Goal: Information Seeking & Learning: Learn about a topic

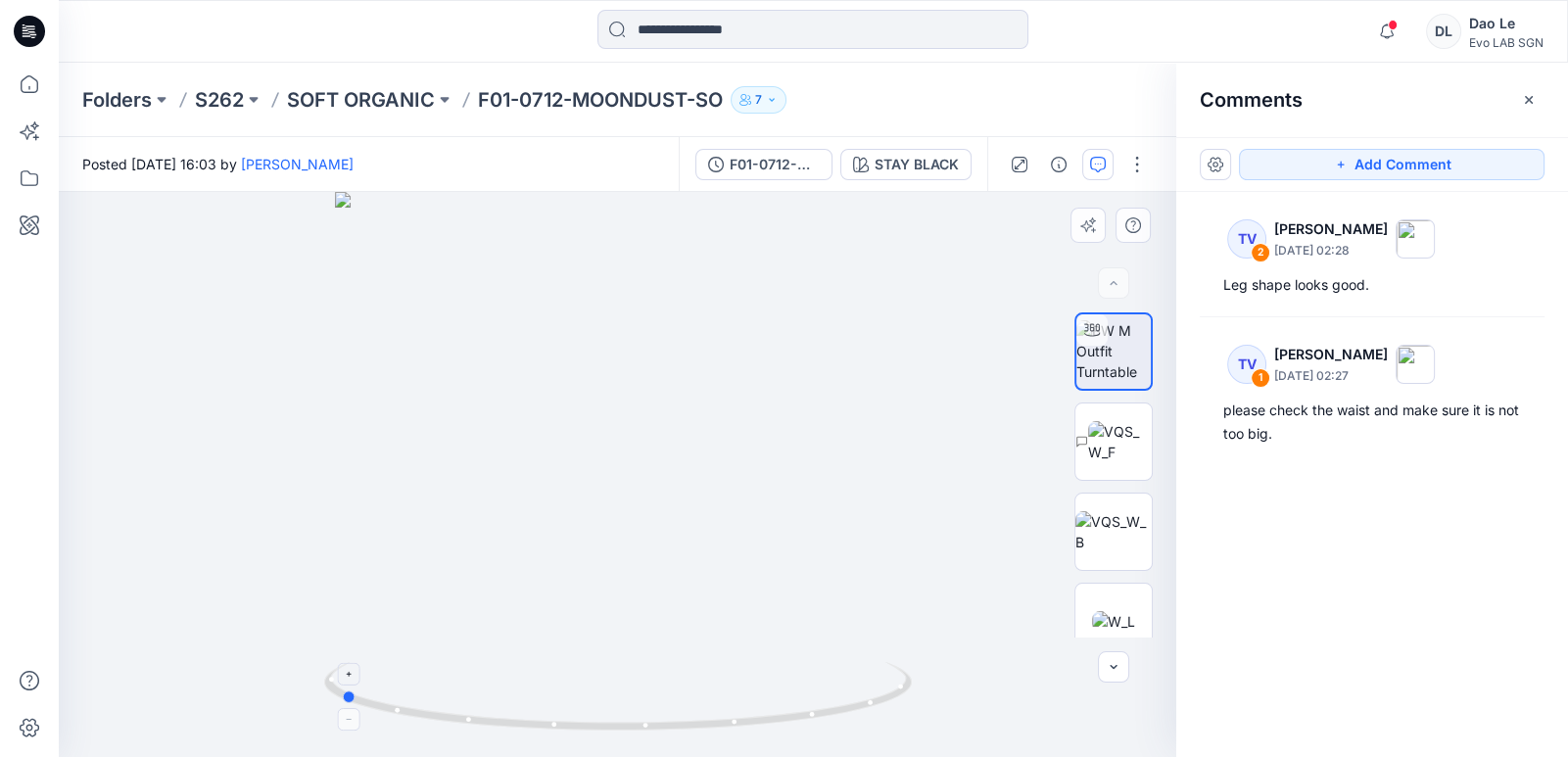
drag, startPoint x: 739, startPoint y: 729, endPoint x: 431, endPoint y: 714, distance: 308.4
click at [431, 619] on icon at bounding box center [620, 699] width 593 height 73
drag, startPoint x: 431, startPoint y: 714, endPoint x: 1102, endPoint y: 454, distance: 719.6
click at [789, 454] on img at bounding box center [1120, 442] width 63 height 42
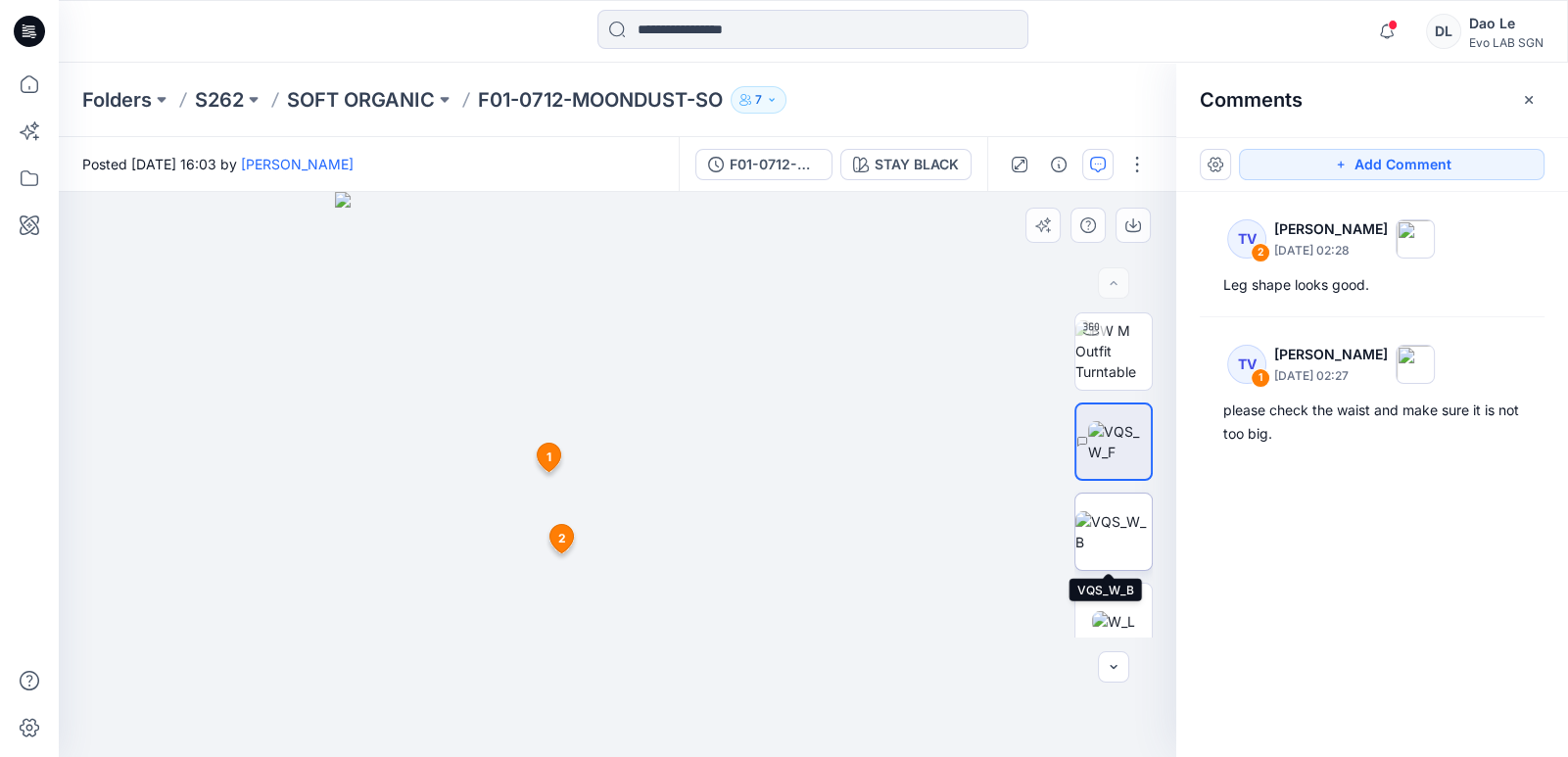
click at [789, 522] on img at bounding box center [1113, 532] width 76 height 42
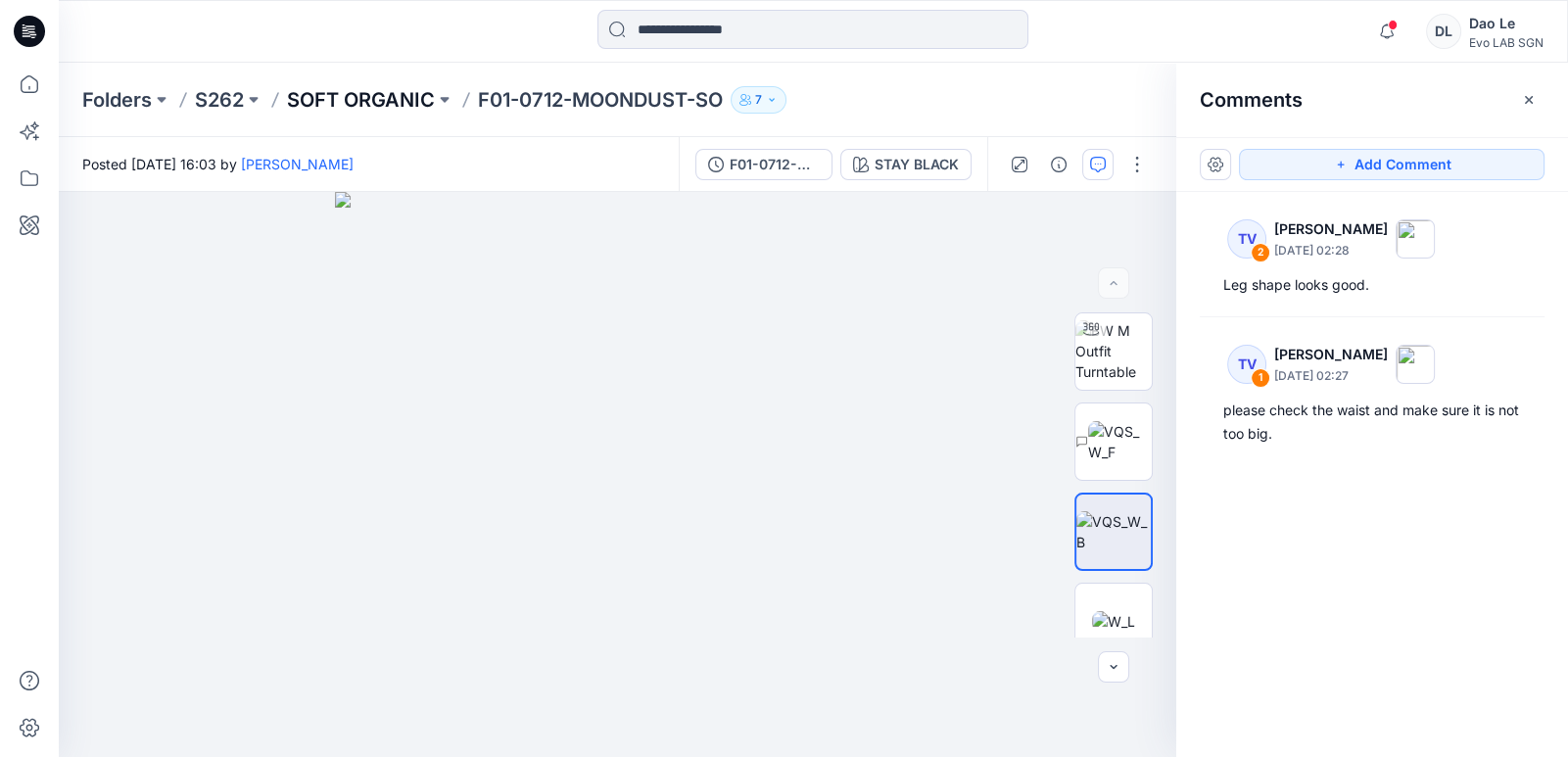
click at [388, 99] on p "SOFT ORGANIC" at bounding box center [361, 100] width 148 height 28
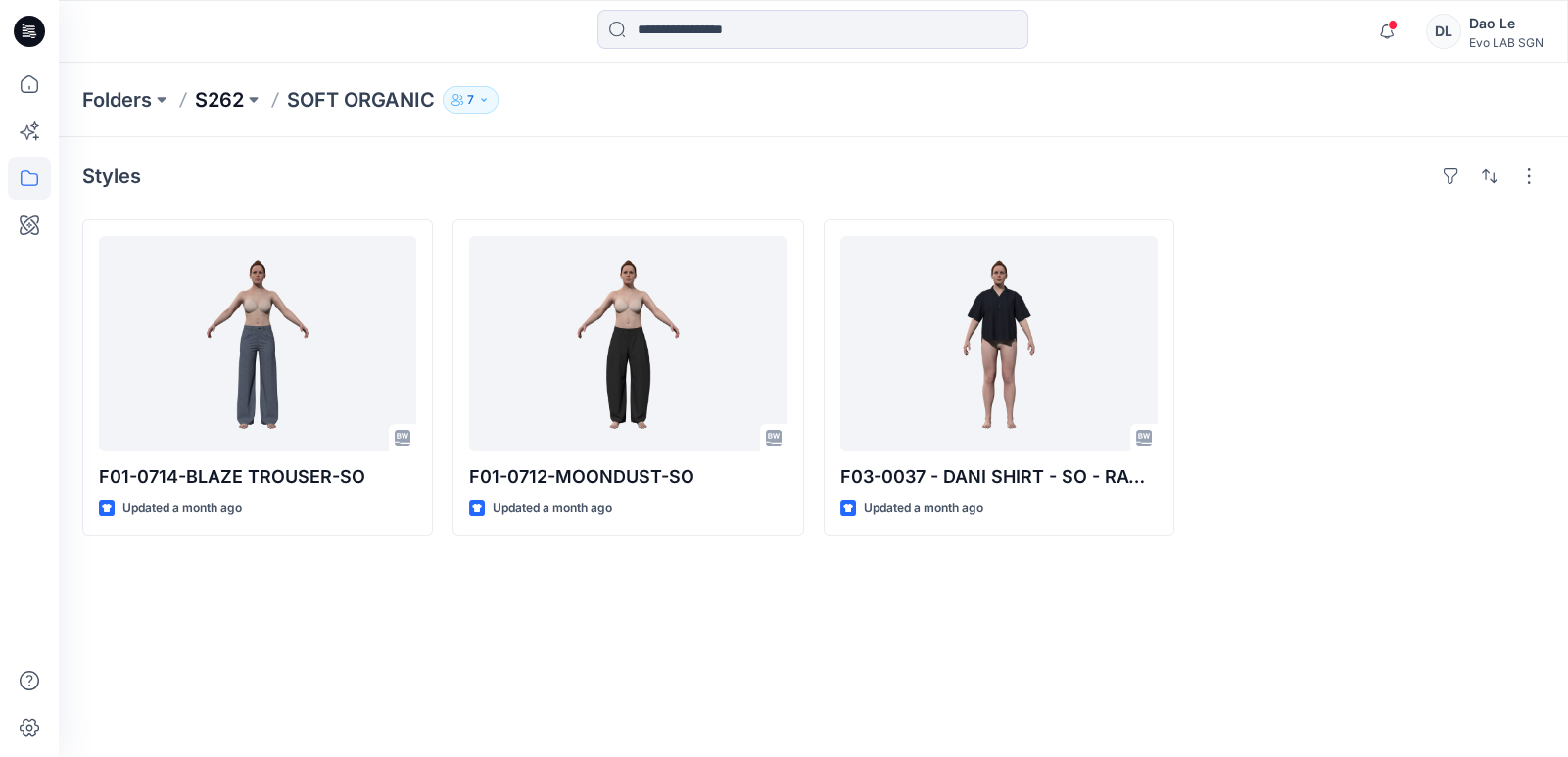
click at [218, 93] on p "S262" at bounding box center [219, 100] width 49 height 28
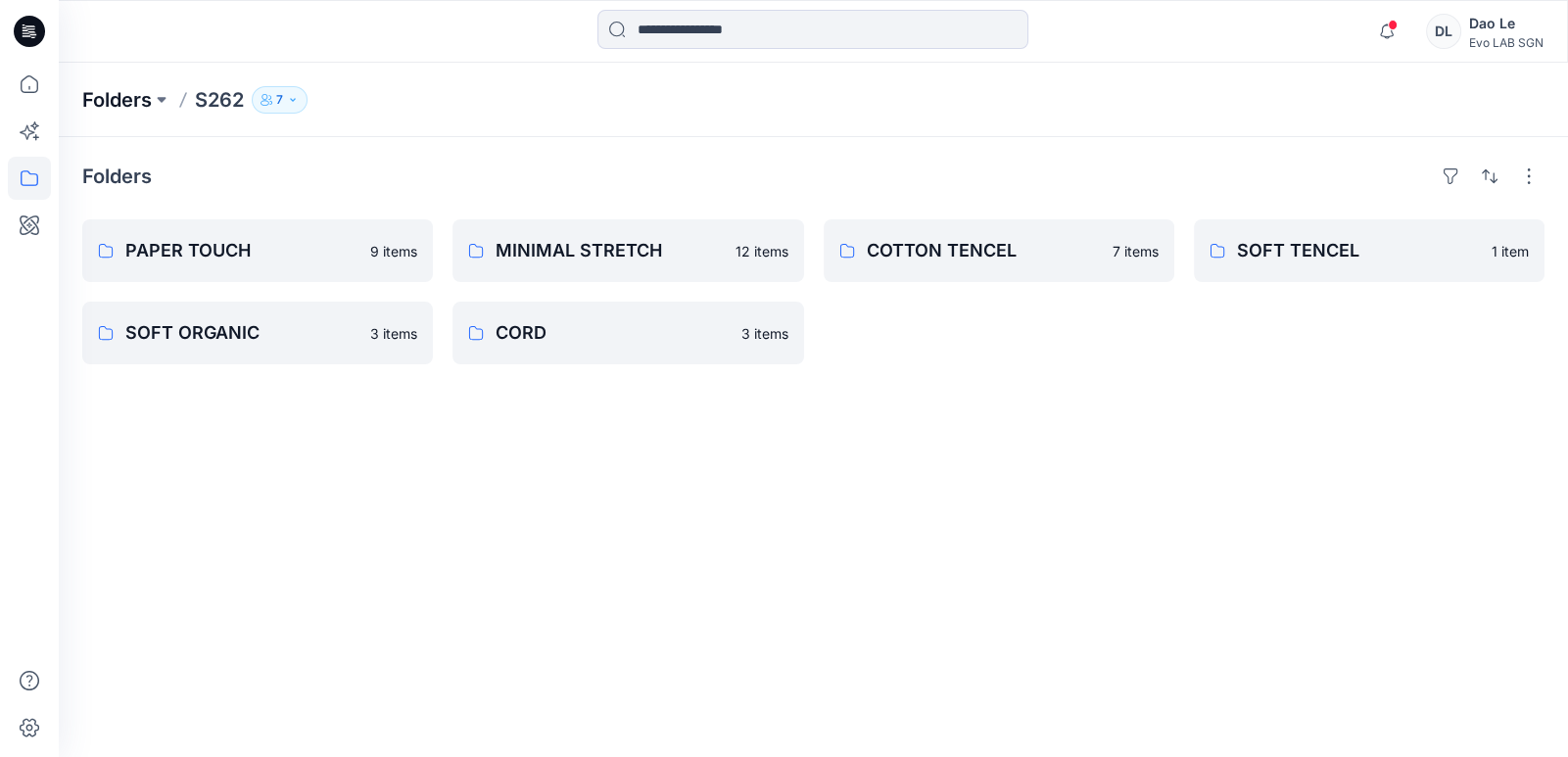
click at [119, 92] on p "Folders" at bounding box center [117, 100] width 69 height 28
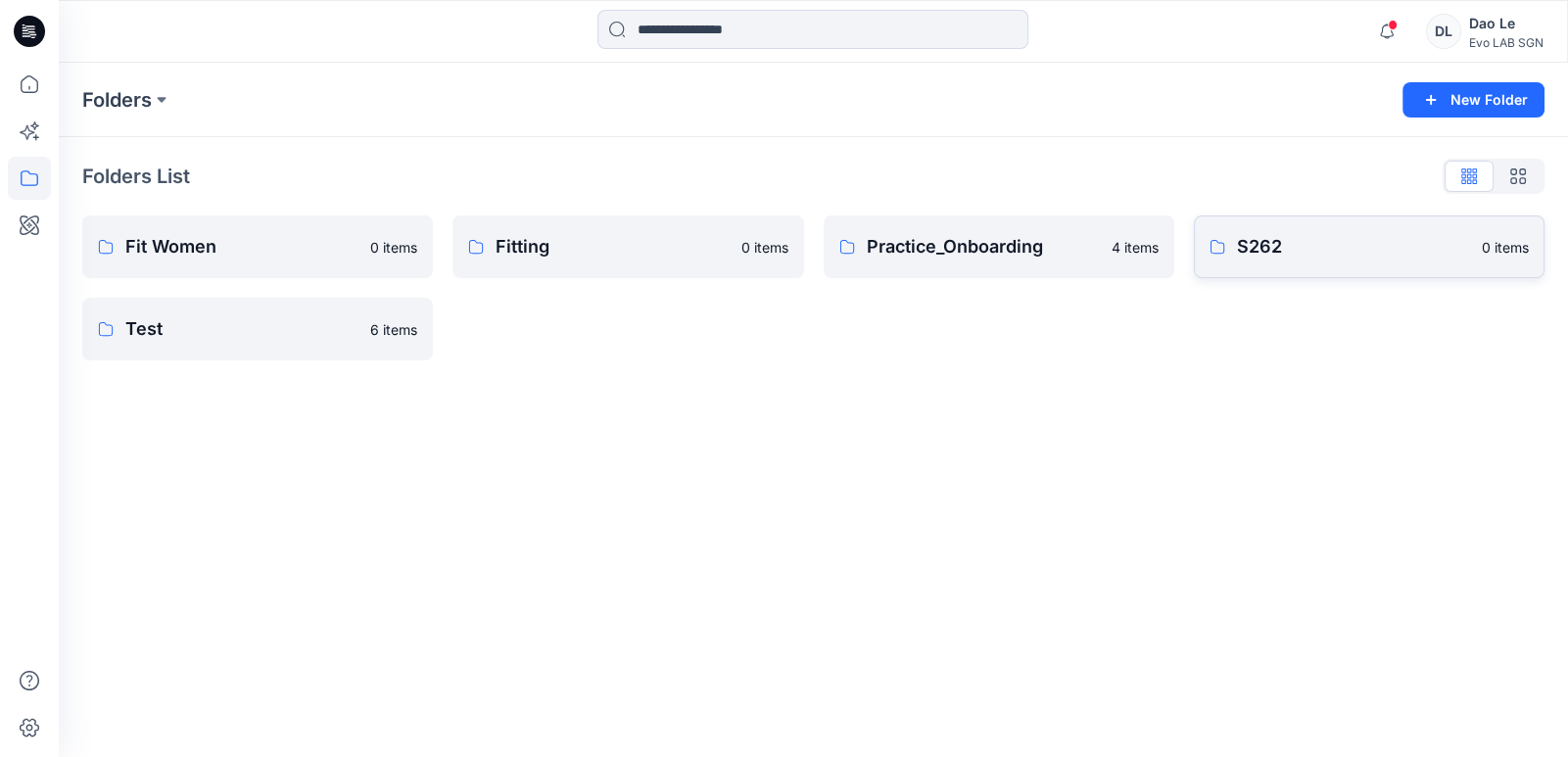
click at [789, 257] on p "S262" at bounding box center [1353, 247] width 233 height 28
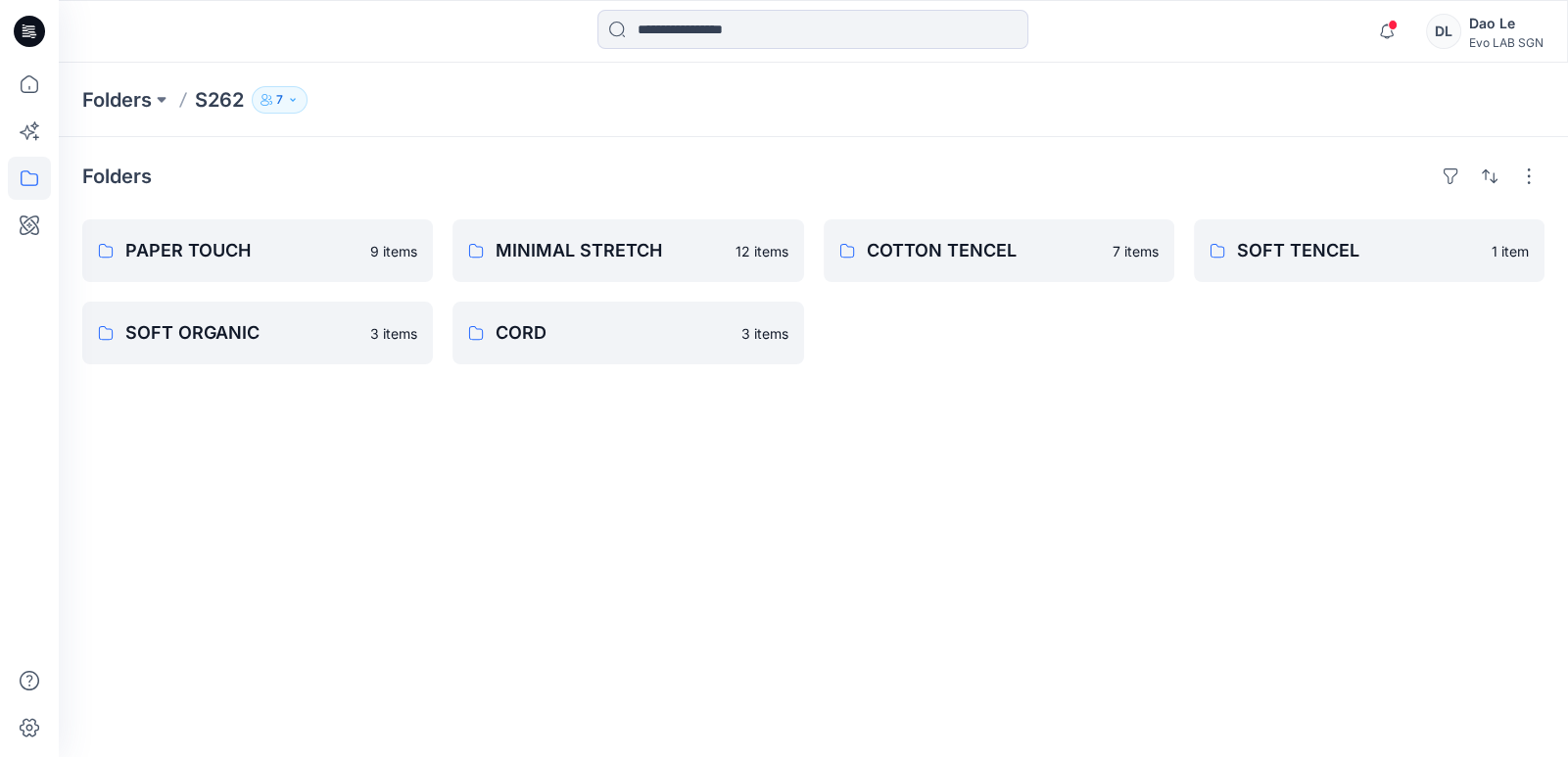
click at [789, 257] on p "SOFT TENCEL" at bounding box center [1358, 251] width 243 height 28
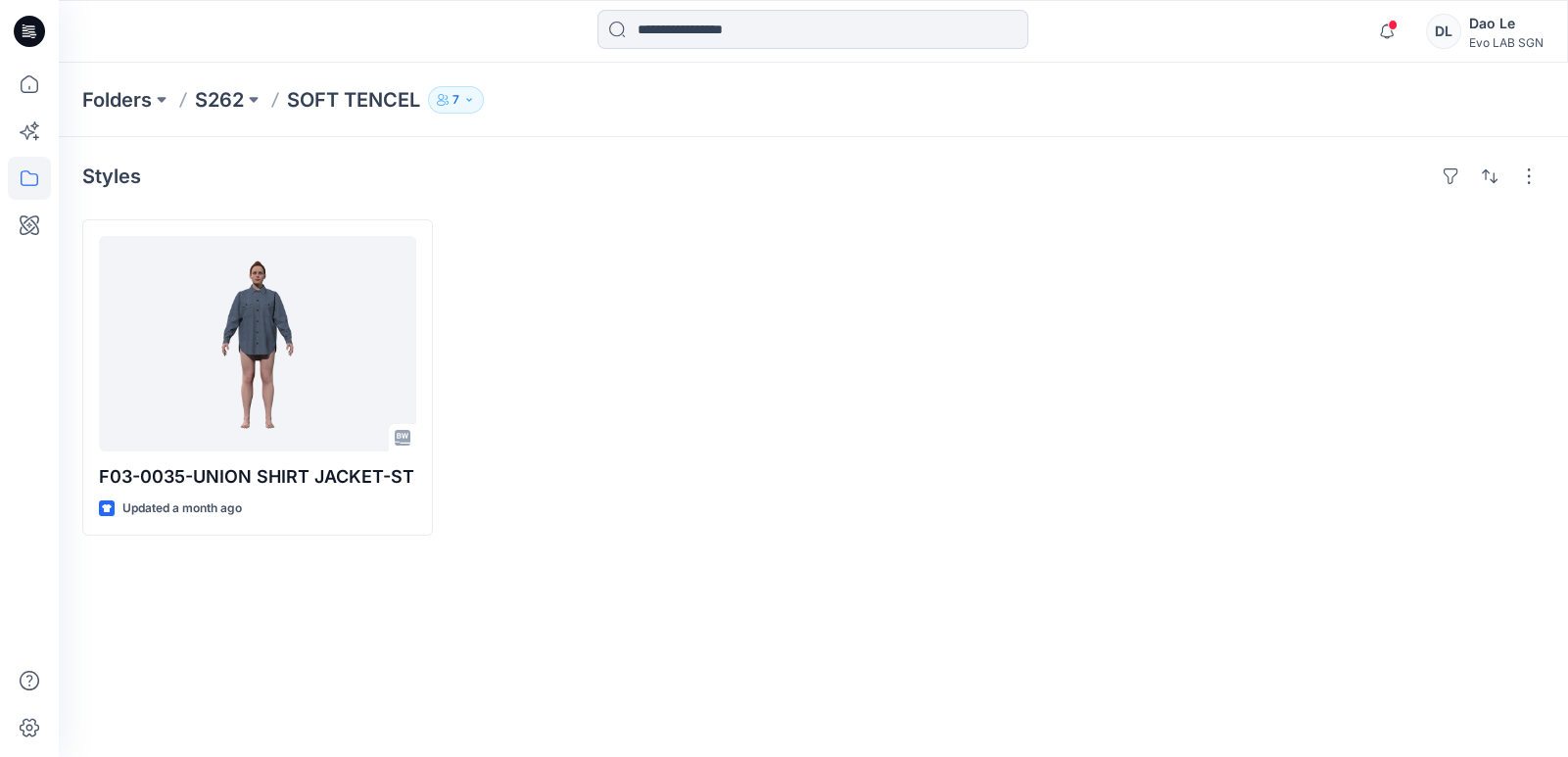
click at [465, 105] on icon "button" at bounding box center [469, 100] width 12 height 12
click at [789, 282] on div at bounding box center [999, 377] width 351 height 316
click at [400, 164] on div "Styles" at bounding box center [813, 176] width 1462 height 32
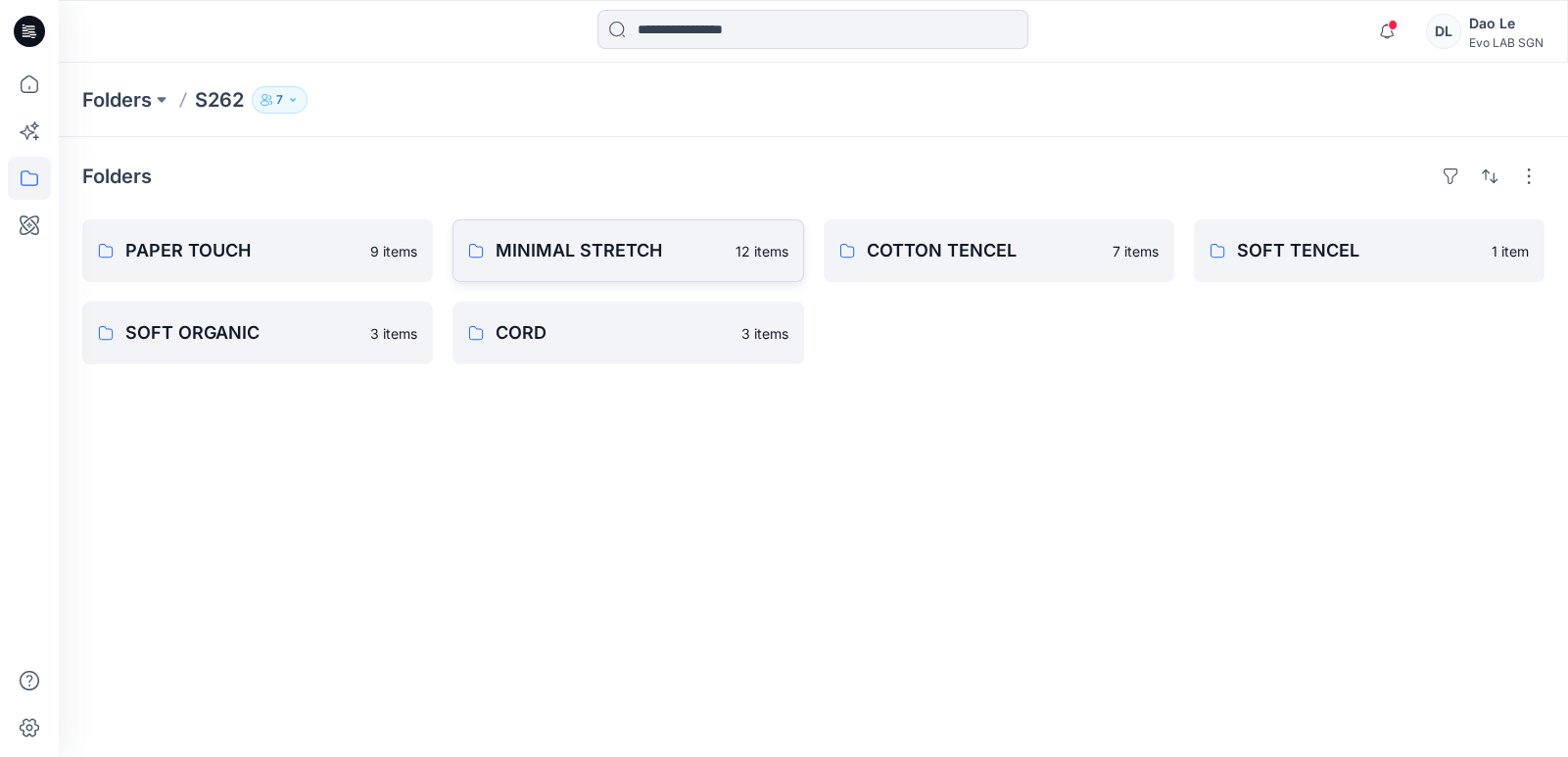
click at [542, 248] on p "MINIMAL STRETCH" at bounding box center [609, 251] width 227 height 28
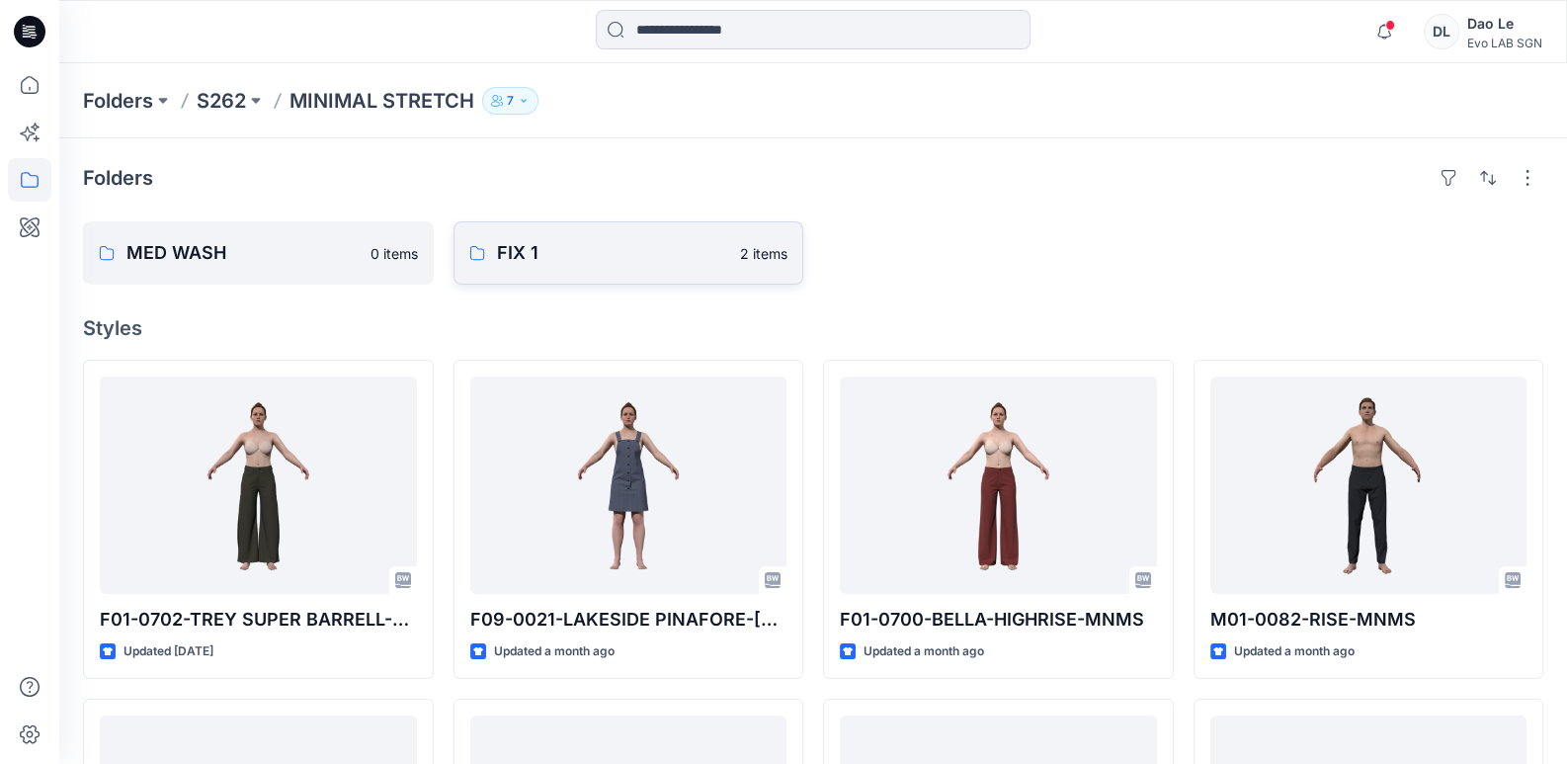
click at [547, 250] on p "FIX 1" at bounding box center [613, 253] width 232 height 28
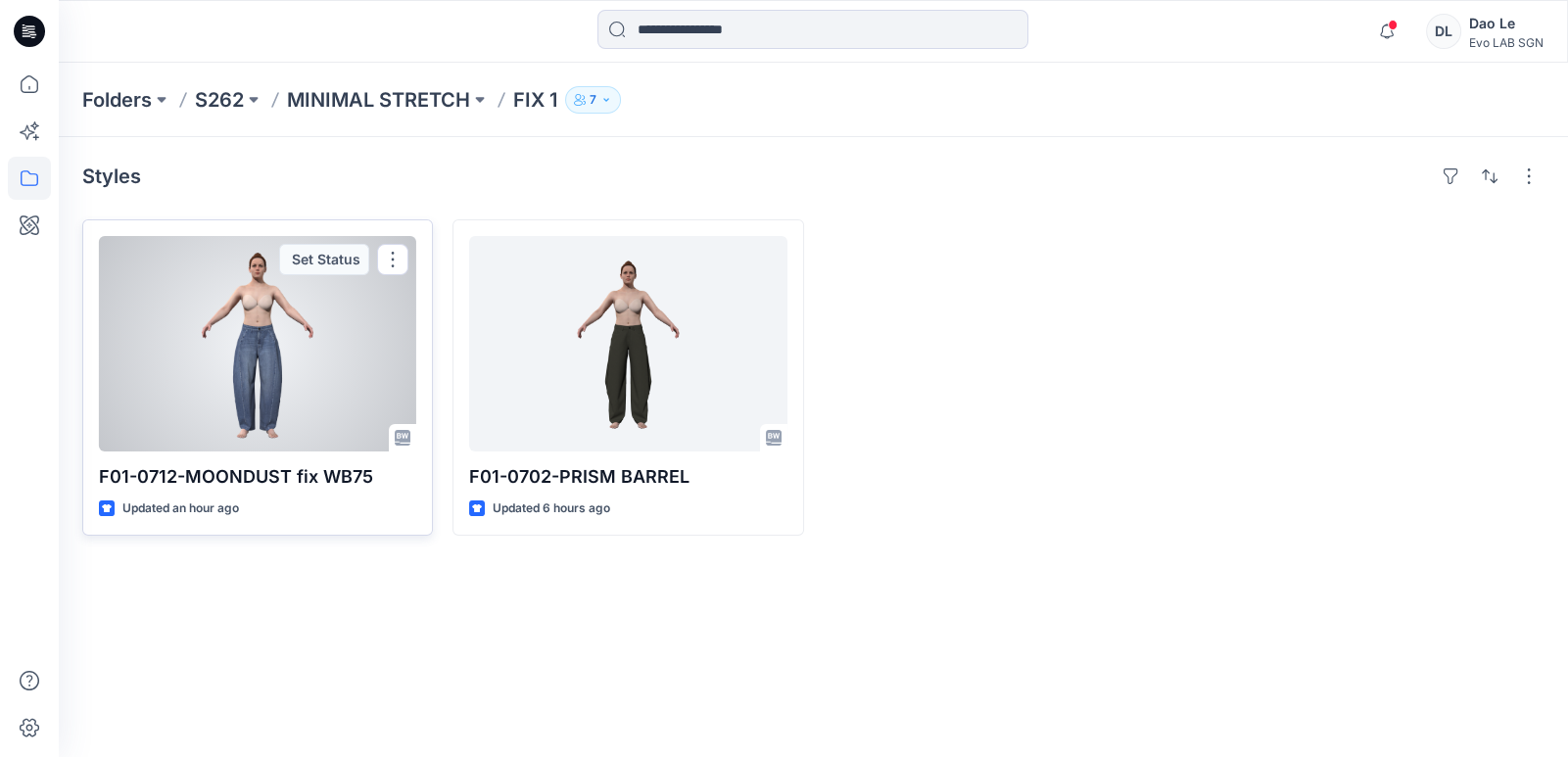
click at [250, 343] on div at bounding box center [258, 343] width 317 height 215
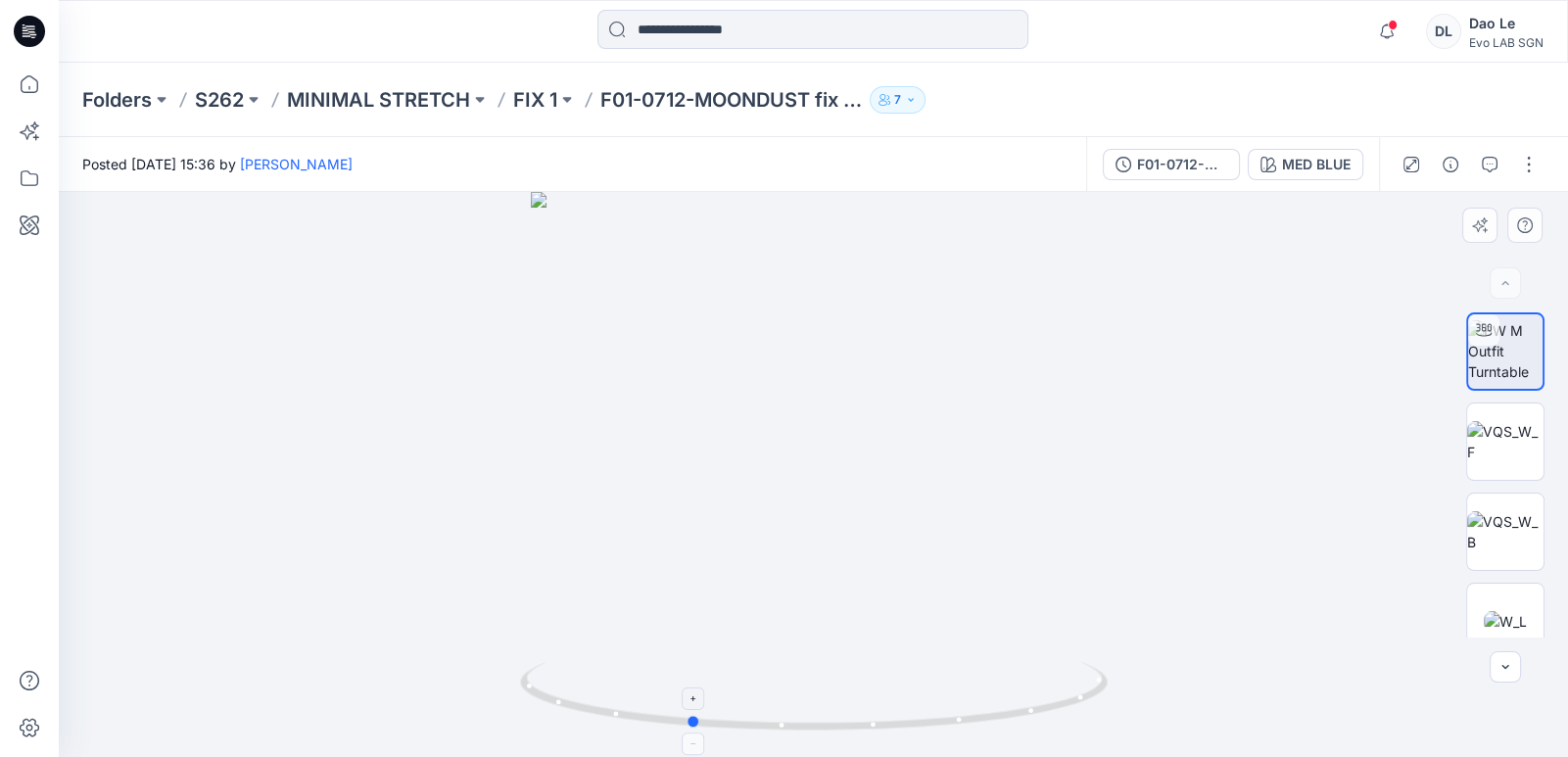
drag, startPoint x: 956, startPoint y: 689, endPoint x: 832, endPoint y: 693, distance: 124.1
click at [789, 619] on icon at bounding box center [817, 699] width 593 height 73
drag, startPoint x: 832, startPoint y: 693, endPoint x: 1331, endPoint y: 591, distance: 509.3
click at [789, 591] on div at bounding box center [813, 475] width 1510 height 565
click at [789, 577] on div at bounding box center [813, 475] width 1510 height 565
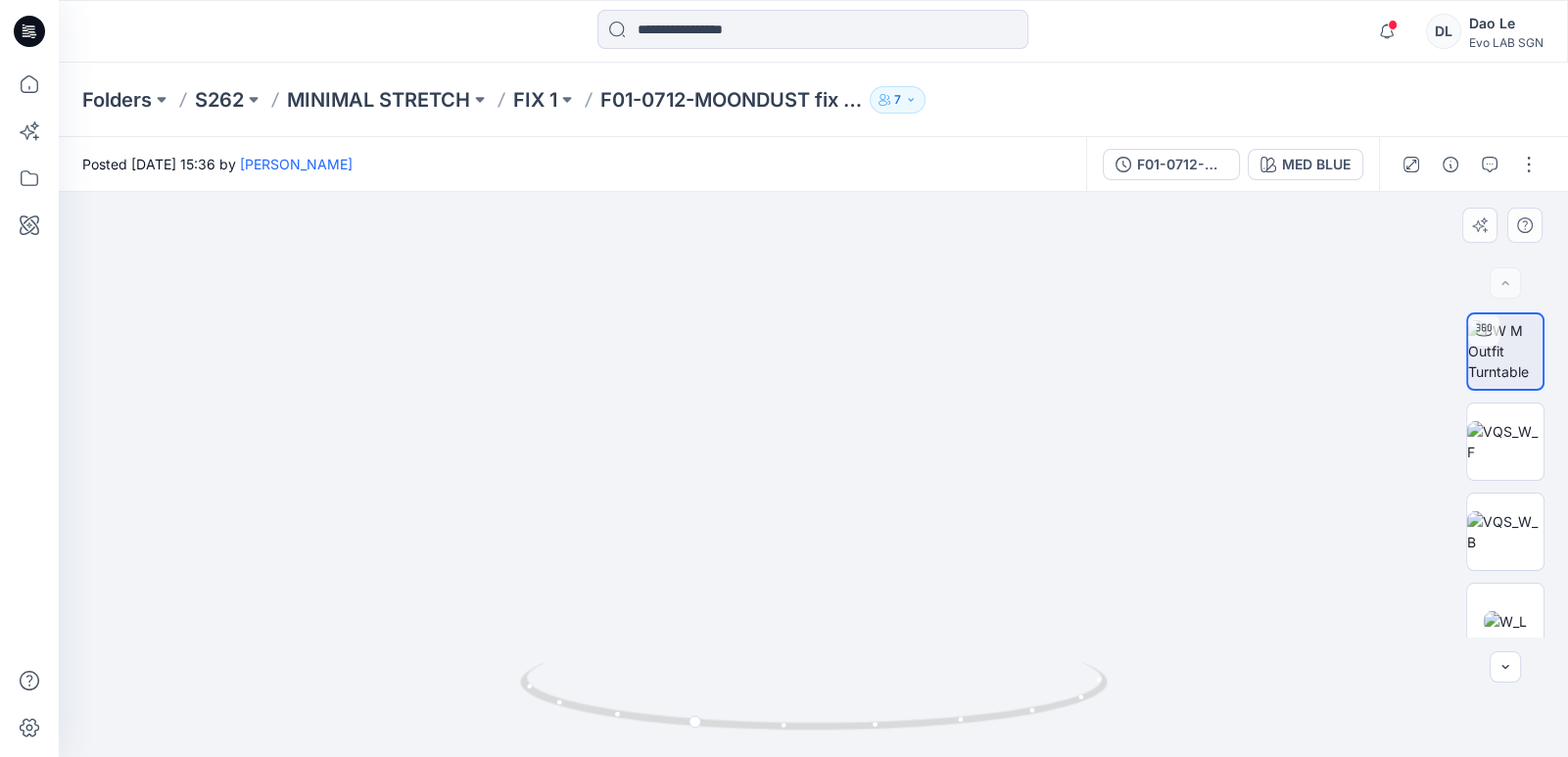
drag, startPoint x: 838, startPoint y: 552, endPoint x: 833, endPoint y: 253, distance: 299.0
click at [789, 253] on img at bounding box center [813, 126] width 1361 height 1262
drag, startPoint x: 857, startPoint y: 541, endPoint x: 858, endPoint y: 345, distance: 196.0
click at [789, 345] on img at bounding box center [813, 77] width 1361 height 1360
drag, startPoint x: 825, startPoint y: 730, endPoint x: 558, endPoint y: 677, distance: 272.2
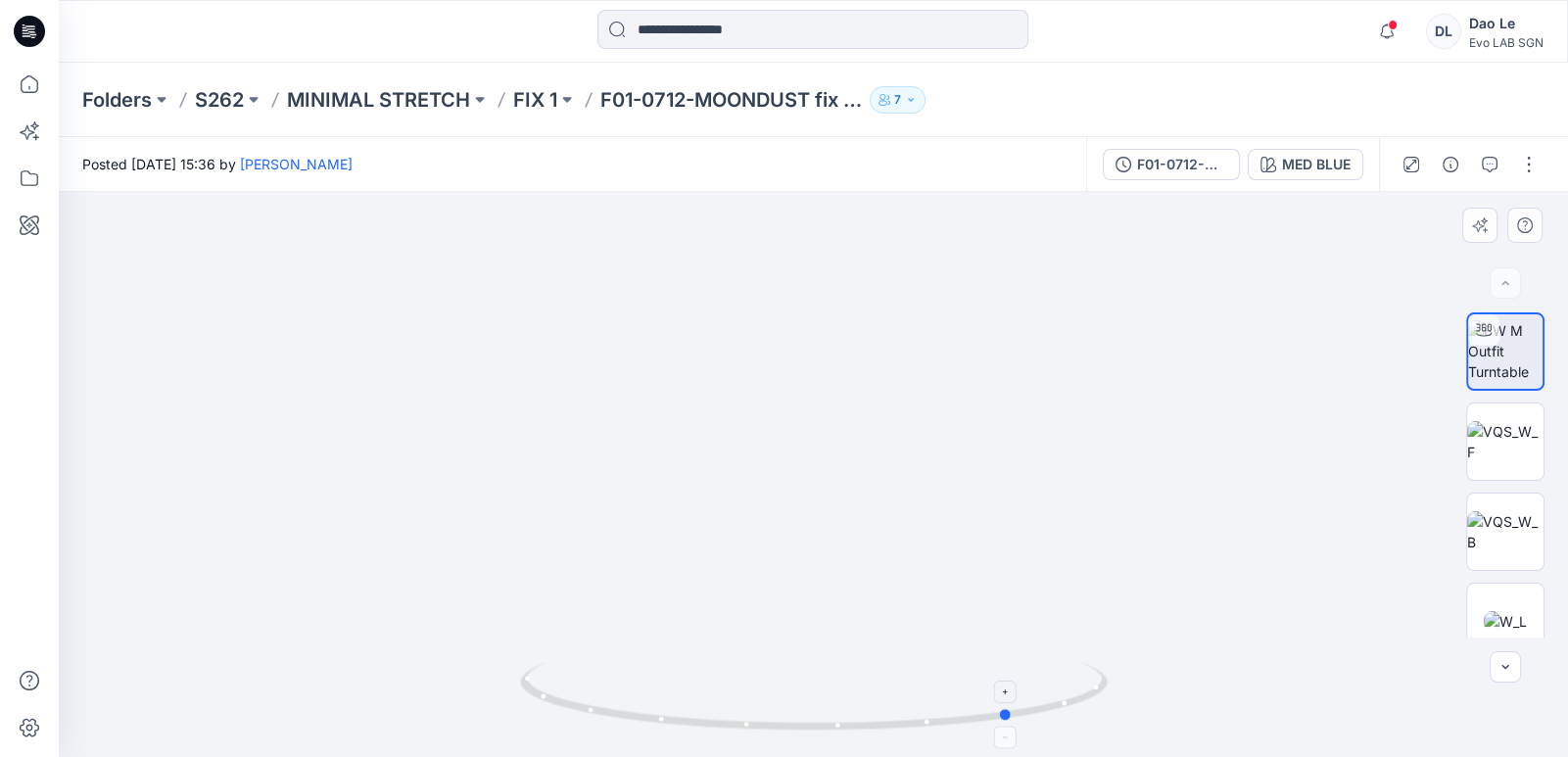
click at [558, 619] on icon at bounding box center [817, 699] width 593 height 73
drag, startPoint x: 906, startPoint y: 564, endPoint x: 849, endPoint y: 578, distance: 58.7
click at [789, 565] on img at bounding box center [813, 77] width 1361 height 1360
click at [789, 447] on img at bounding box center [1505, 442] width 76 height 42
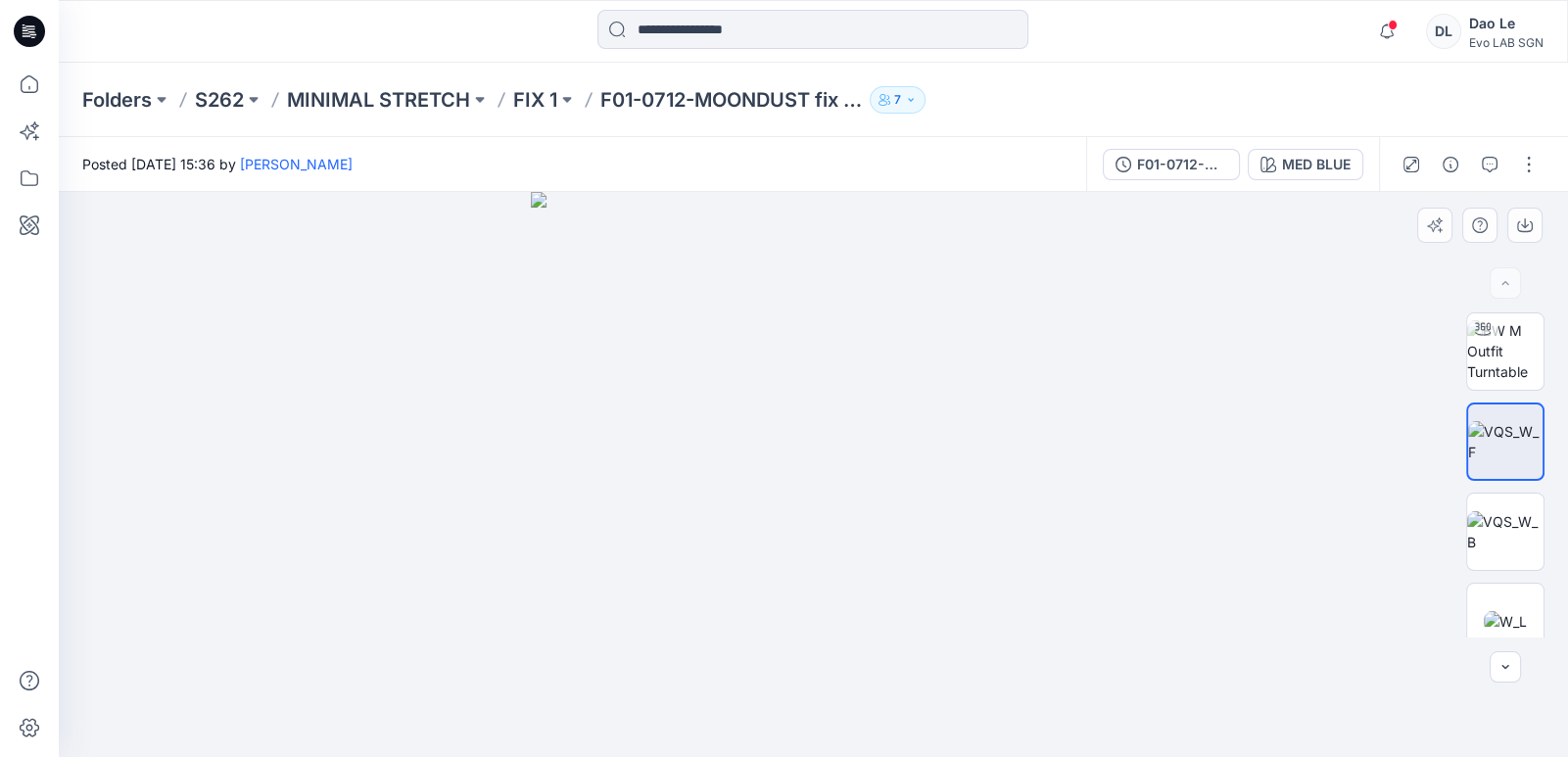
drag, startPoint x: 937, startPoint y: 613, endPoint x: 749, endPoint y: 566, distance: 193.8
click at [787, 588] on img at bounding box center [814, 475] width 565 height 565
drag, startPoint x: 679, startPoint y: 549, endPoint x: 843, endPoint y: 551, distance: 164.0
click at [789, 551] on img at bounding box center [814, 475] width 565 height 565
click at [789, 546] on img at bounding box center [814, 475] width 565 height 565
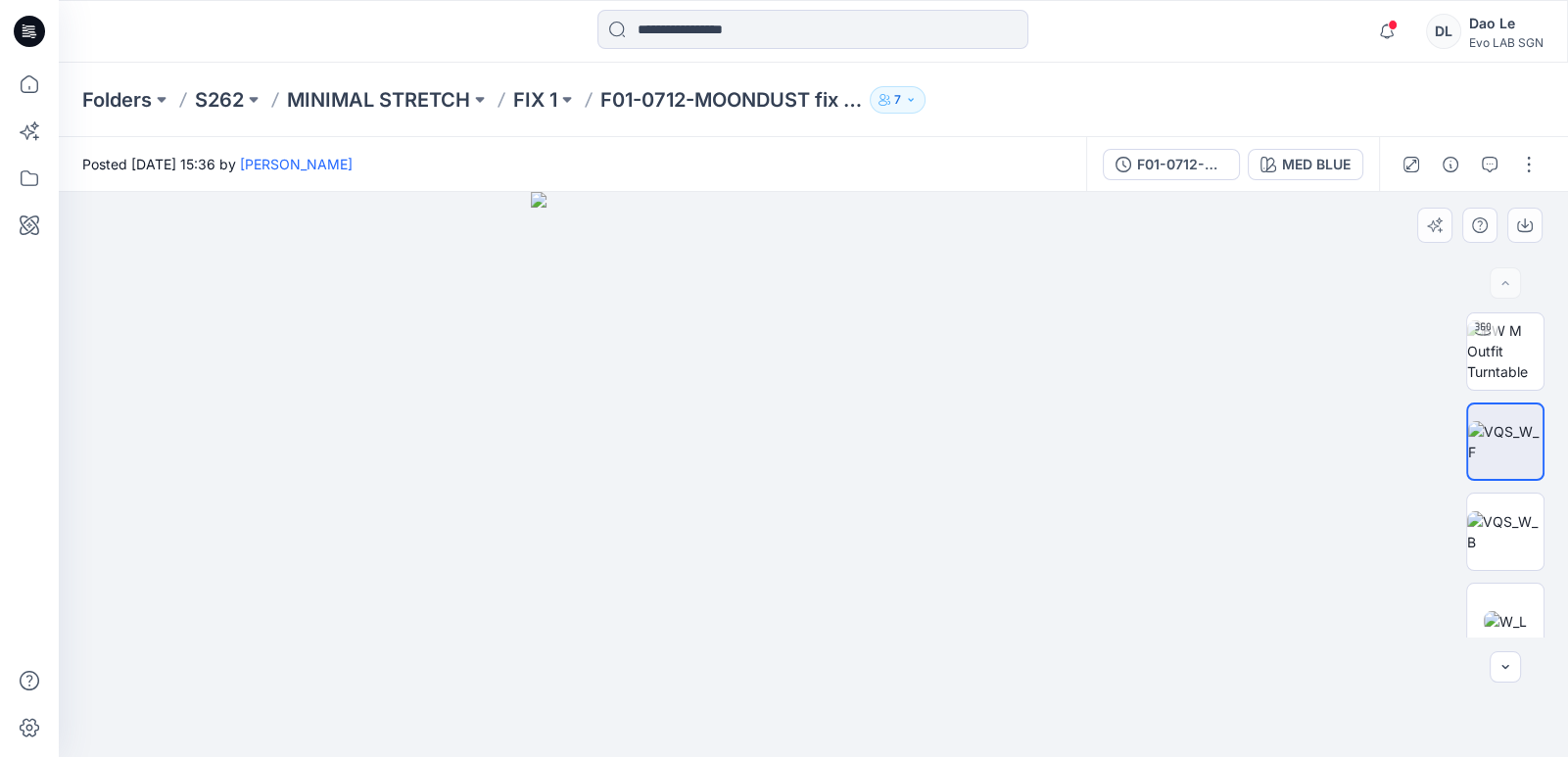
click at [789, 611] on div at bounding box center [813, 475] width 1510 height 565
click at [789, 529] on img at bounding box center [1505, 532] width 76 height 42
click at [789, 556] on img at bounding box center [814, 475] width 565 height 565
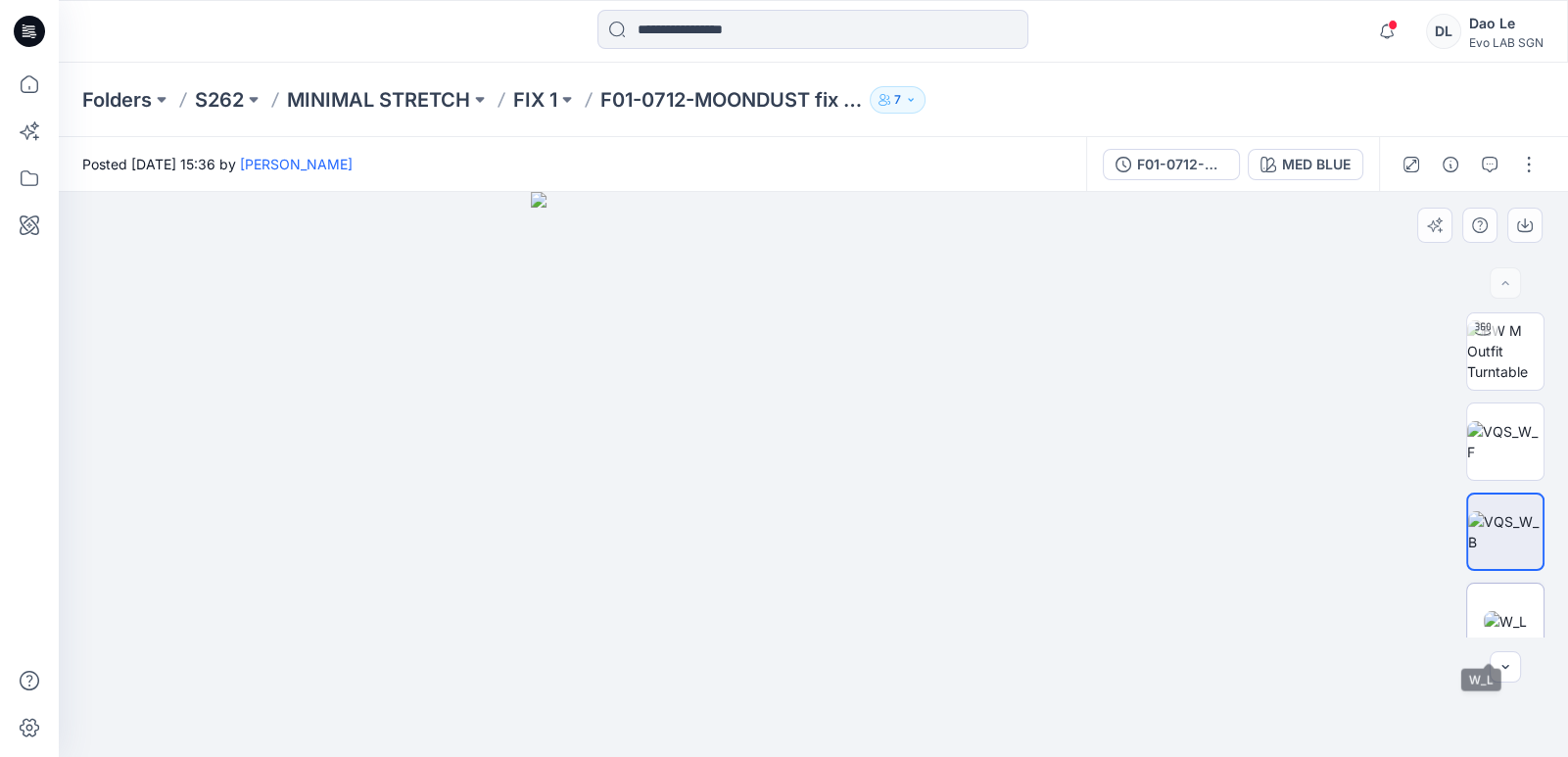
click at [789, 611] on img at bounding box center [1505, 621] width 43 height 21
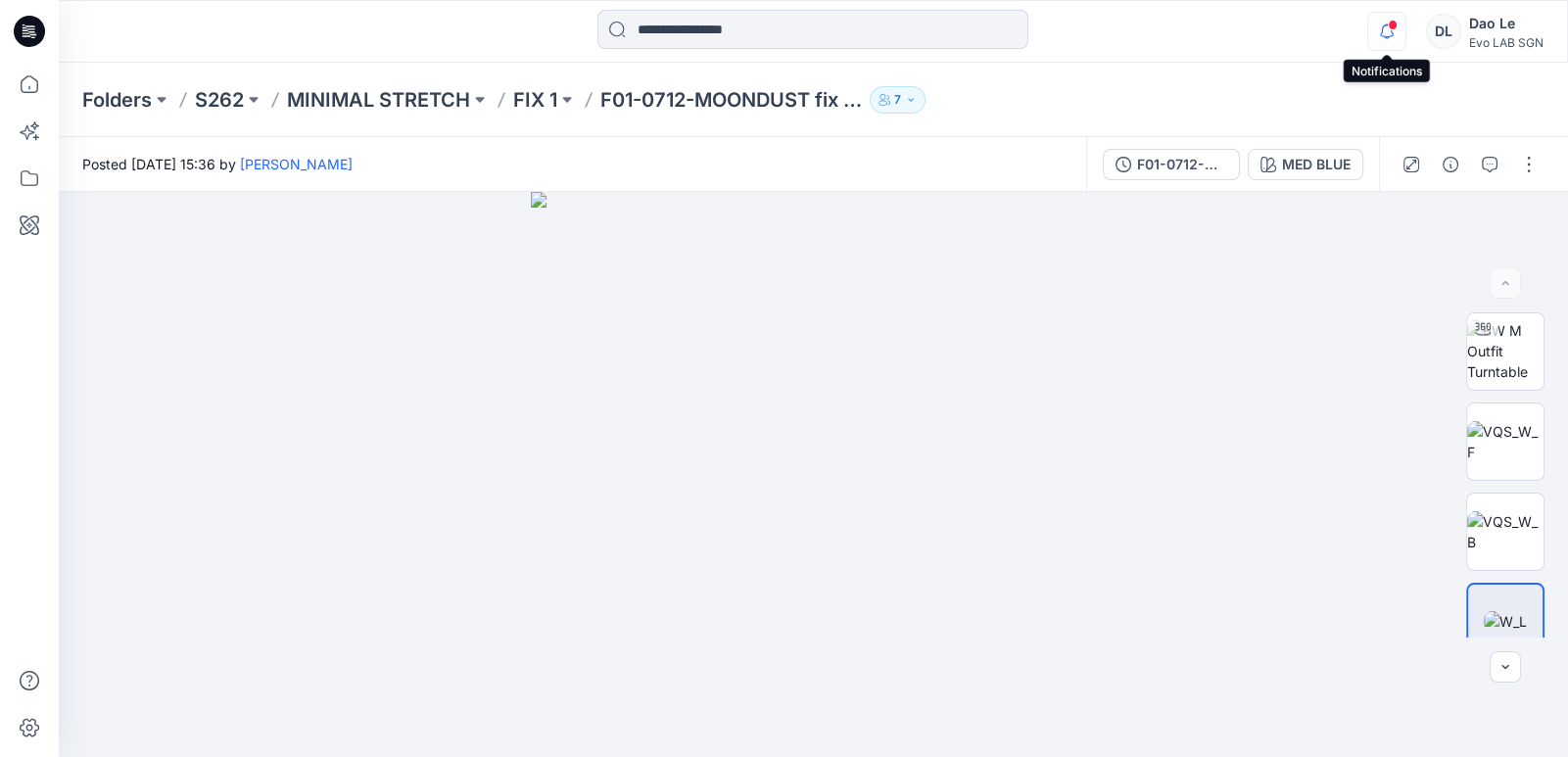
click at [789, 28] on icon "button" at bounding box center [1388, 32] width 38 height 40
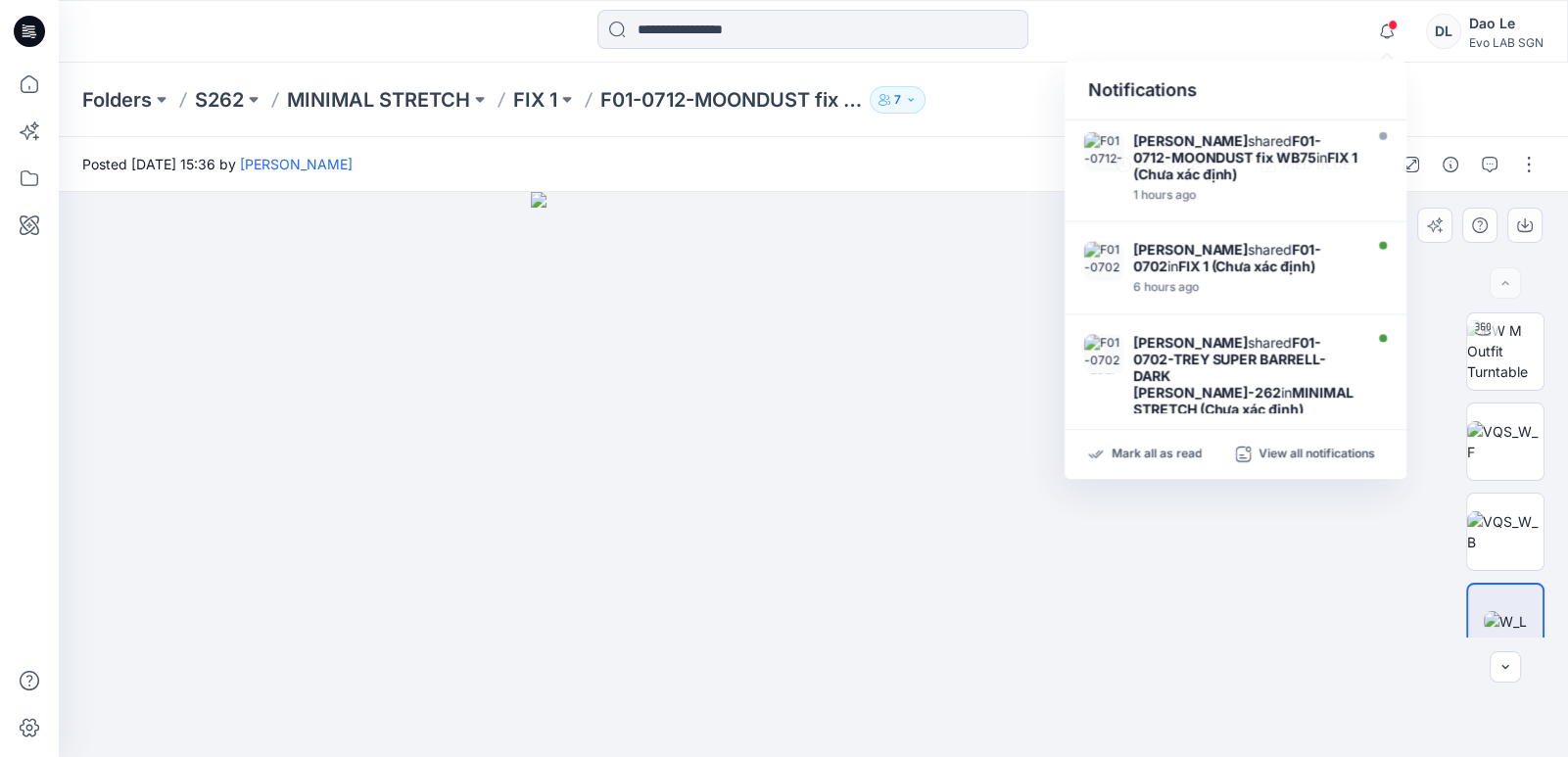
click at [789, 595] on div at bounding box center [813, 475] width 1510 height 565
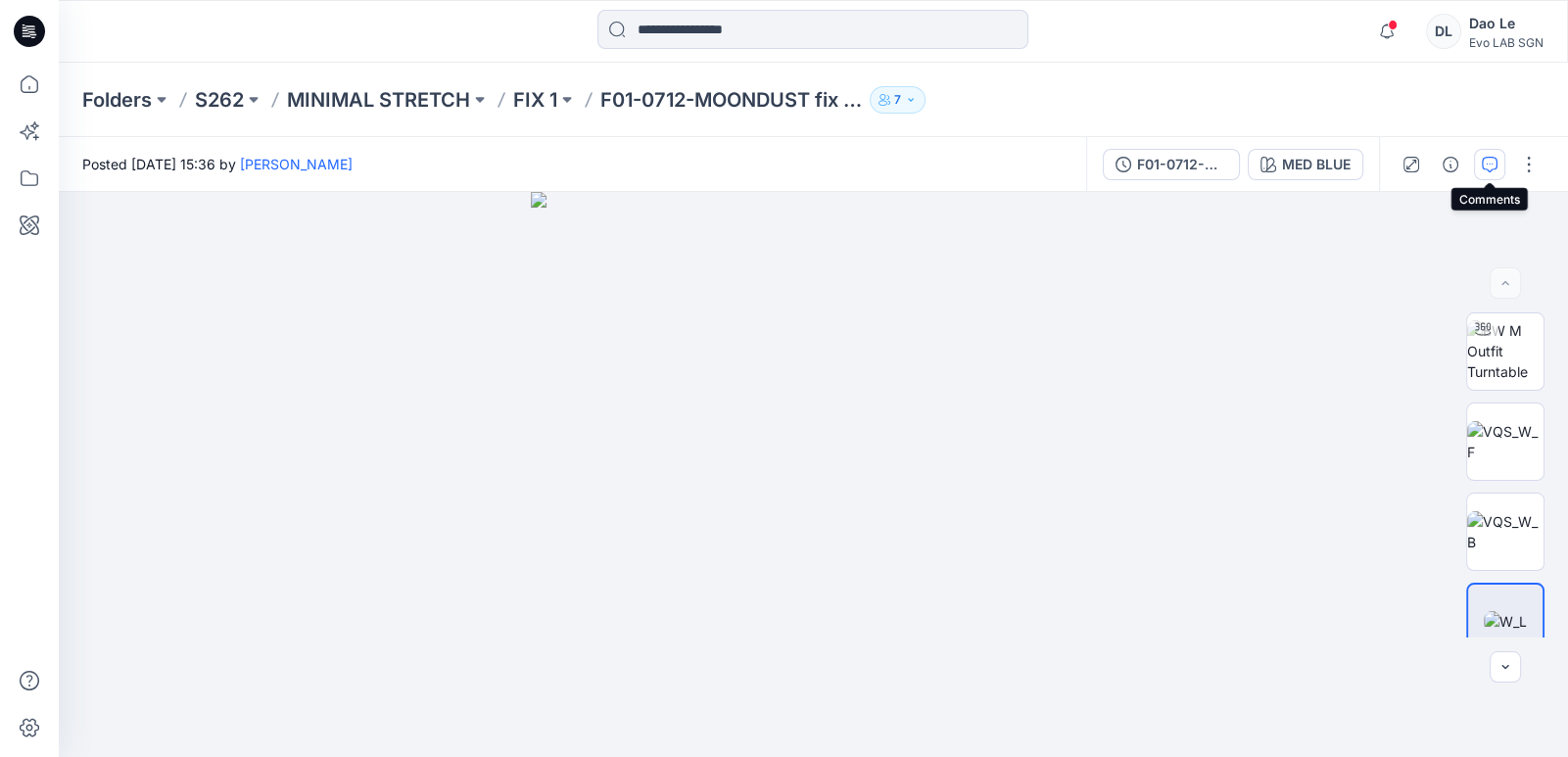
click at [789, 164] on icon "button" at bounding box center [1490, 164] width 16 height 16
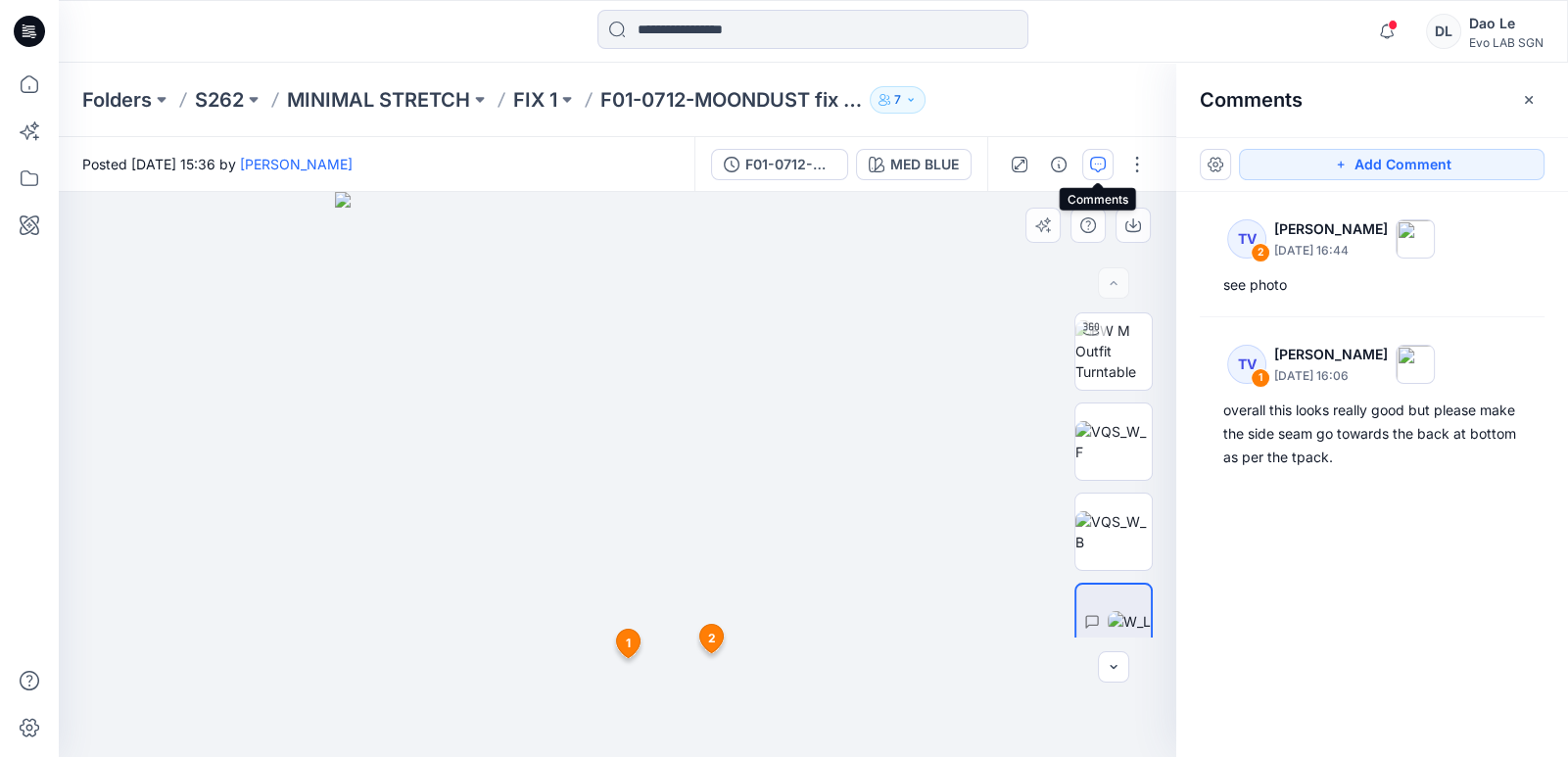
drag, startPoint x: 670, startPoint y: 561, endPoint x: 749, endPoint y: 527, distance: 86.0
click at [749, 527] on img at bounding box center [617, 475] width 565 height 565
click at [789, 494] on img at bounding box center [617, 475] width 565 height 565
click at [480, 619] on img at bounding box center [617, 475] width 565 height 565
click at [789, 377] on img at bounding box center [1113, 351] width 76 height 61
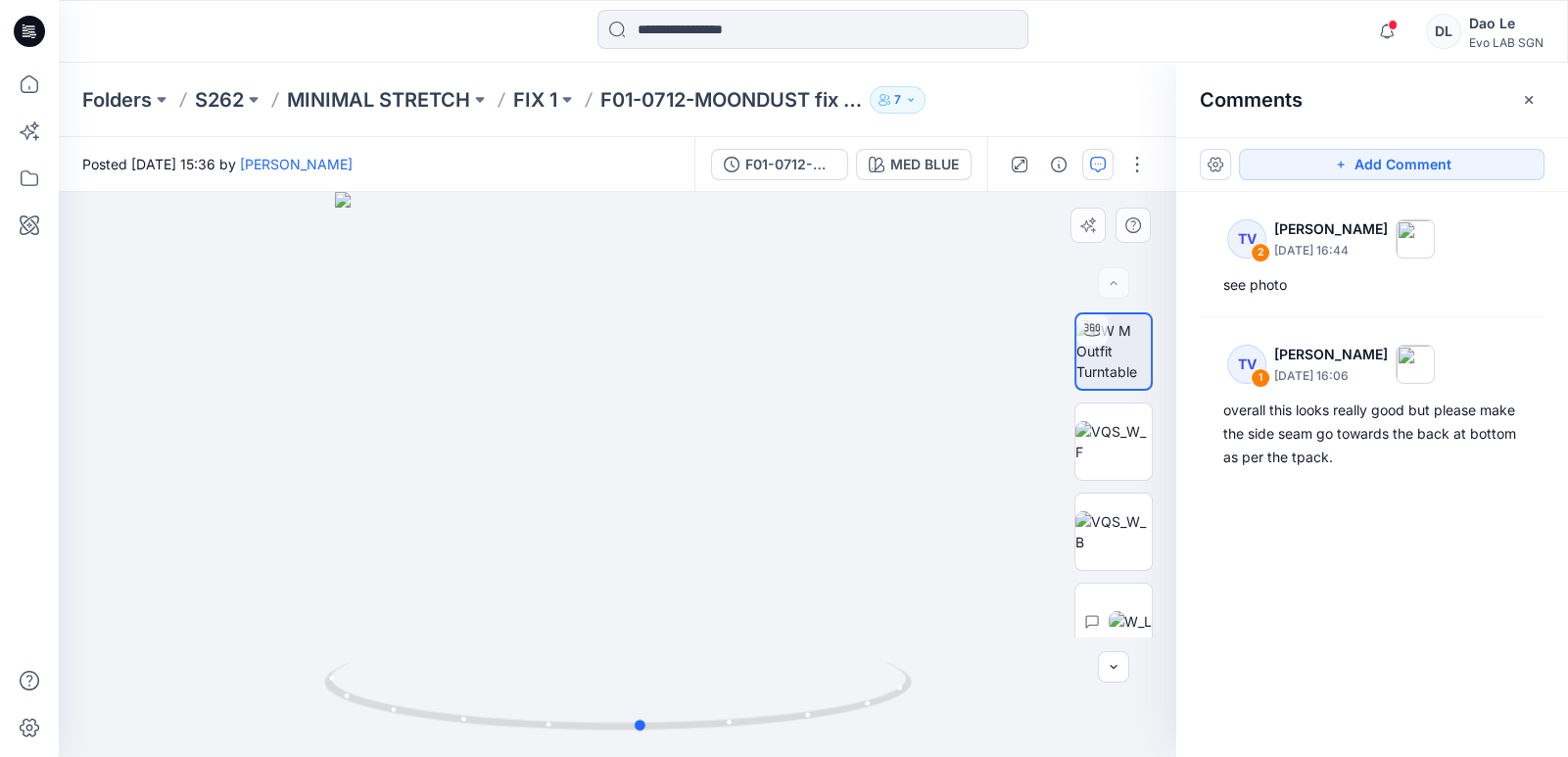
drag, startPoint x: 725, startPoint y: 732, endPoint x: 748, endPoint y: 742, distance: 25.1
click at [748, 619] on div at bounding box center [617, 475] width 1118 height 565
drag, startPoint x: 808, startPoint y: 644, endPoint x: 675, endPoint y: 677, distance: 137.0
click at [672, 619] on div at bounding box center [617, 475] width 1118 height 565
drag, startPoint x: 675, startPoint y: 677, endPoint x: 624, endPoint y: 629, distance: 70.0
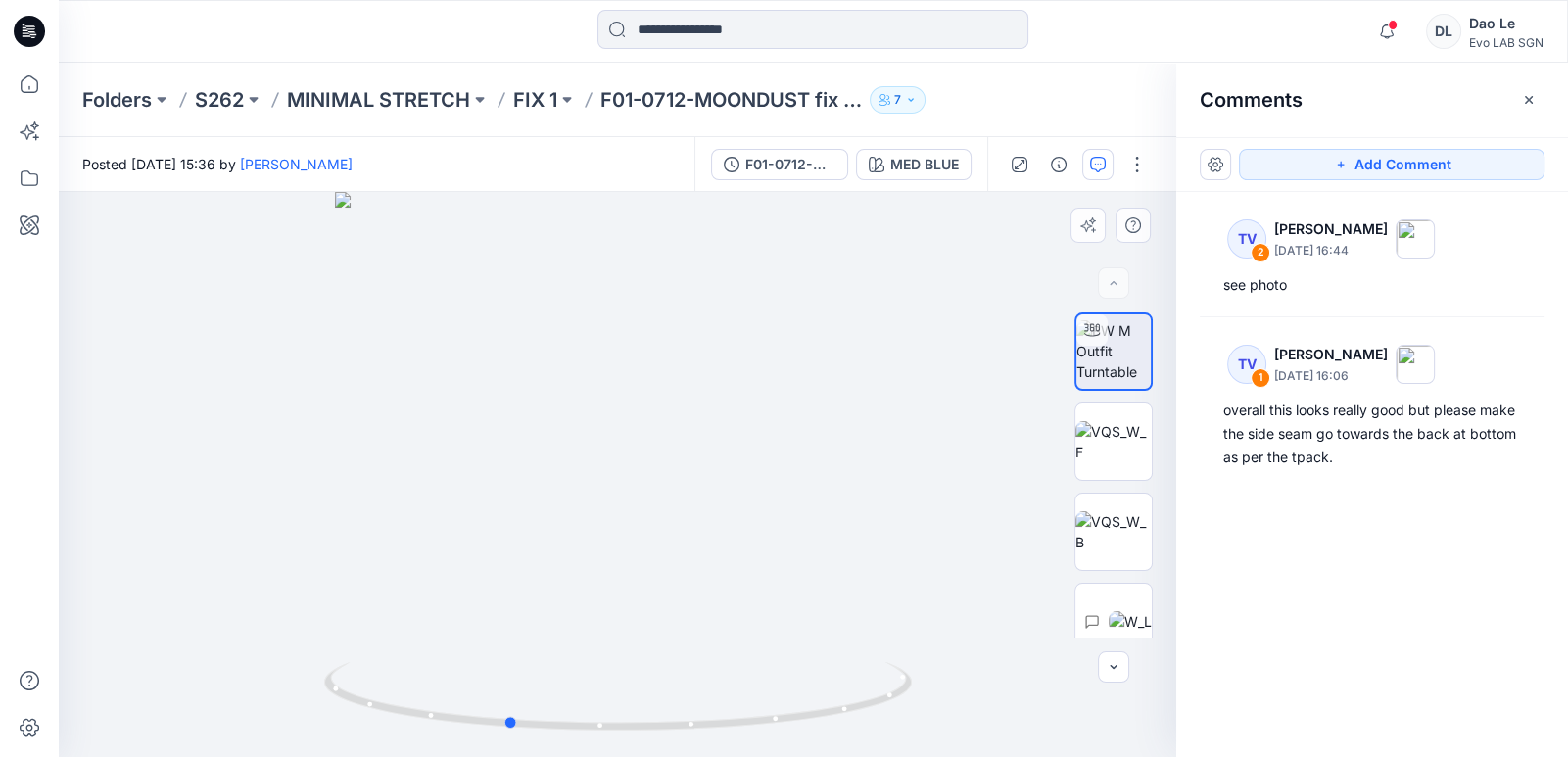
click at [624, 619] on div at bounding box center [617, 475] width 1118 height 565
drag, startPoint x: 741, startPoint y: 727, endPoint x: 121, endPoint y: 700, distance: 620.6
click at [121, 619] on div at bounding box center [617, 475] width 1118 height 565
drag, startPoint x: 121, startPoint y: 700, endPoint x: 815, endPoint y: 597, distance: 701.6
click at [789, 597] on div at bounding box center [617, 475] width 1118 height 565
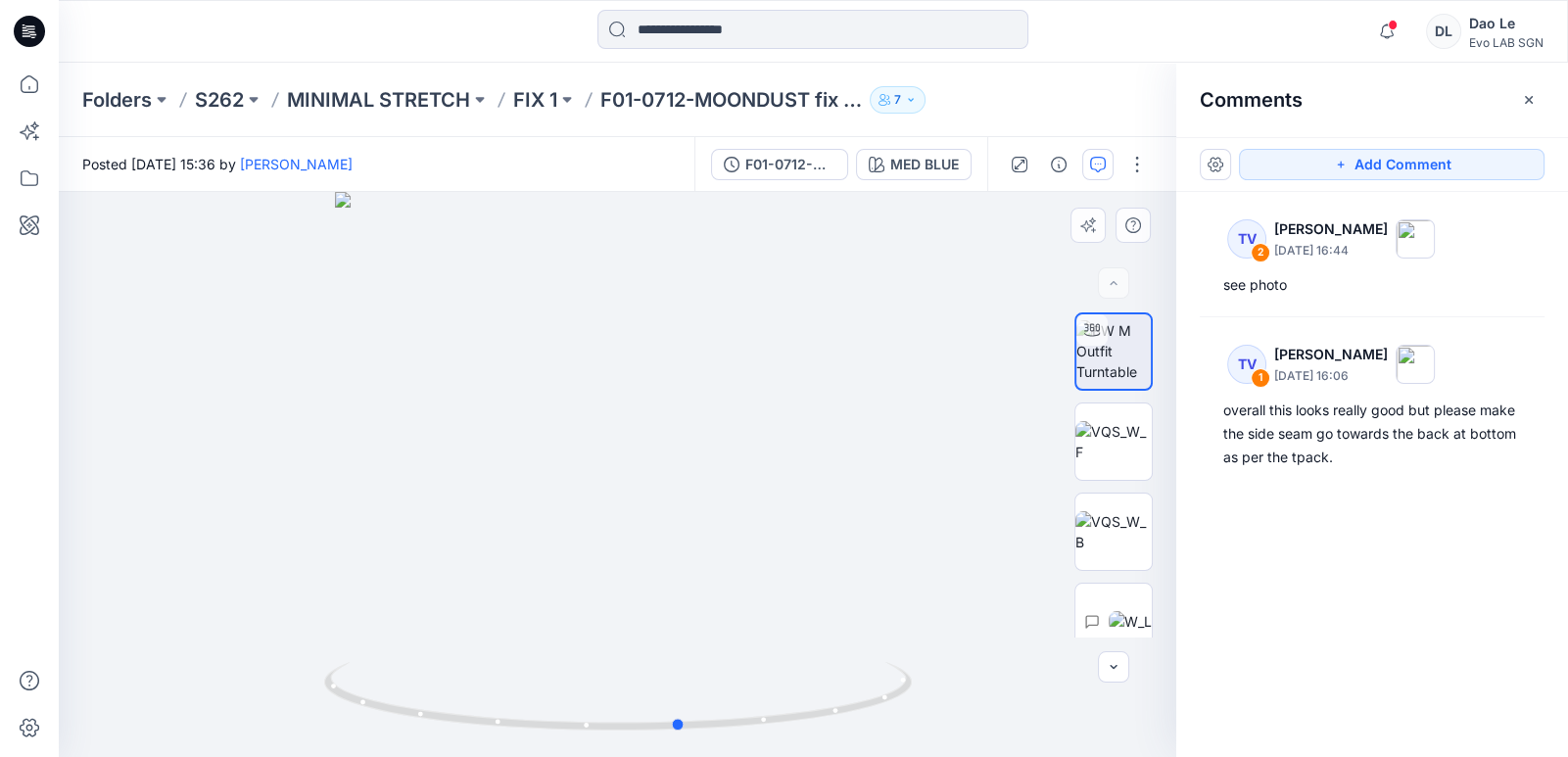
drag, startPoint x: 876, startPoint y: 610, endPoint x: 495, endPoint y: 624, distance: 381.3
click at [495, 619] on div at bounding box center [617, 475] width 1118 height 565
drag, startPoint x: 495, startPoint y: 624, endPoint x: 1317, endPoint y: 614, distance: 822.1
click at [789, 614] on div "TV 2 [PERSON_NAME] [DATE] 16:44 see photo TV 1 [PERSON_NAME] [DATE] 16:06 overa…" at bounding box center [1372, 438] width 392 height 492
click at [789, 462] on img at bounding box center [1113, 442] width 76 height 42
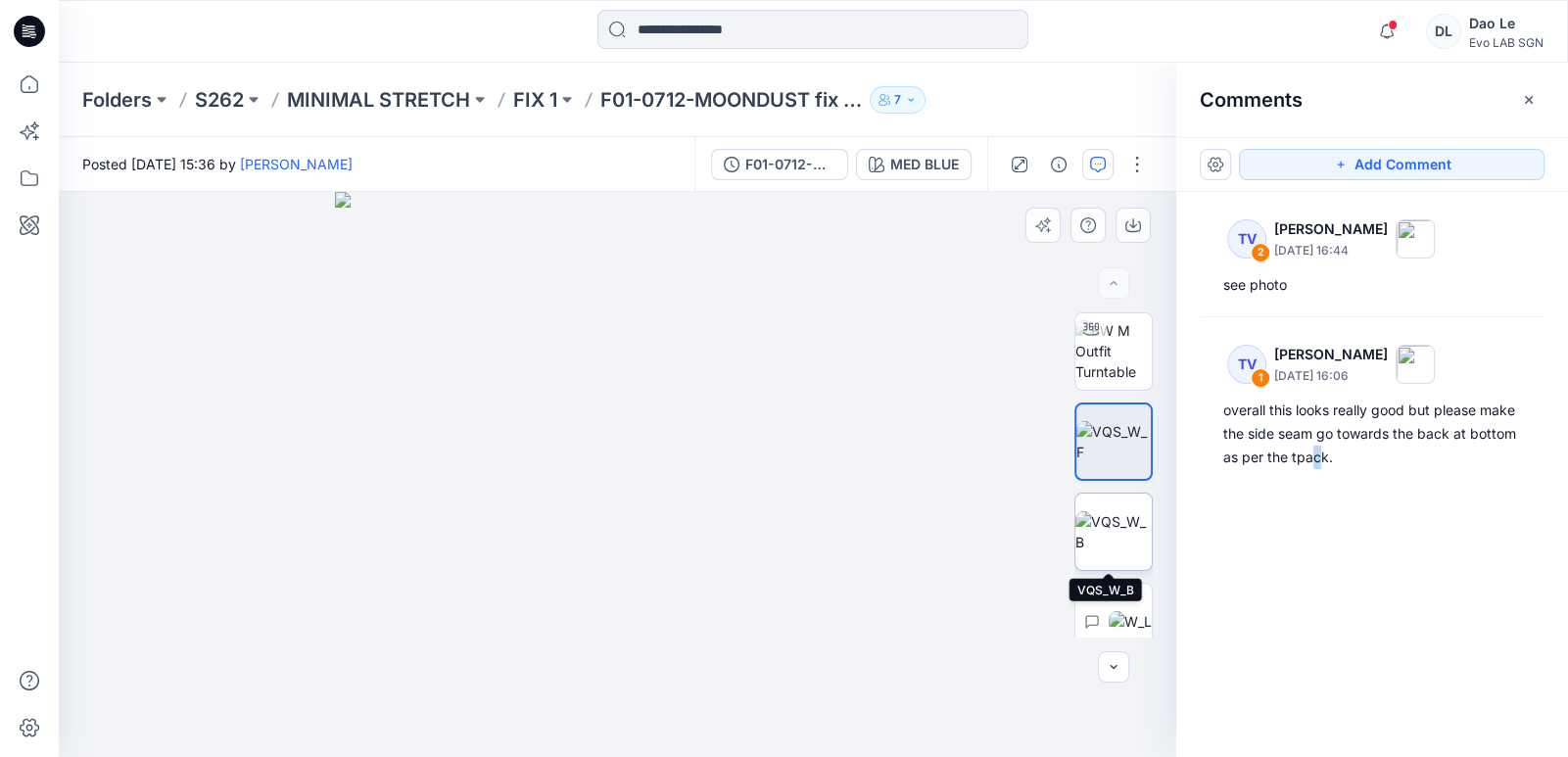
click at [789, 537] on img at bounding box center [1113, 532] width 76 height 42
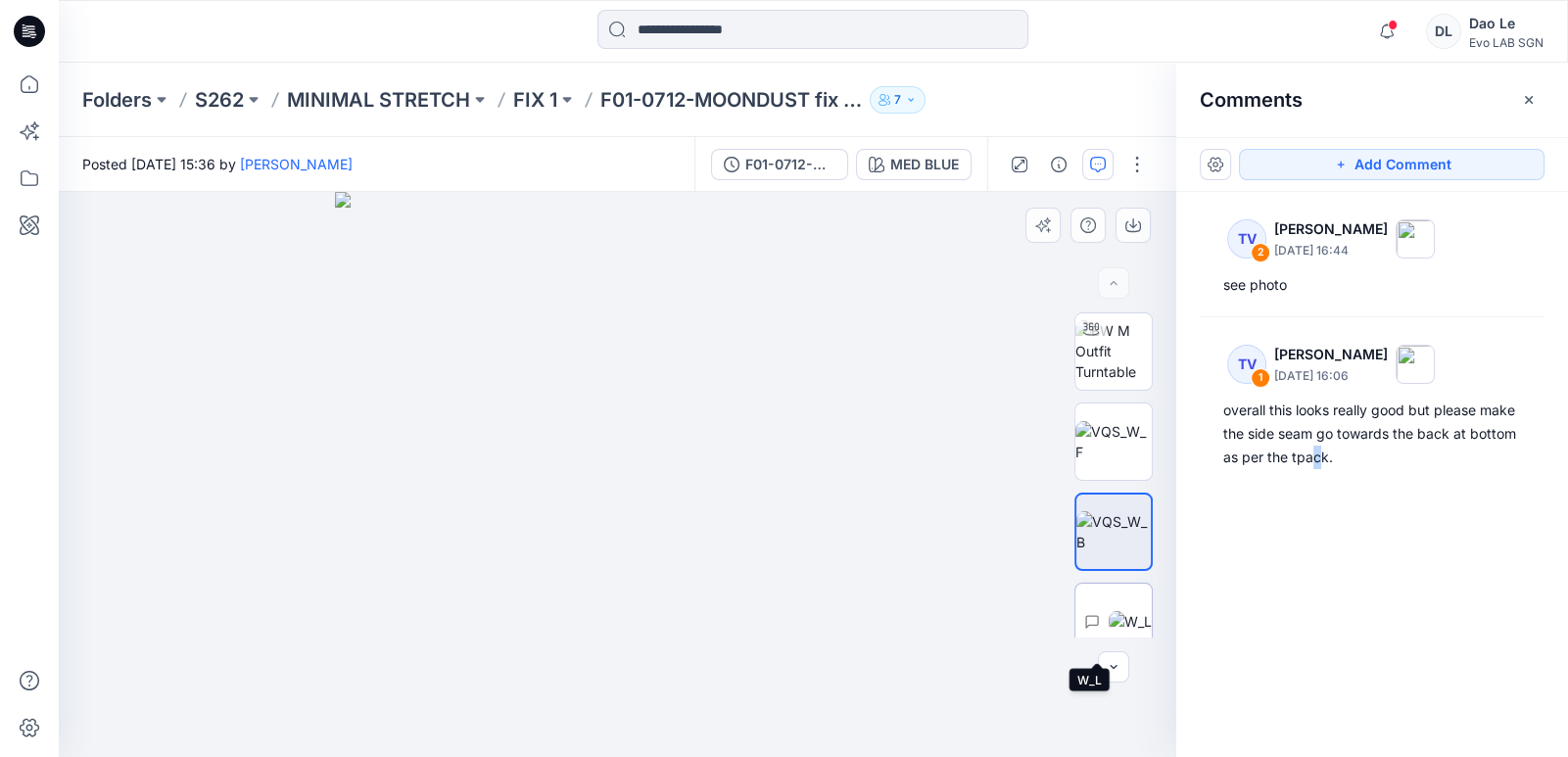
click at [789, 611] on img at bounding box center [1130, 621] width 43 height 21
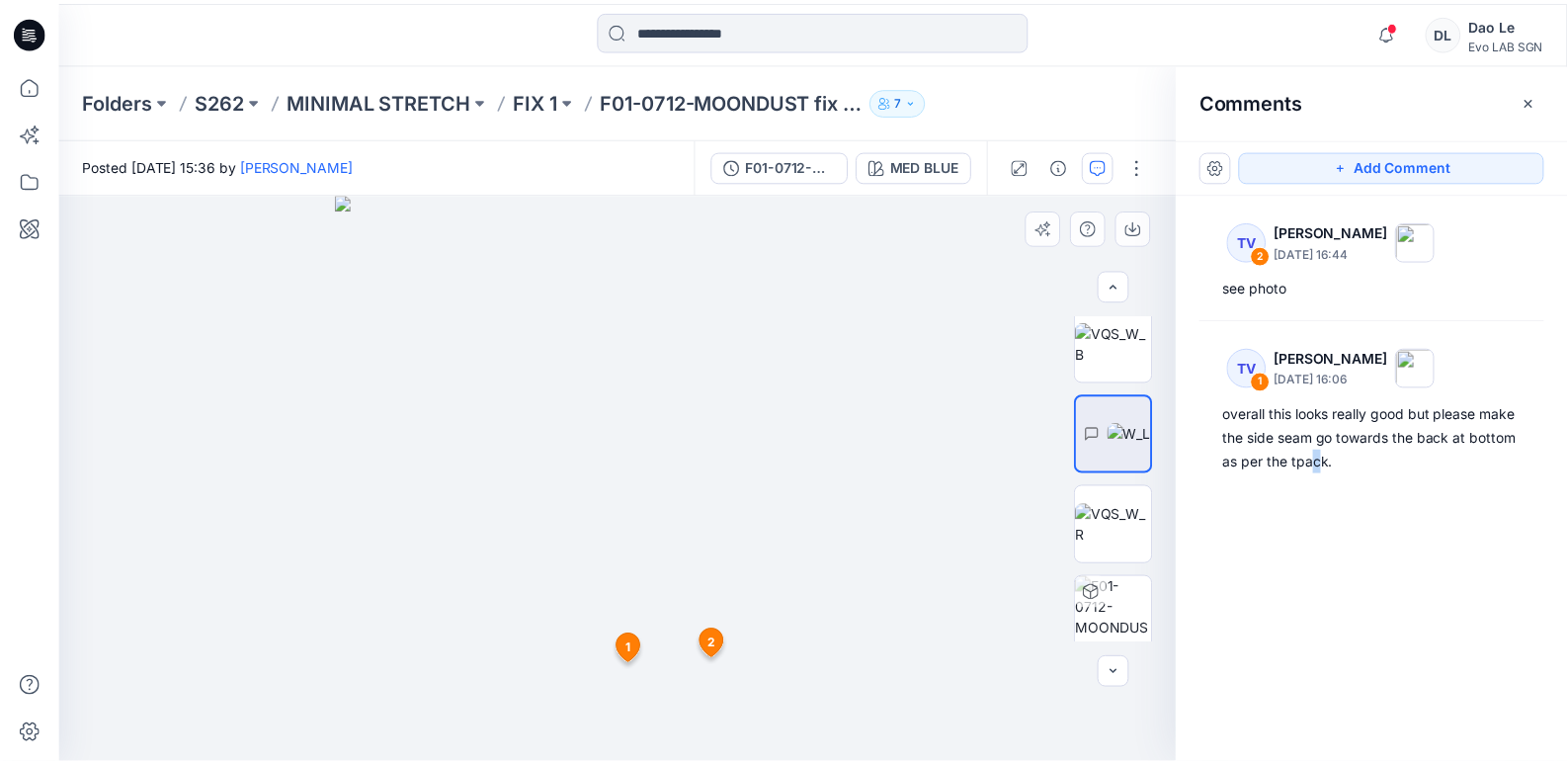
scroll to position [205, 0]
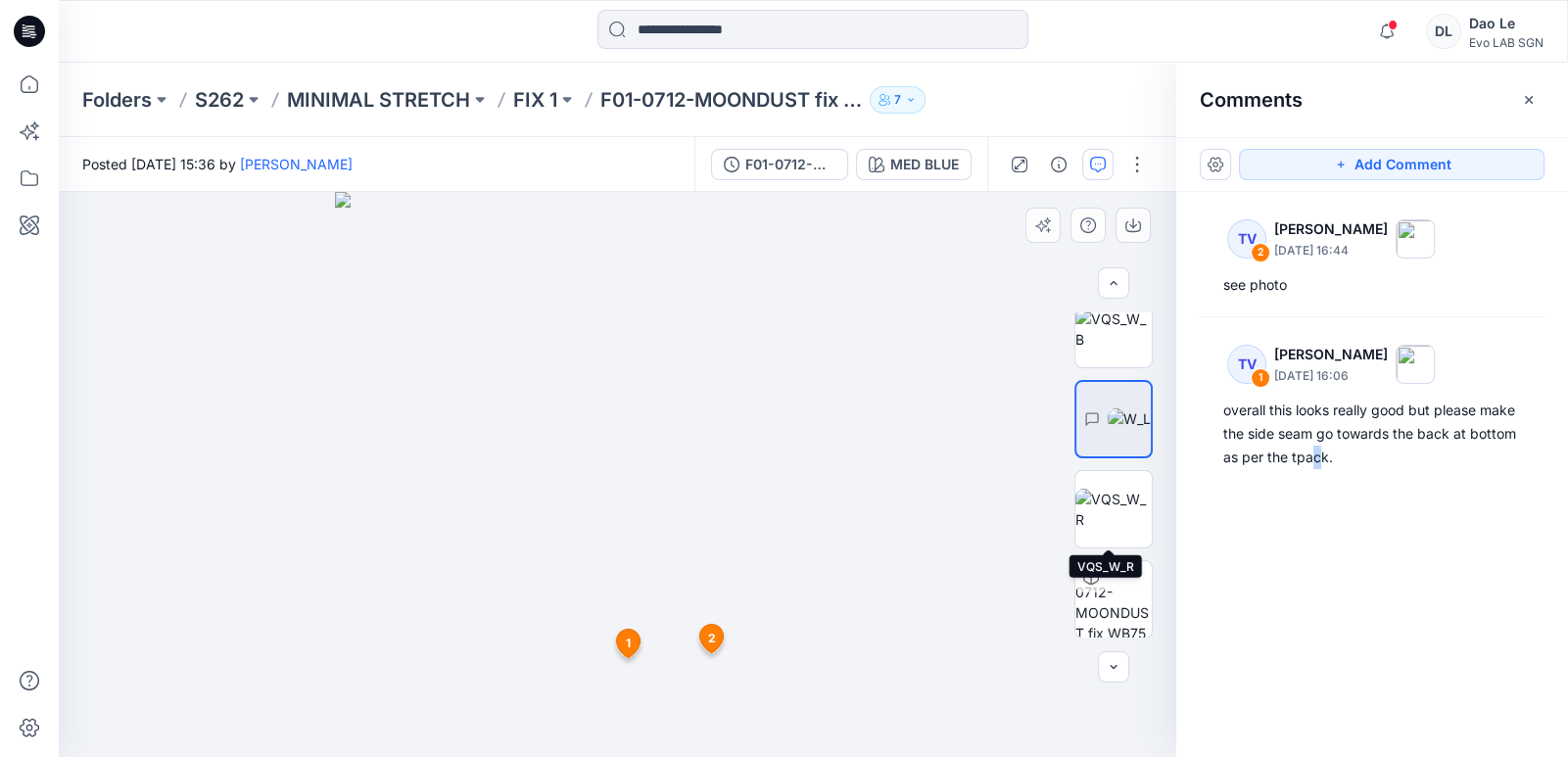
drag, startPoint x: 1112, startPoint y: 527, endPoint x: 1116, endPoint y: 556, distance: 29.3
click at [789, 529] on img at bounding box center [1113, 509] width 76 height 42
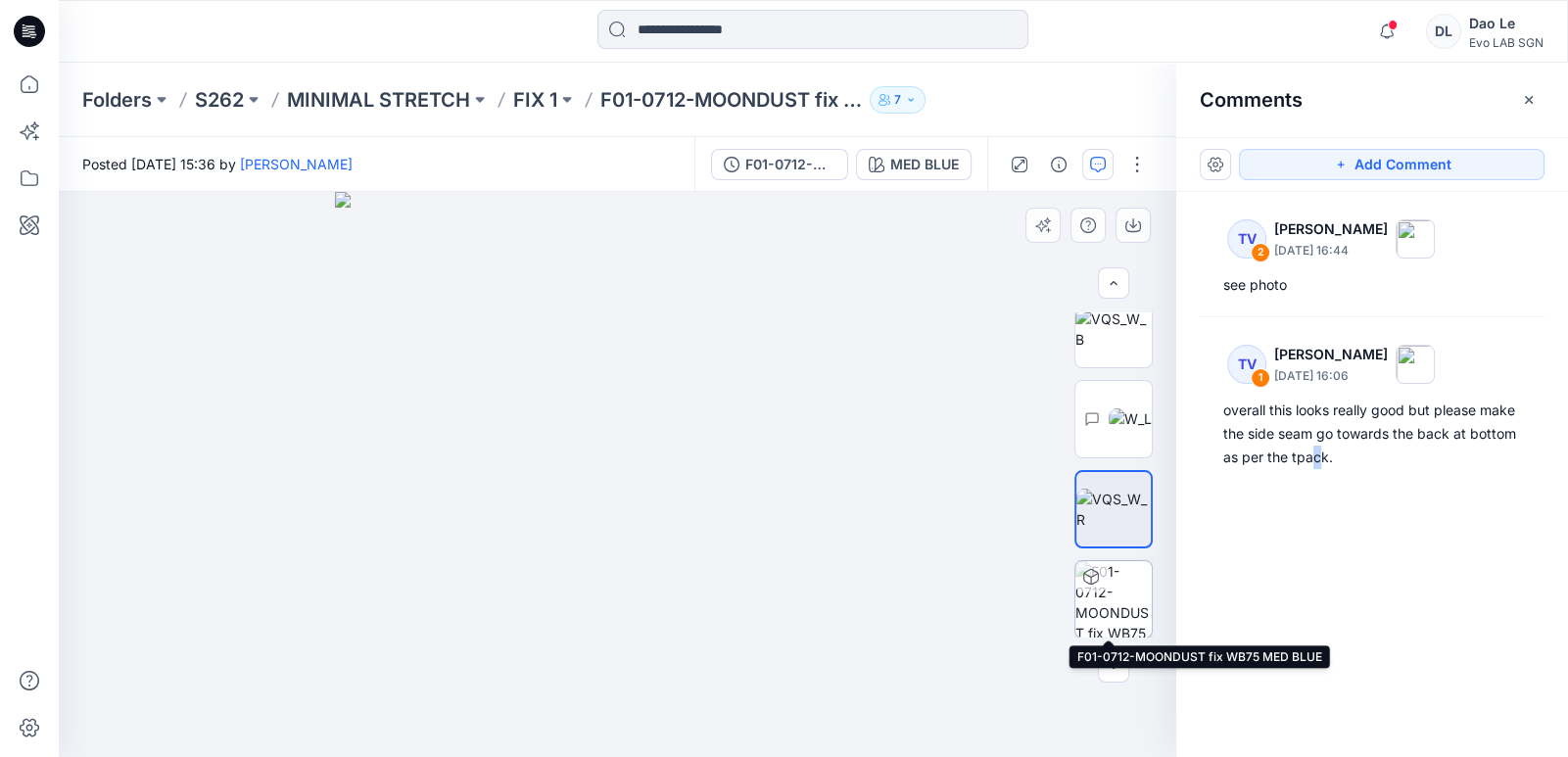
click at [789, 595] on img at bounding box center [1113, 598] width 76 height 76
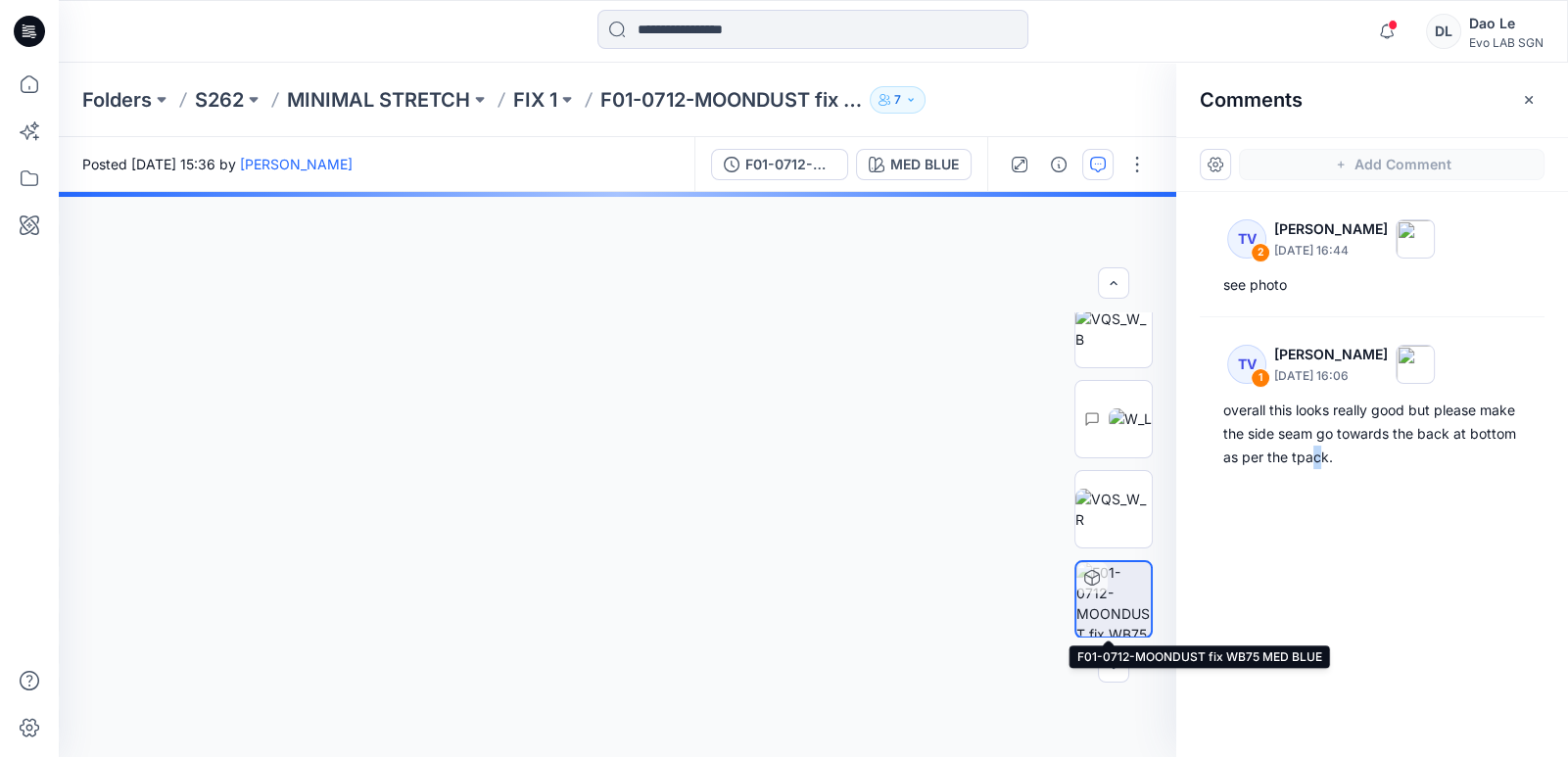
click at [789, 442] on div at bounding box center [617, 475] width 1118 height 565
click at [789, 450] on div at bounding box center [617, 475] width 1118 height 565
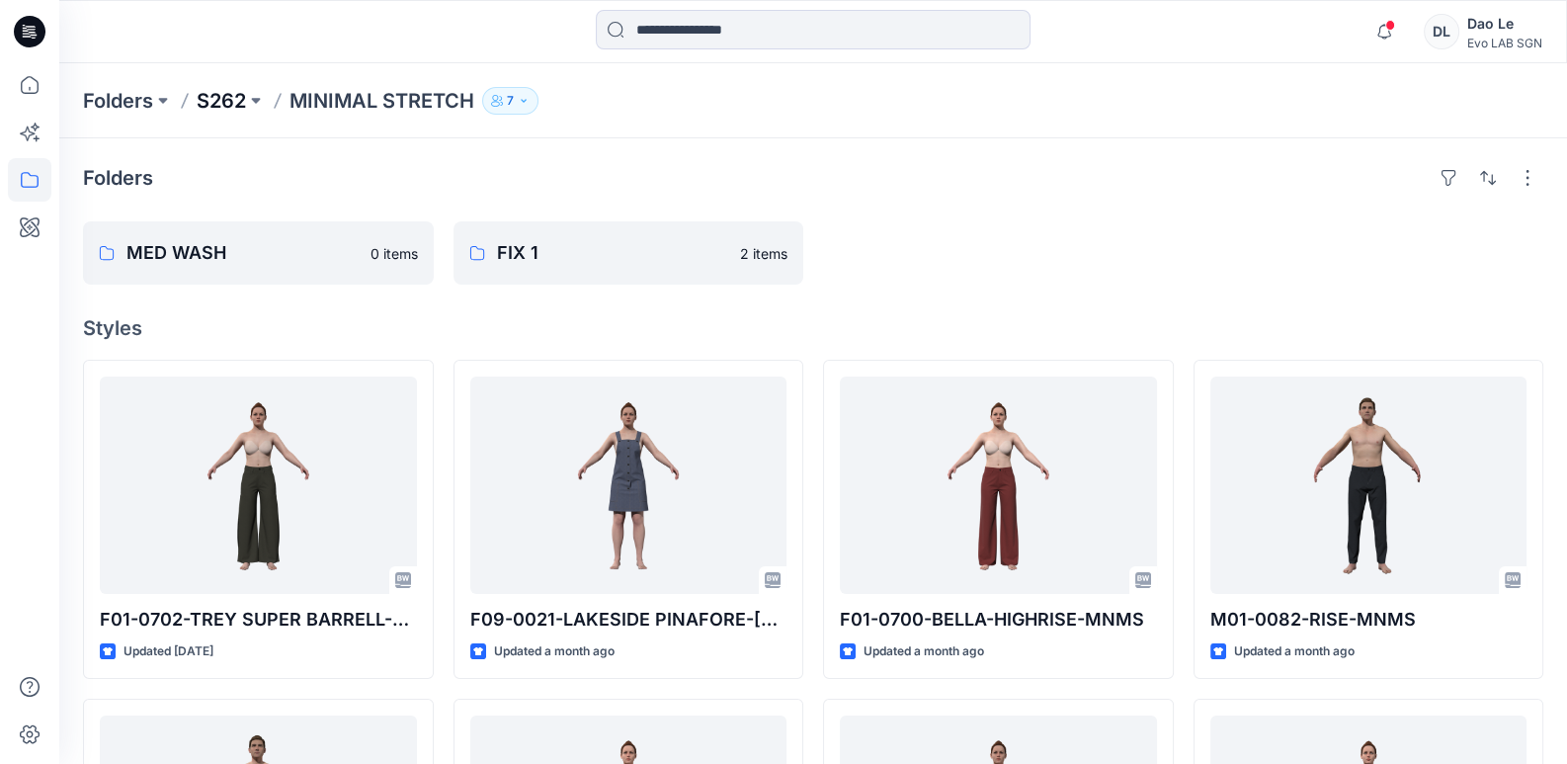
click at [225, 106] on p "S262" at bounding box center [221, 101] width 49 height 28
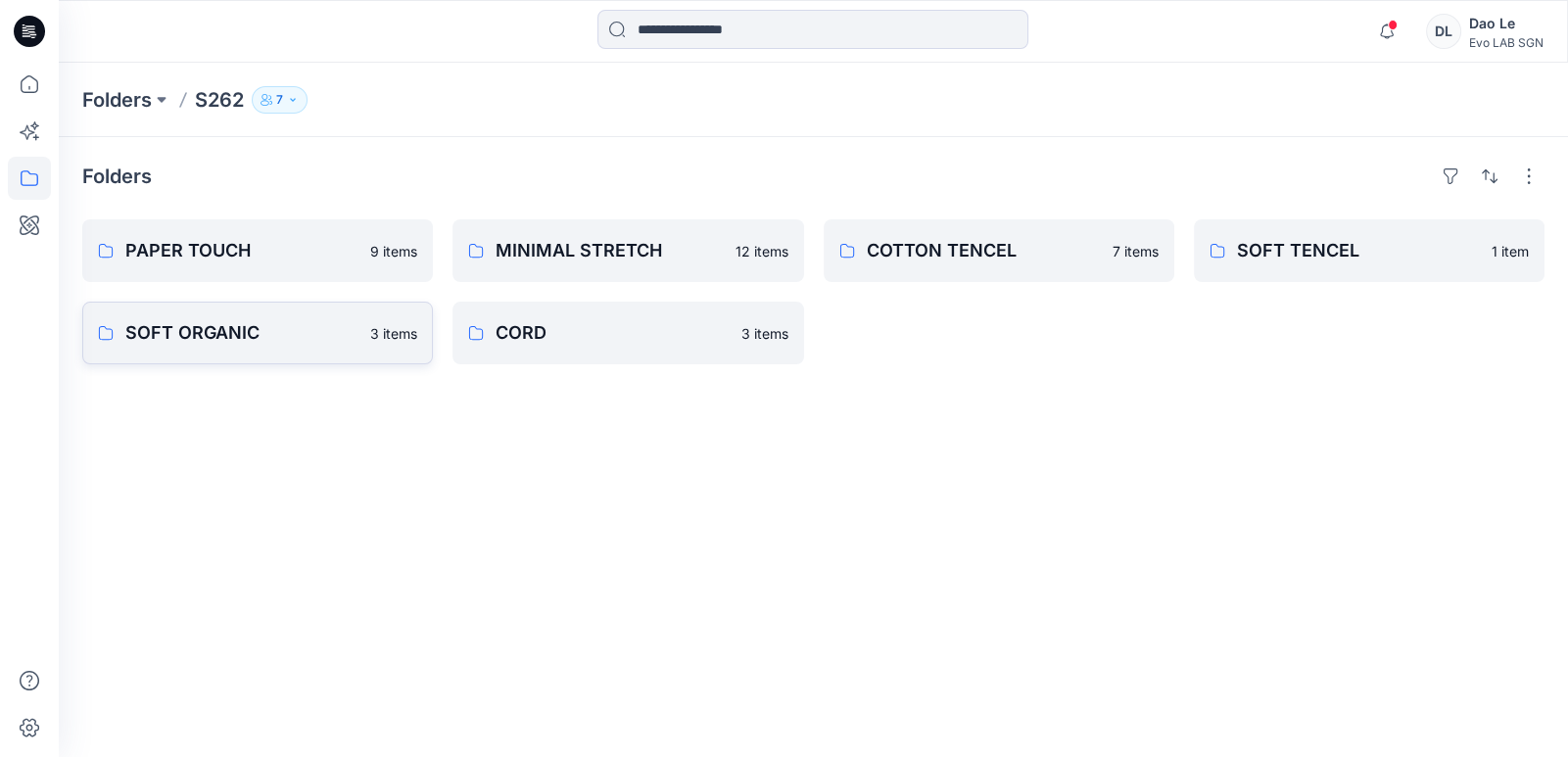
click at [292, 336] on p "SOFT ORGANIC" at bounding box center [241, 333] width 233 height 28
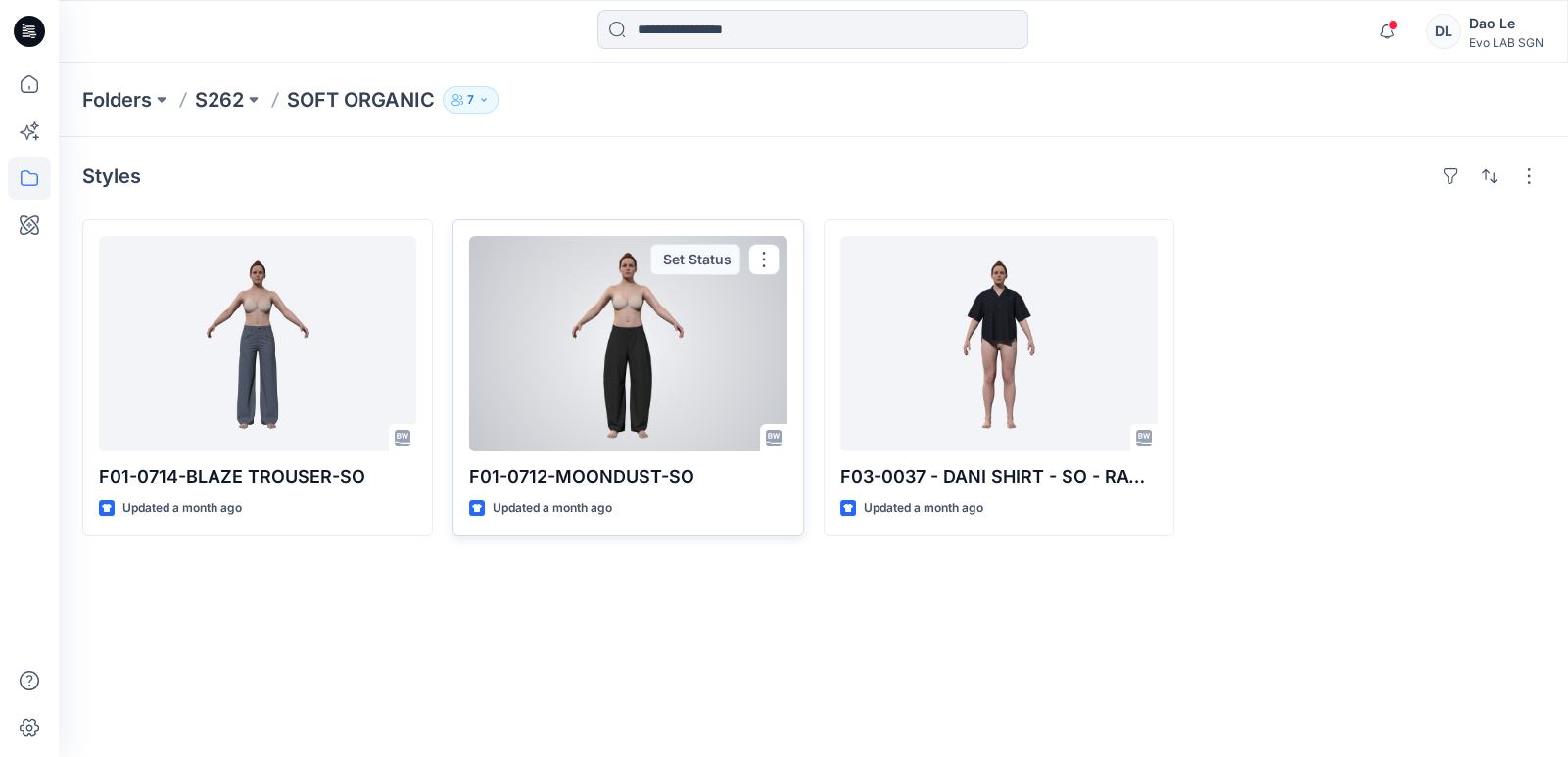
click at [579, 375] on div at bounding box center [627, 343] width 317 height 215
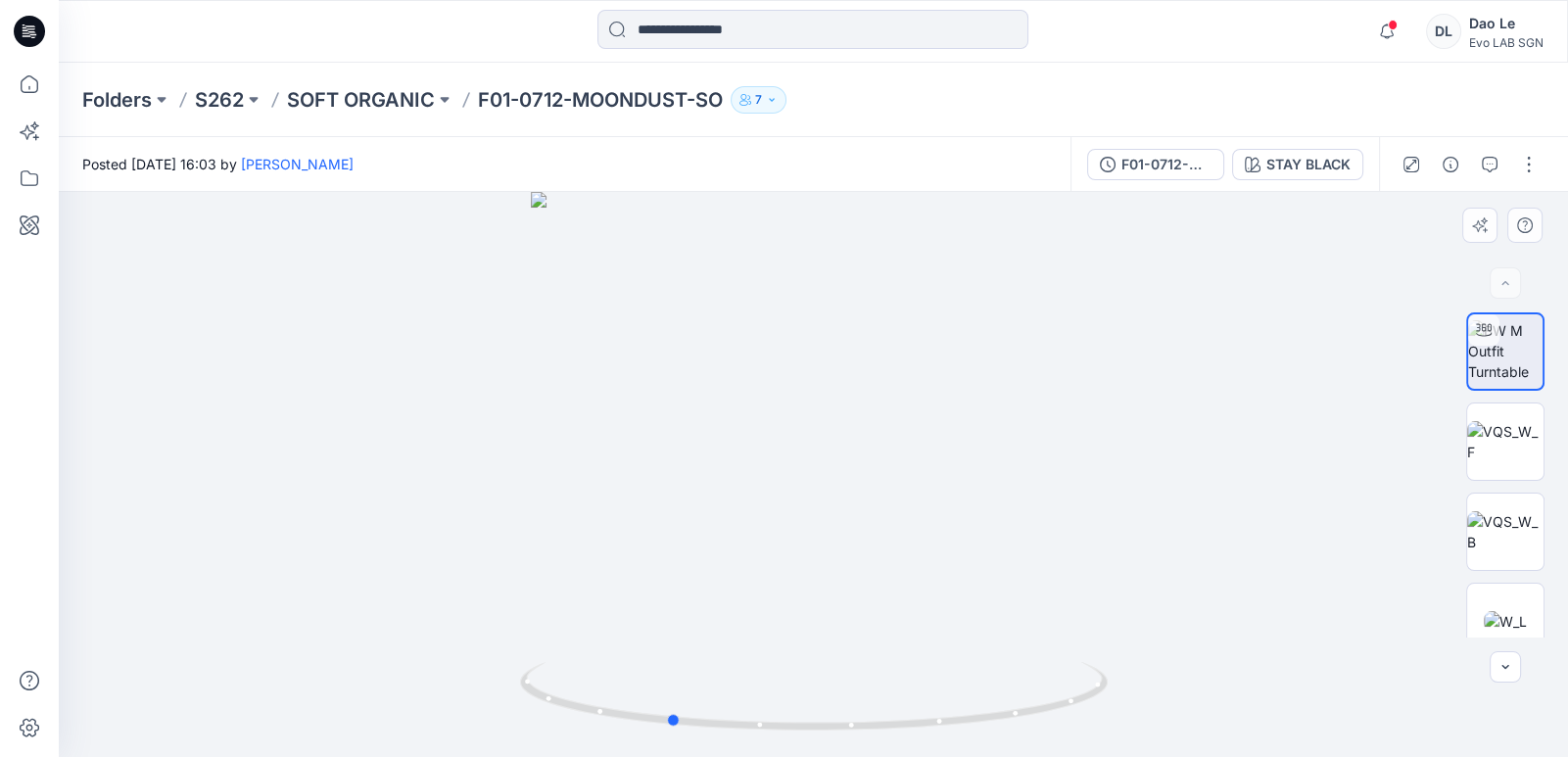
drag, startPoint x: 927, startPoint y: 662, endPoint x: 782, endPoint y: 659, distance: 145.0
click at [782, 619] on div at bounding box center [813, 475] width 1510 height 565
drag, startPoint x: 782, startPoint y: 659, endPoint x: 1280, endPoint y: 668, distance: 498.1
click at [789, 619] on div at bounding box center [813, 475] width 1510 height 565
drag, startPoint x: 828, startPoint y: 669, endPoint x: 820, endPoint y: 629, distance: 40.8
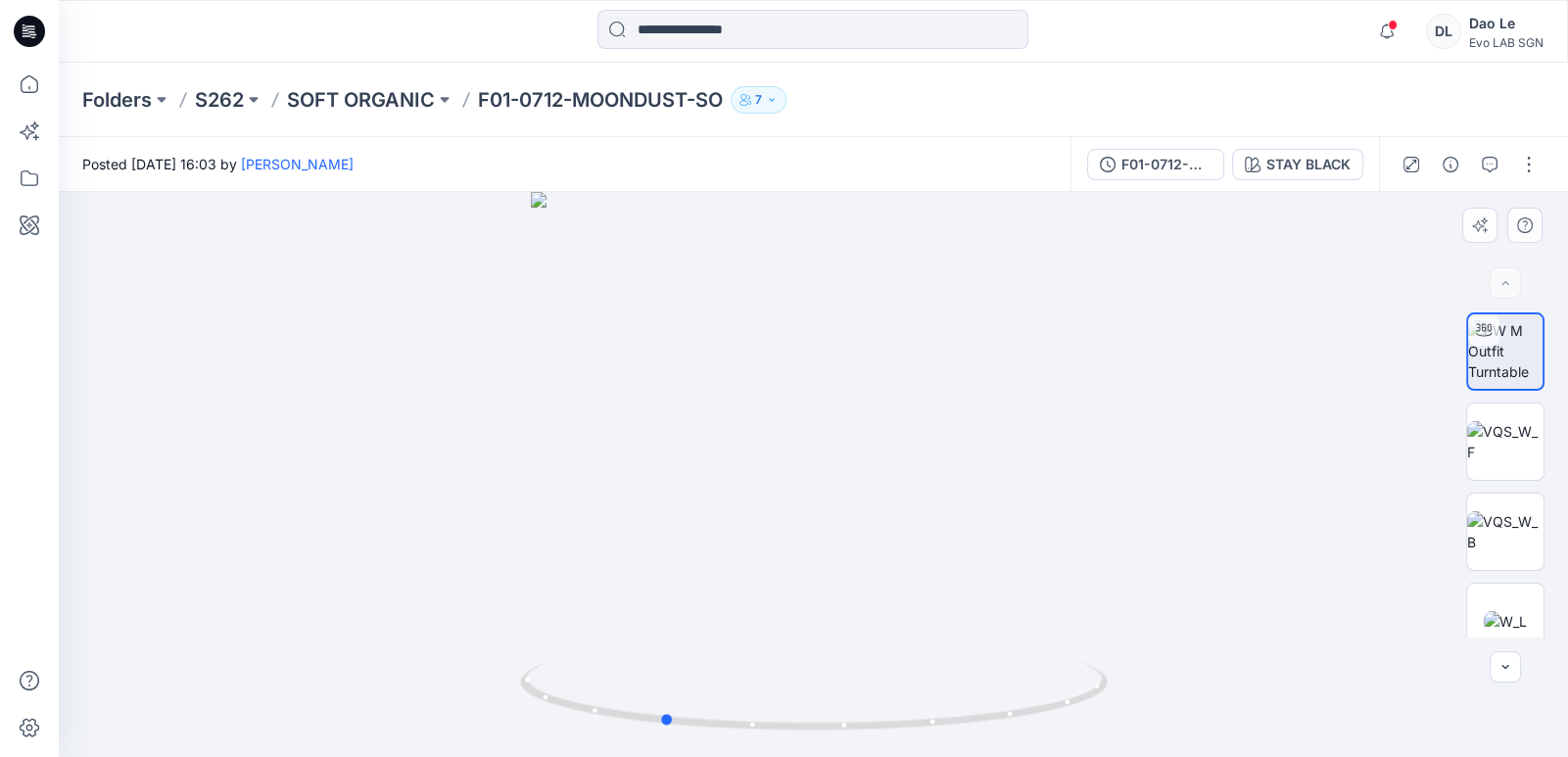
click at [789, 619] on div at bounding box center [813, 475] width 1510 height 565
drag, startPoint x: 867, startPoint y: 572, endPoint x: 852, endPoint y: 255, distance: 317.4
click at [789, 255] on img at bounding box center [797, 66] width 1558 height 1378
drag, startPoint x: 863, startPoint y: 530, endPoint x: 686, endPoint y: 620, distance: 198.6
click at [686, 619] on img at bounding box center [788, 114] width 1558 height 1285
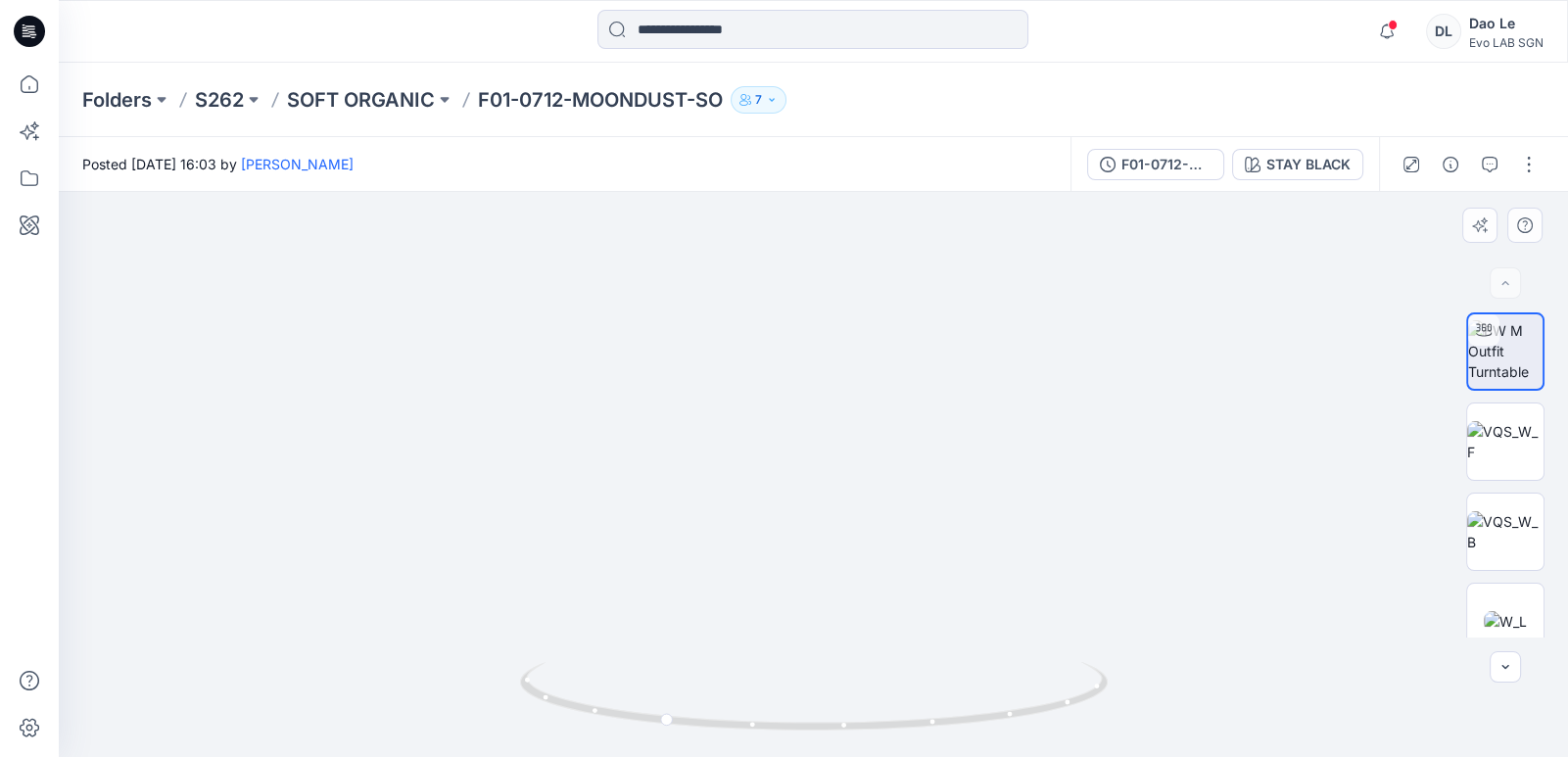
drag, startPoint x: 850, startPoint y: 583, endPoint x: 842, endPoint y: 306, distance: 277.1
drag, startPoint x: 579, startPoint y: 733, endPoint x: 810, endPoint y: 731, distance: 231.0
click at [789, 619] on icon at bounding box center [817, 699] width 593 height 73
drag, startPoint x: 810, startPoint y: 731, endPoint x: 1489, endPoint y: 163, distance: 885.2
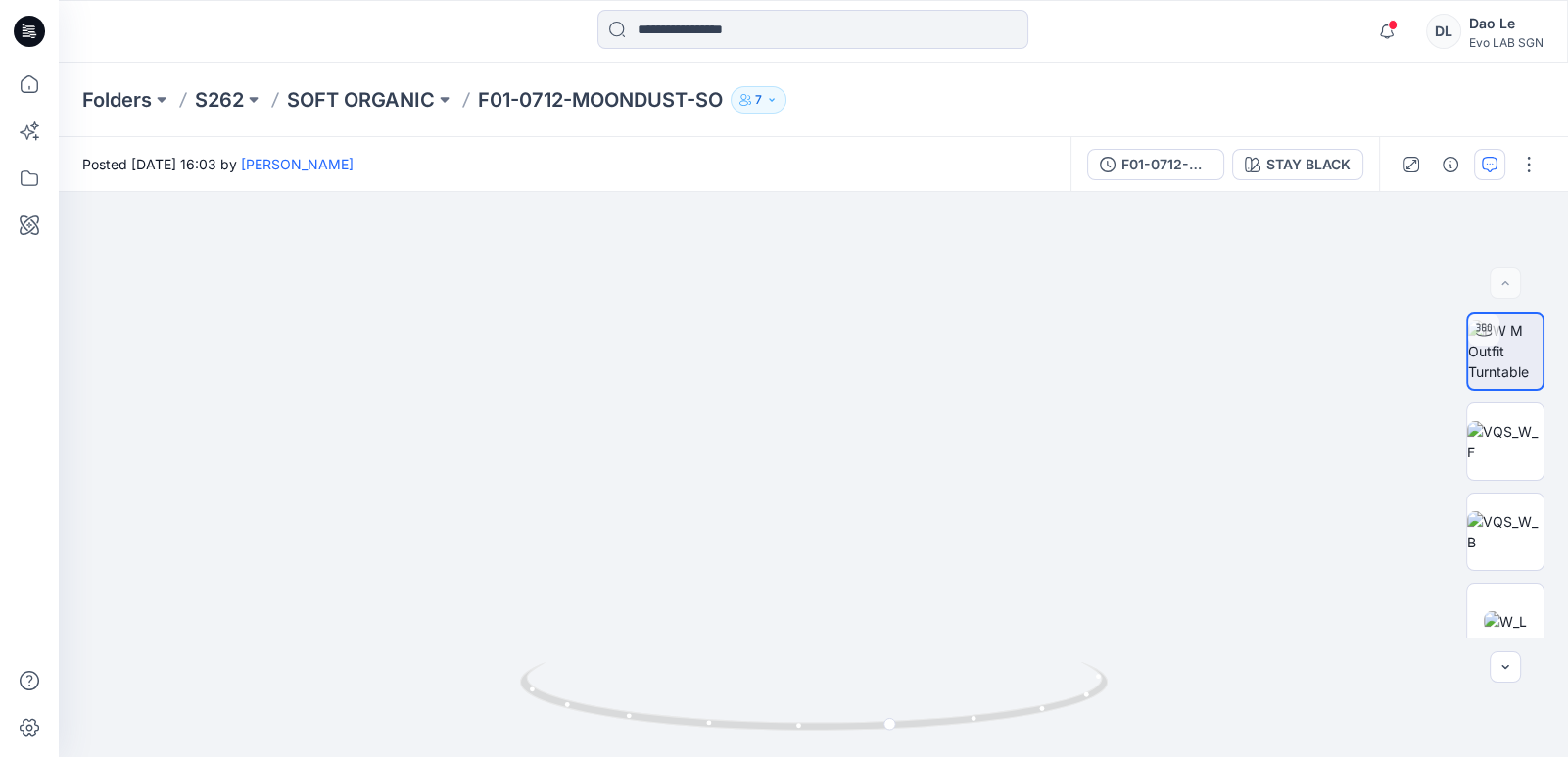
click at [789, 163] on icon "button" at bounding box center [1490, 164] width 16 height 16
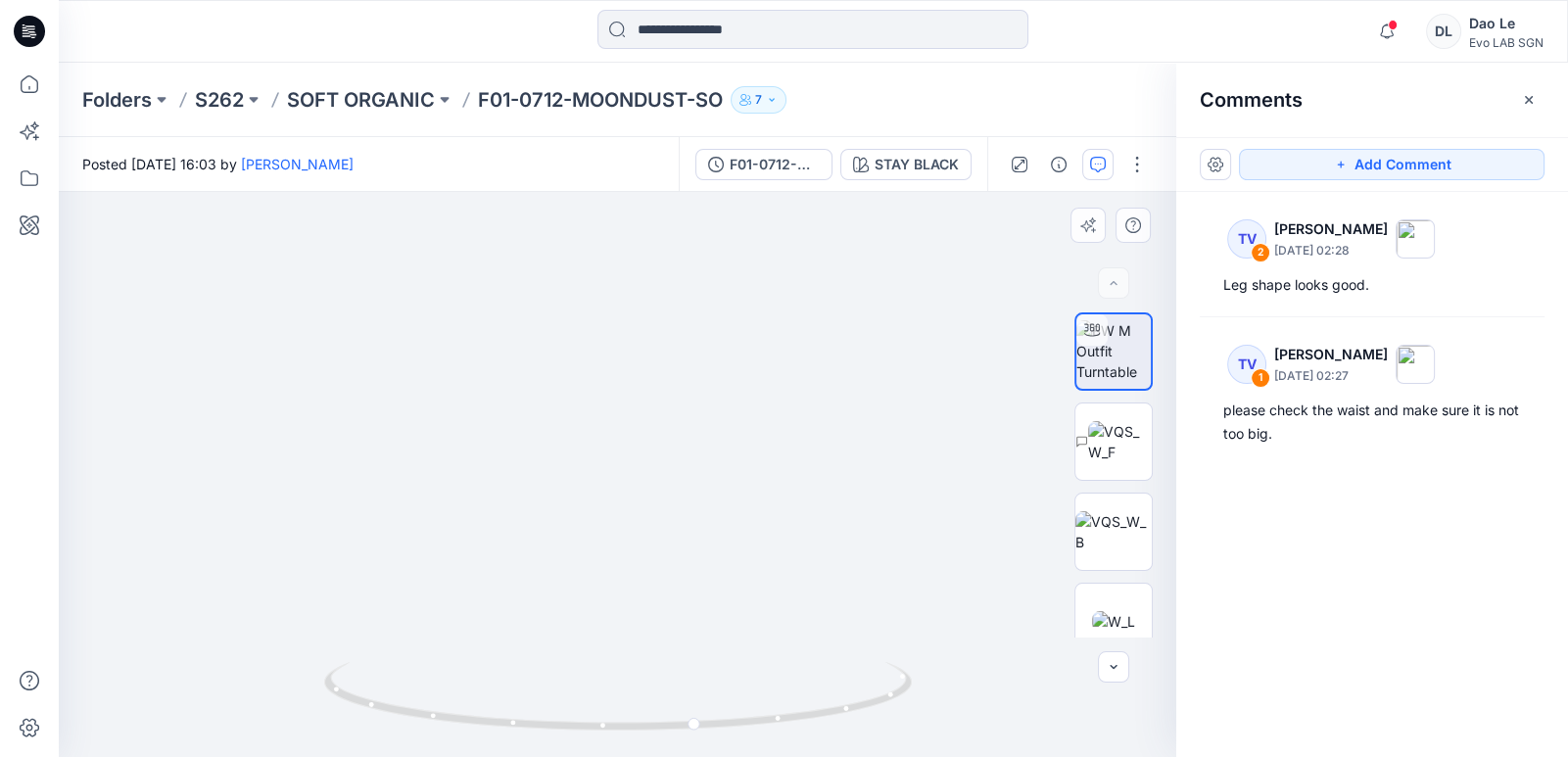
drag, startPoint x: 815, startPoint y: 679, endPoint x: 182, endPoint y: 646, distance: 633.9
click at [185, 619] on div at bounding box center [617, 475] width 1118 height 565
click at [744, 565] on img at bounding box center [616, 375] width 764 height 764
drag, startPoint x: 813, startPoint y: 593, endPoint x: 628, endPoint y: 593, distance: 185.0
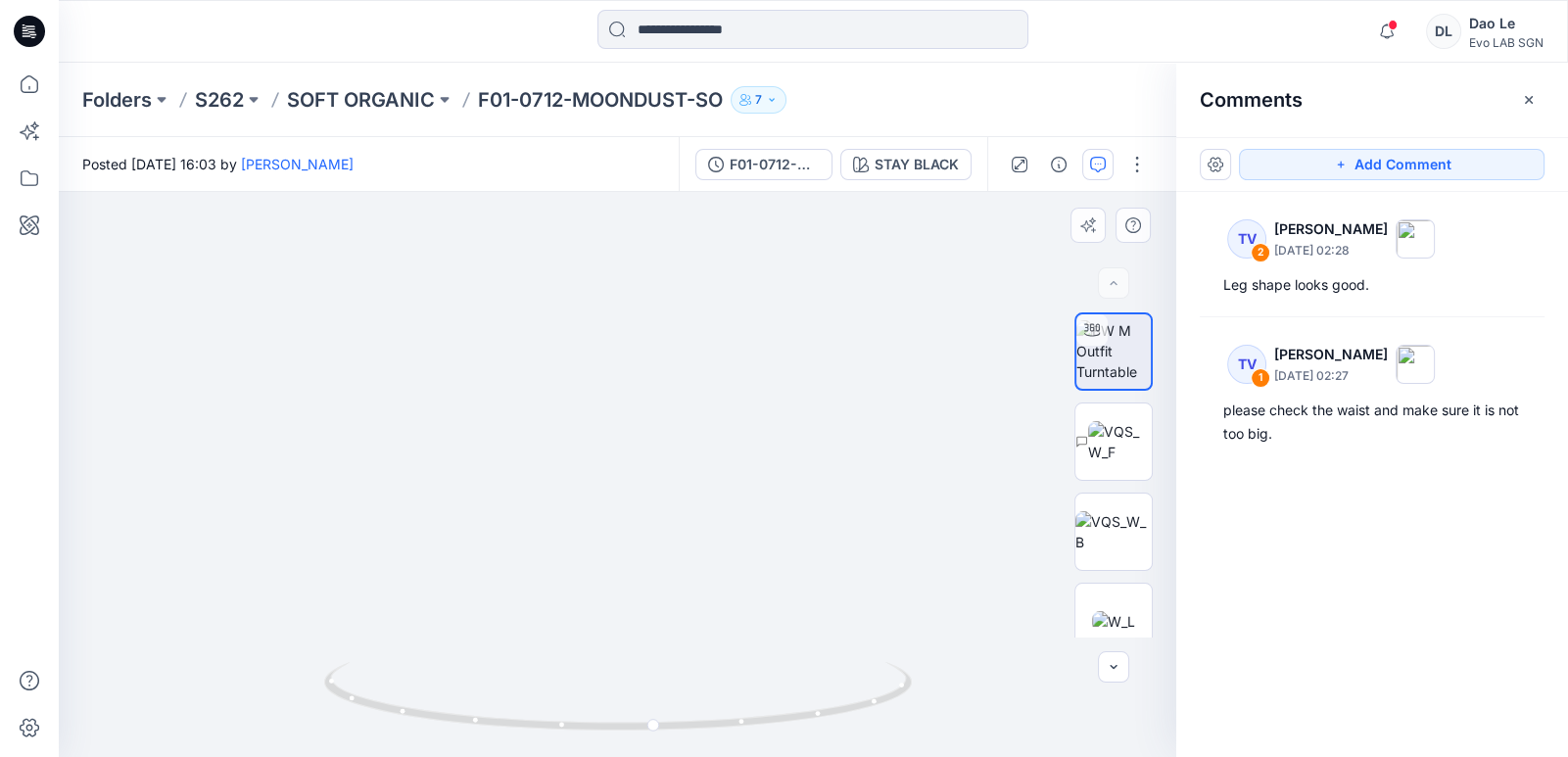
click at [628, 593] on img at bounding box center [616, 375] width 764 height 764
drag, startPoint x: 808, startPoint y: 670, endPoint x: 613, endPoint y: 607, distance: 204.9
click at [613, 607] on div at bounding box center [617, 475] width 1118 height 565
click at [603, 474] on img at bounding box center [616, 375] width 764 height 764
drag, startPoint x: 449, startPoint y: 449, endPoint x: 414, endPoint y: 444, distance: 35.4
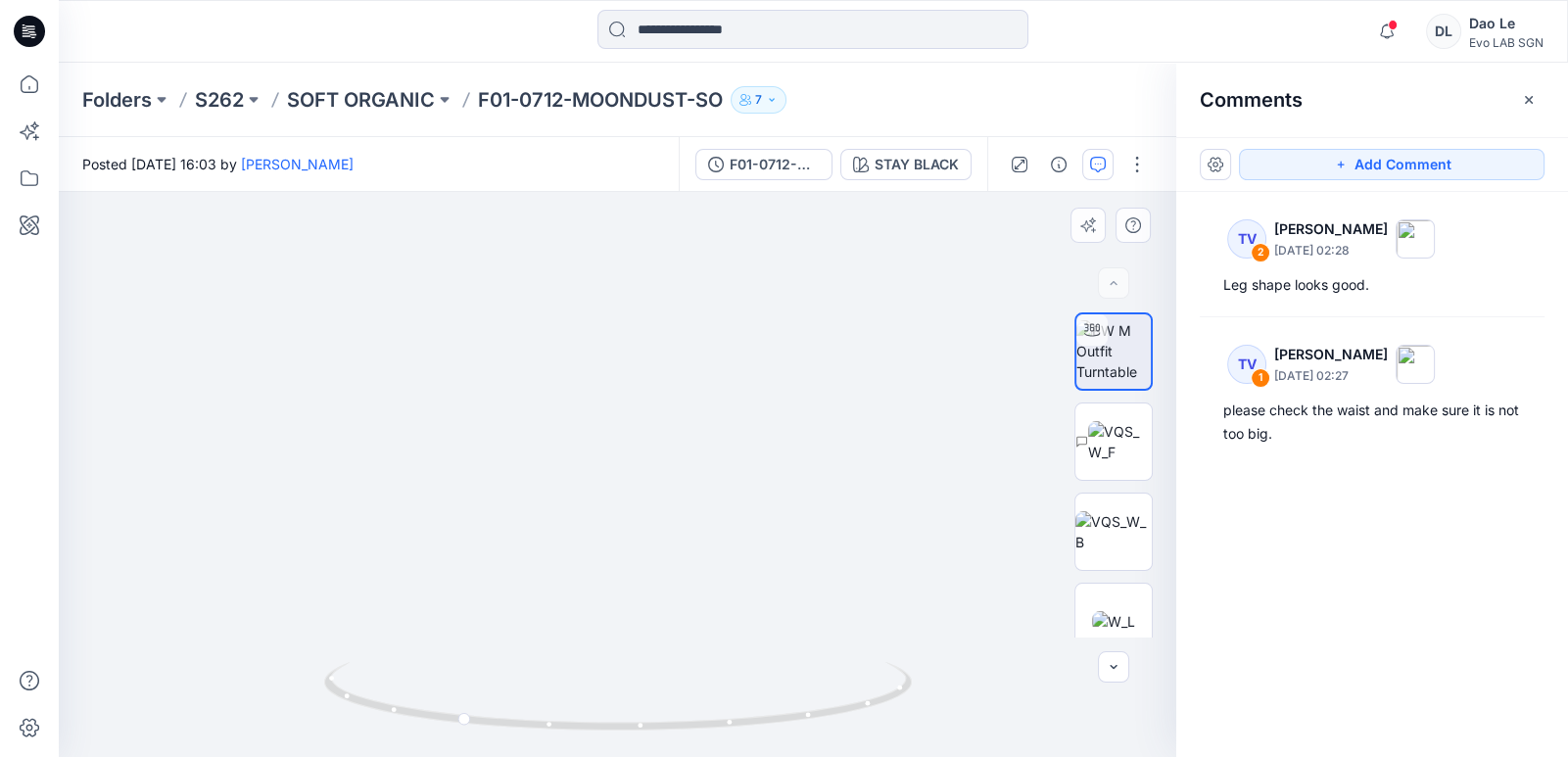
click at [414, 444] on img at bounding box center [580, 77] width 1361 height 1360
drag, startPoint x: 524, startPoint y: 727, endPoint x: 697, endPoint y: 720, distance: 173.1
click at [697, 619] on icon at bounding box center [620, 699] width 593 height 73
click at [789, 554] on img at bounding box center [580, 77] width 1361 height 1360
click at [210, 104] on p "S262" at bounding box center [219, 100] width 49 height 28
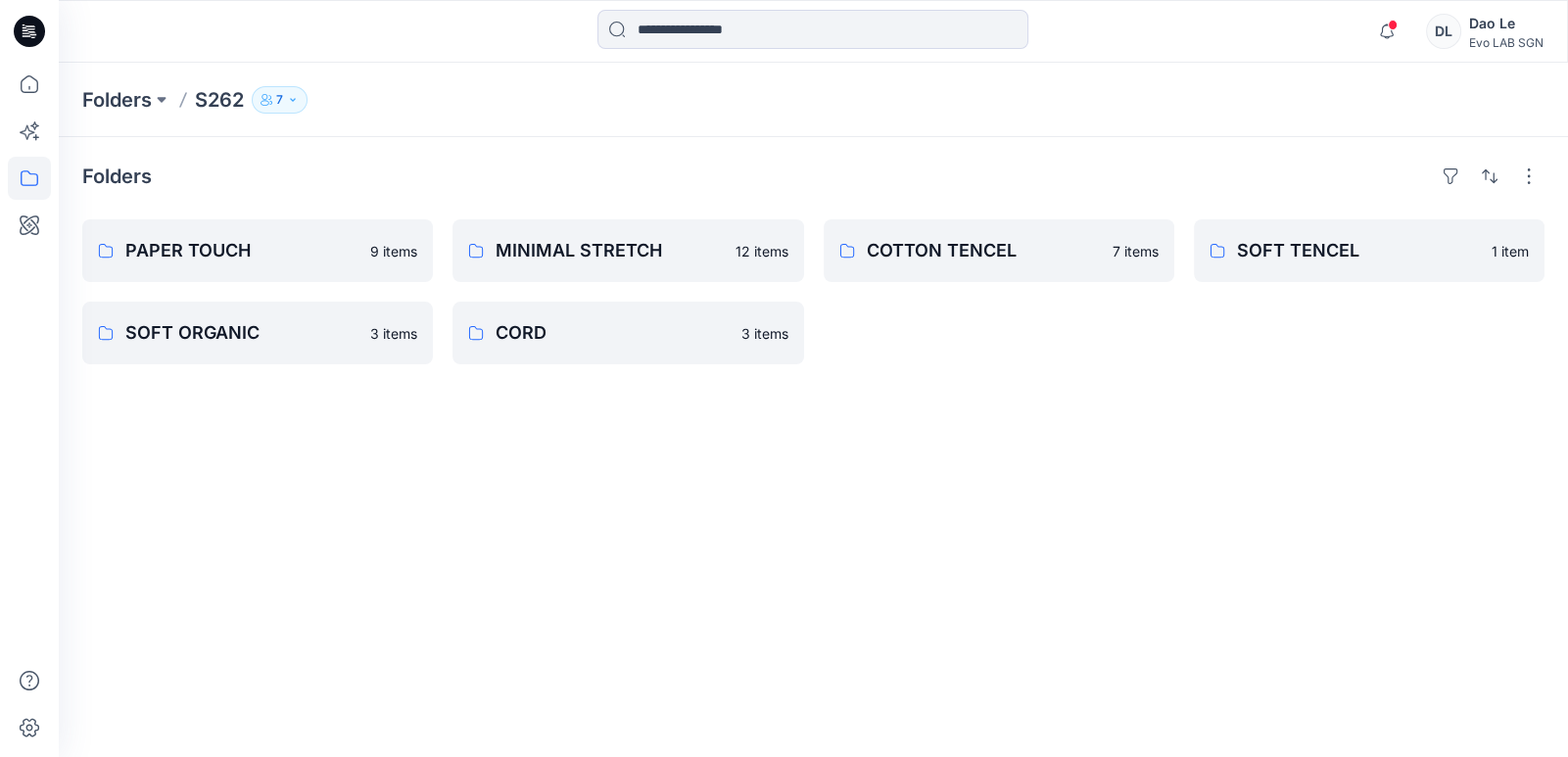
click at [789, 389] on div "Folders PAPER TOUCH 9 items SOFT ORGANIC 3 items MINIMAL STRETCH 12 items CORD …" at bounding box center [813, 447] width 1510 height 620
click at [217, 106] on p "S262" at bounding box center [219, 100] width 49 height 28
click at [215, 95] on p "S262" at bounding box center [219, 100] width 49 height 28
click at [118, 100] on p "Folders" at bounding box center [117, 100] width 69 height 28
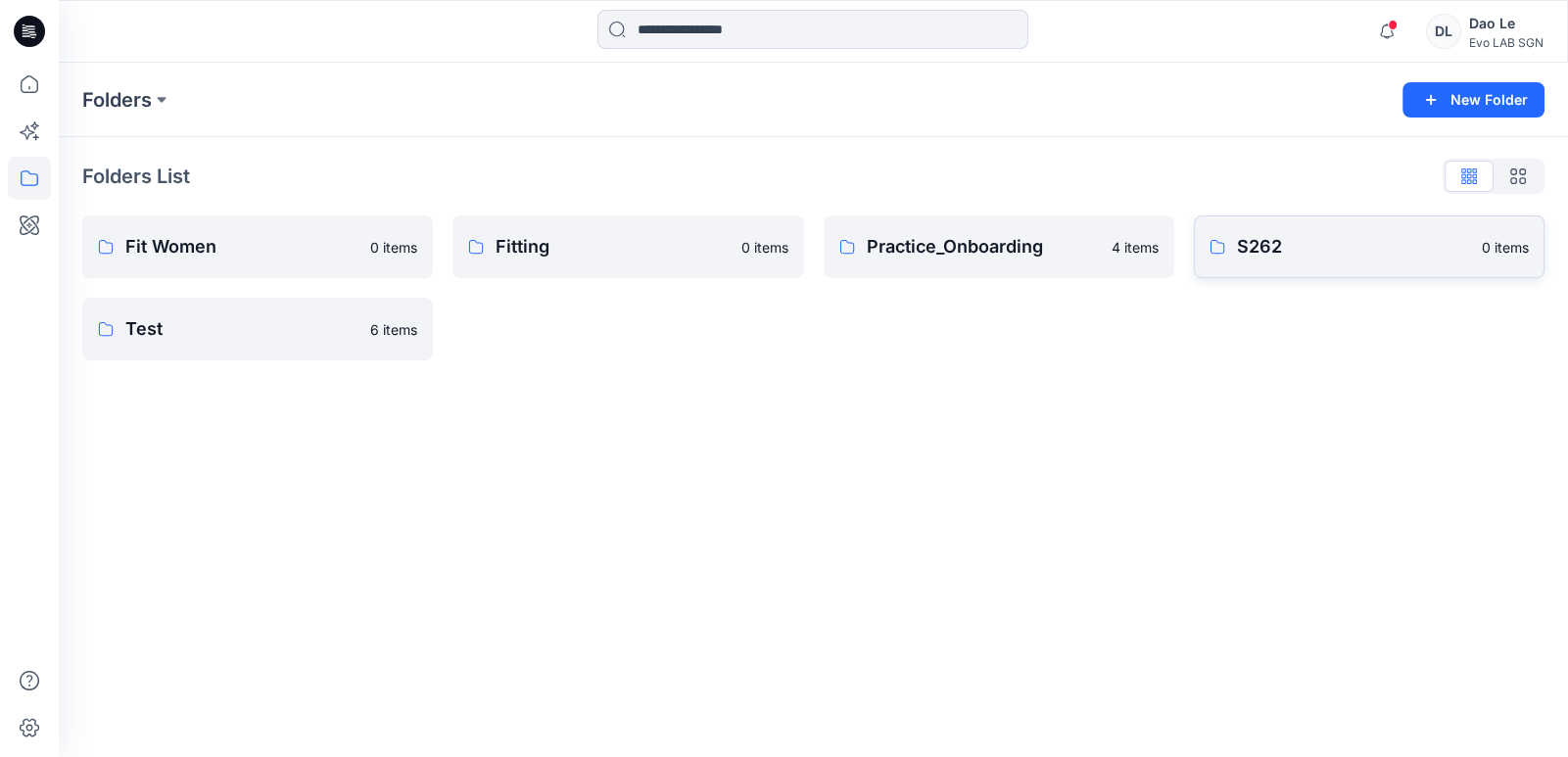
click at [789, 246] on p "S262" at bounding box center [1353, 247] width 233 height 28
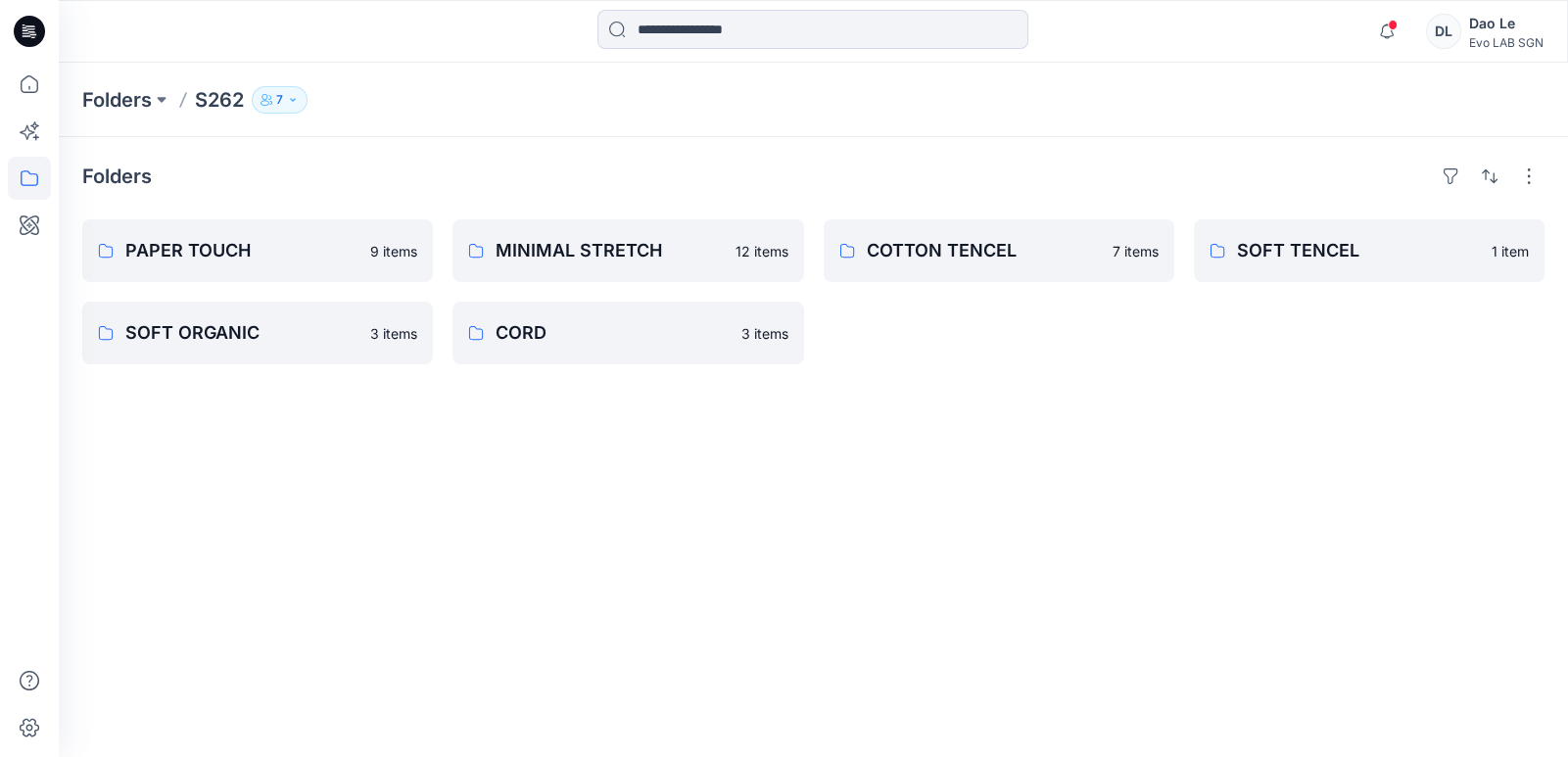
click at [789, 246] on p "SOFT TENCEL" at bounding box center [1358, 251] width 243 height 28
click at [559, 237] on p "MINIMAL STRETCH" at bounding box center [609, 251] width 227 height 28
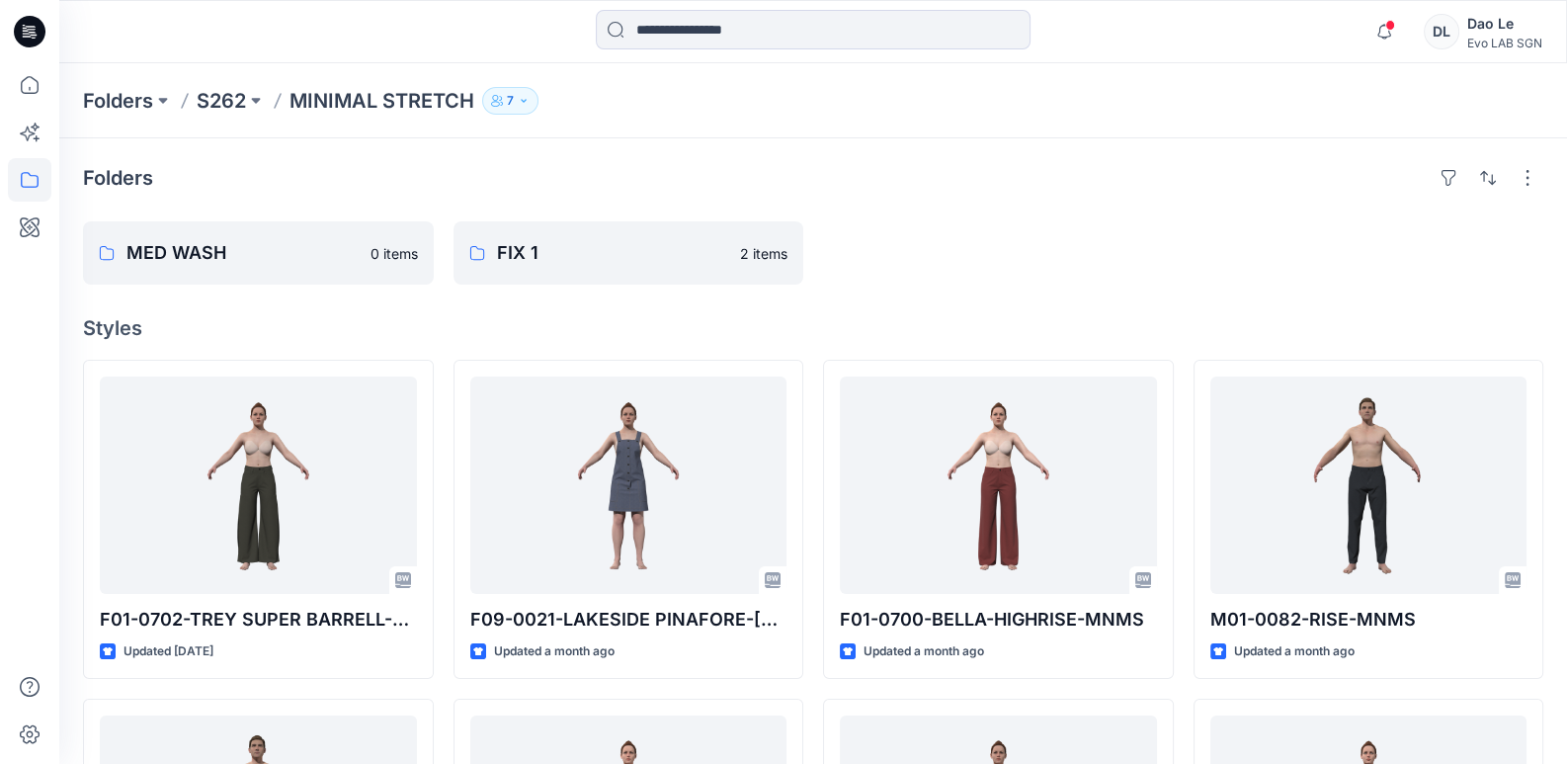
click at [564, 239] on p "FIX 1" at bounding box center [613, 253] width 232 height 28
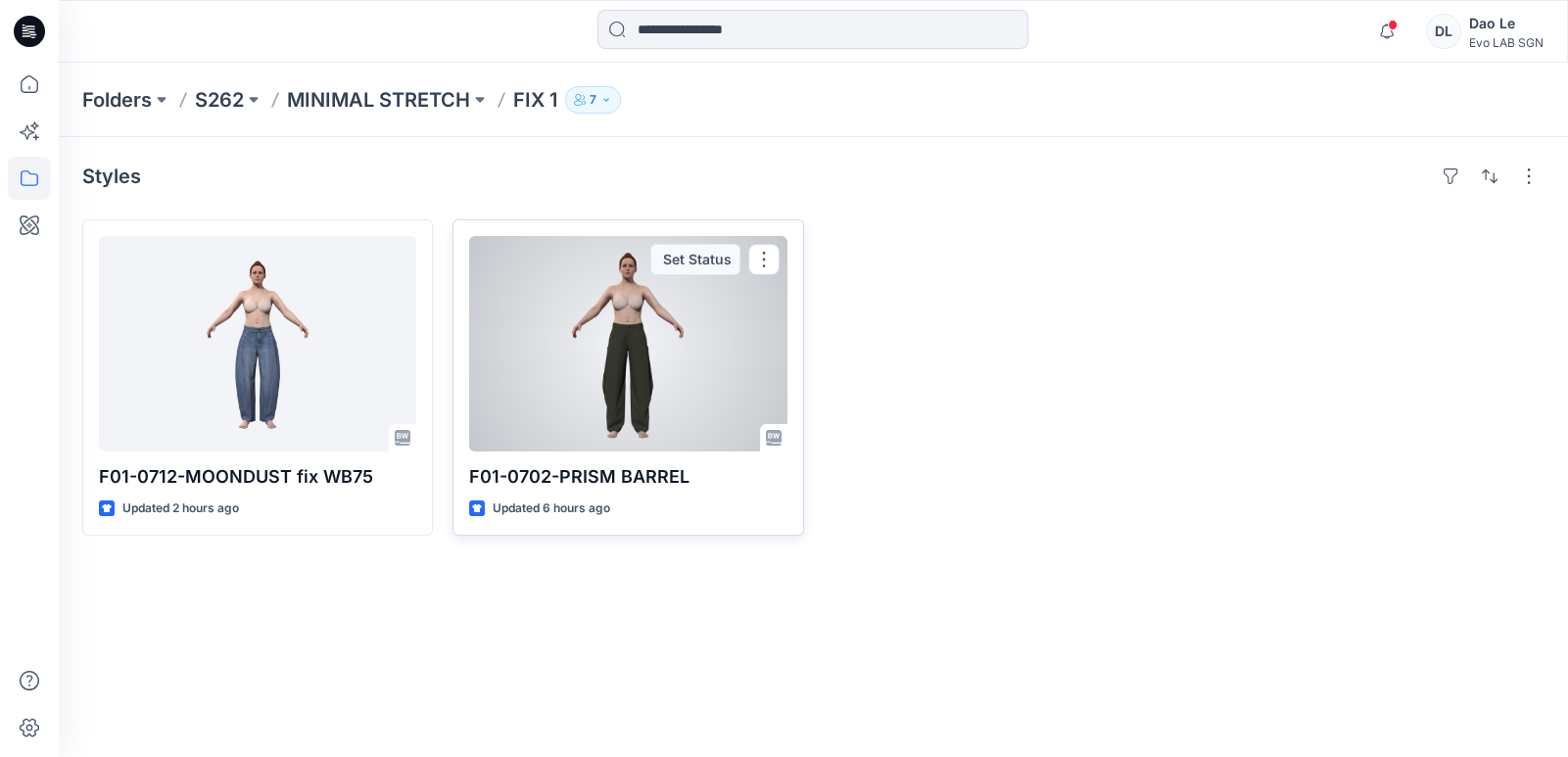
click at [591, 382] on div at bounding box center [627, 343] width 317 height 215
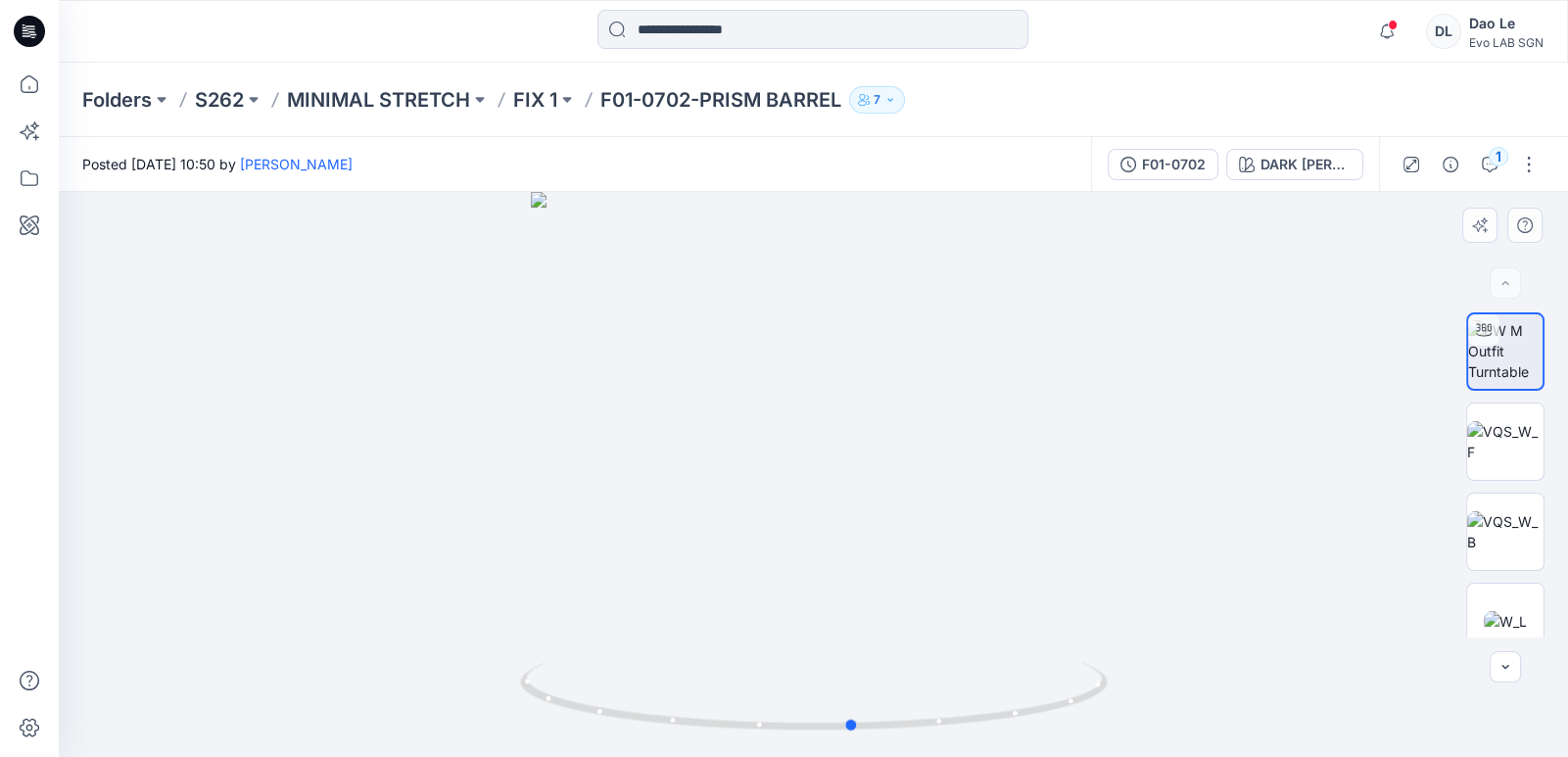
drag, startPoint x: 1057, startPoint y: 604, endPoint x: 509, endPoint y: 610, distance: 548.0
click at [509, 610] on div at bounding box center [813, 475] width 1510 height 565
drag, startPoint x: 509, startPoint y: 610, endPoint x: 925, endPoint y: 630, distance: 416.5
click at [789, 619] on div at bounding box center [813, 475] width 1510 height 565
drag, startPoint x: 1171, startPoint y: 558, endPoint x: 1117, endPoint y: 497, distance: 81.5
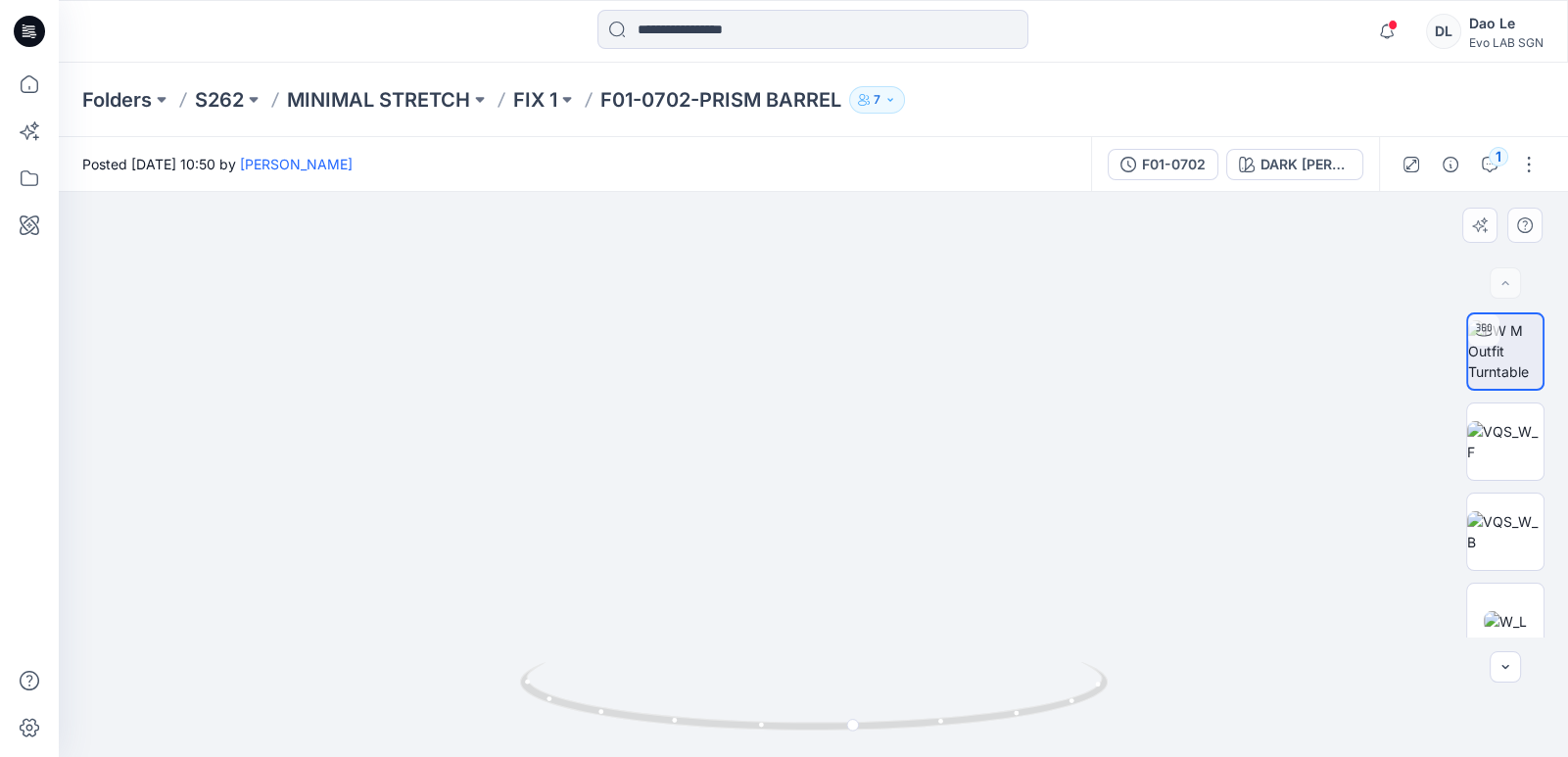
click at [789, 498] on img at bounding box center [742, 4] width 2354 height 1506
drag, startPoint x: 876, startPoint y: 725, endPoint x: 602, endPoint y: 659, distance: 281.8
click at [602, 619] on div at bounding box center [814, 707] width 588 height 98
drag, startPoint x: 759, startPoint y: 733, endPoint x: 422, endPoint y: 669, distance: 343.0
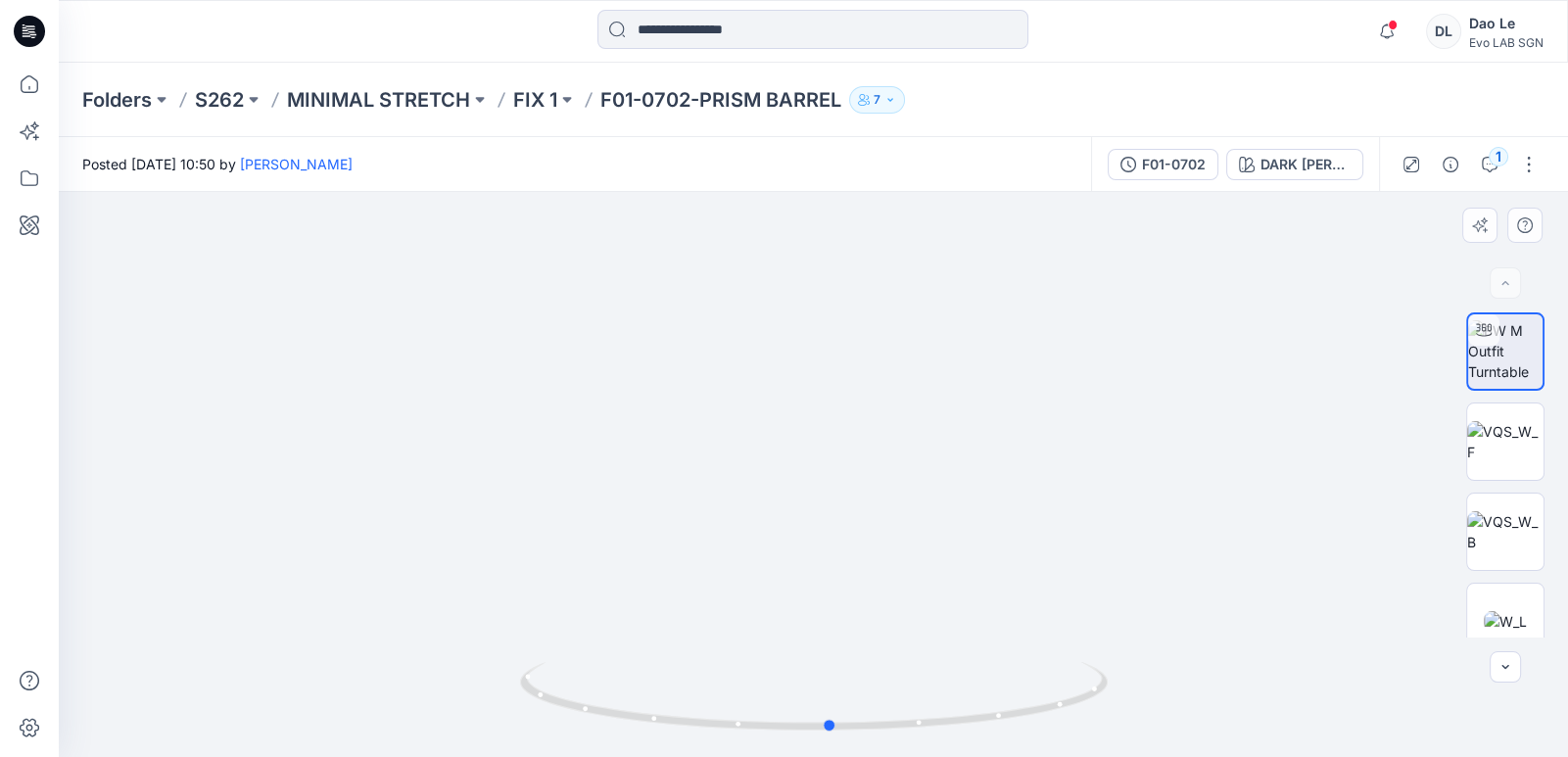
click at [422, 619] on div at bounding box center [813, 475] width 1510 height 565
click at [789, 443] on img at bounding box center [1505, 442] width 76 height 42
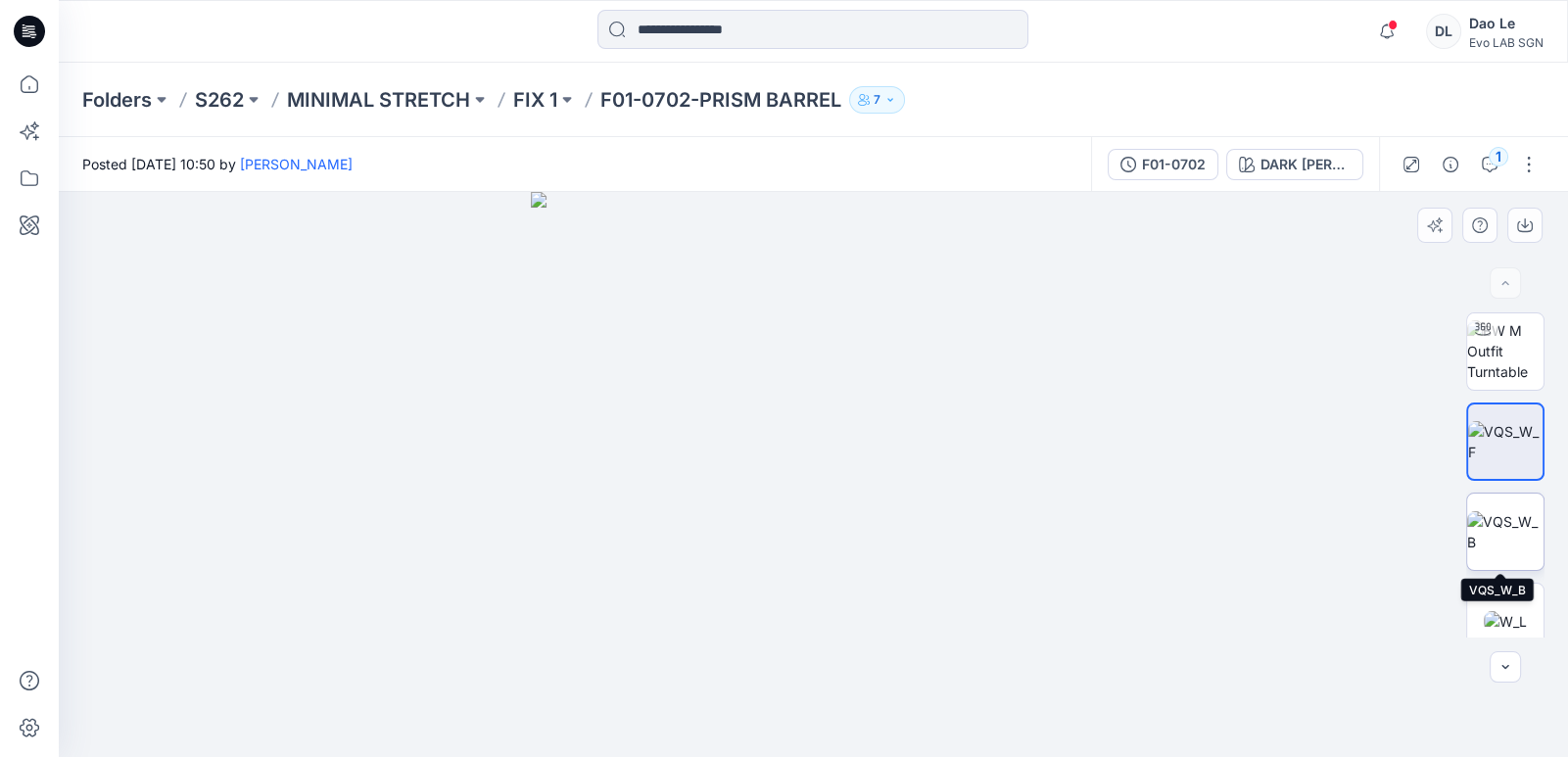
click at [789, 522] on img at bounding box center [1505, 532] width 76 height 42
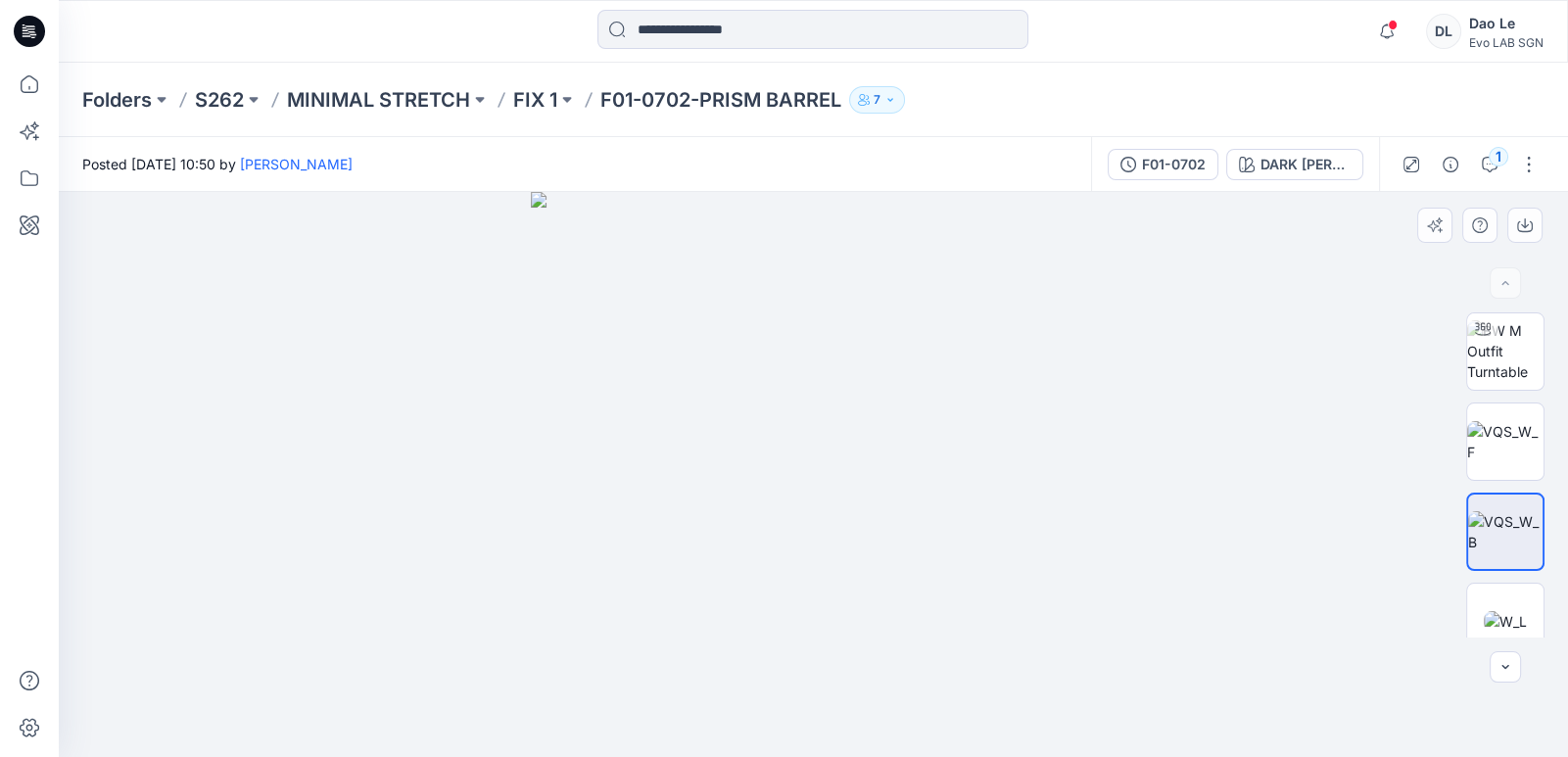
drag, startPoint x: 1100, startPoint y: 538, endPoint x: 1100, endPoint y: 551, distance: 13.0
click at [789, 551] on div at bounding box center [813, 475] width 1510 height 565
drag, startPoint x: 1095, startPoint y: 586, endPoint x: 943, endPoint y: 596, distance: 152.3
click at [789, 596] on div at bounding box center [813, 475] width 1510 height 565
click at [789, 458] on img at bounding box center [1505, 442] width 76 height 42
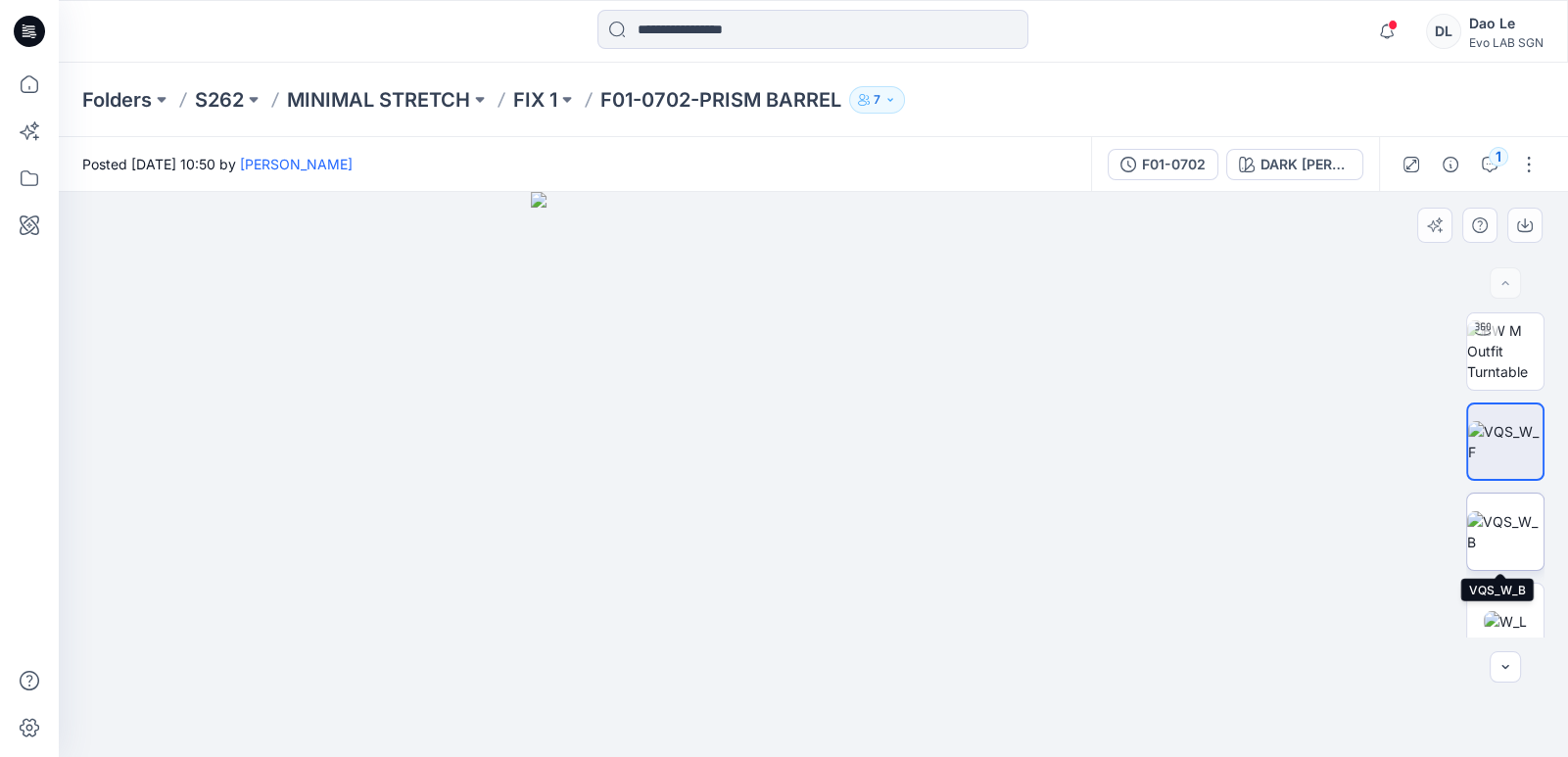
click at [789, 527] on img at bounding box center [1505, 532] width 76 height 42
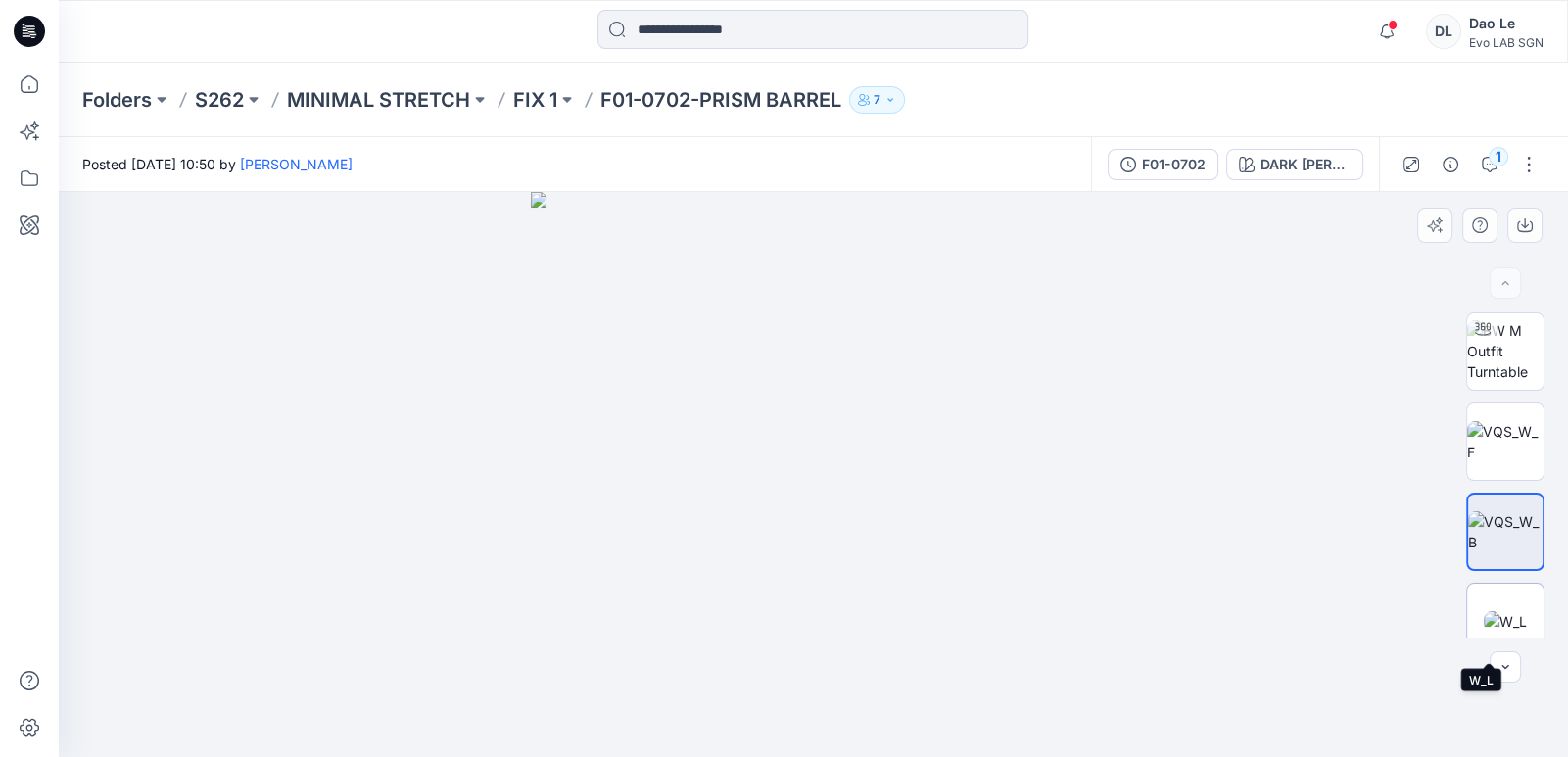
click at [789, 613] on img at bounding box center [1505, 621] width 43 height 21
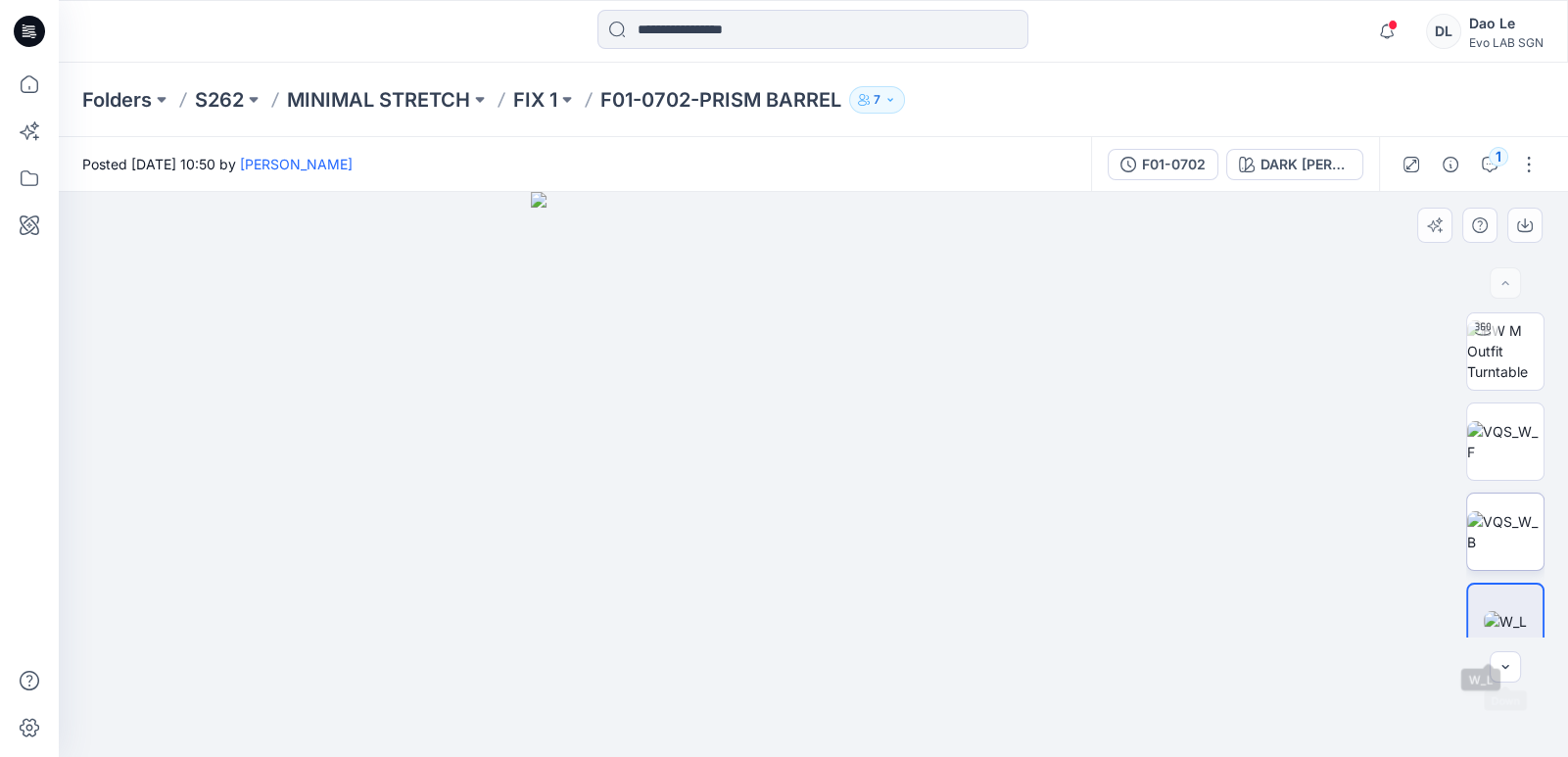
scroll to position [203, 0]
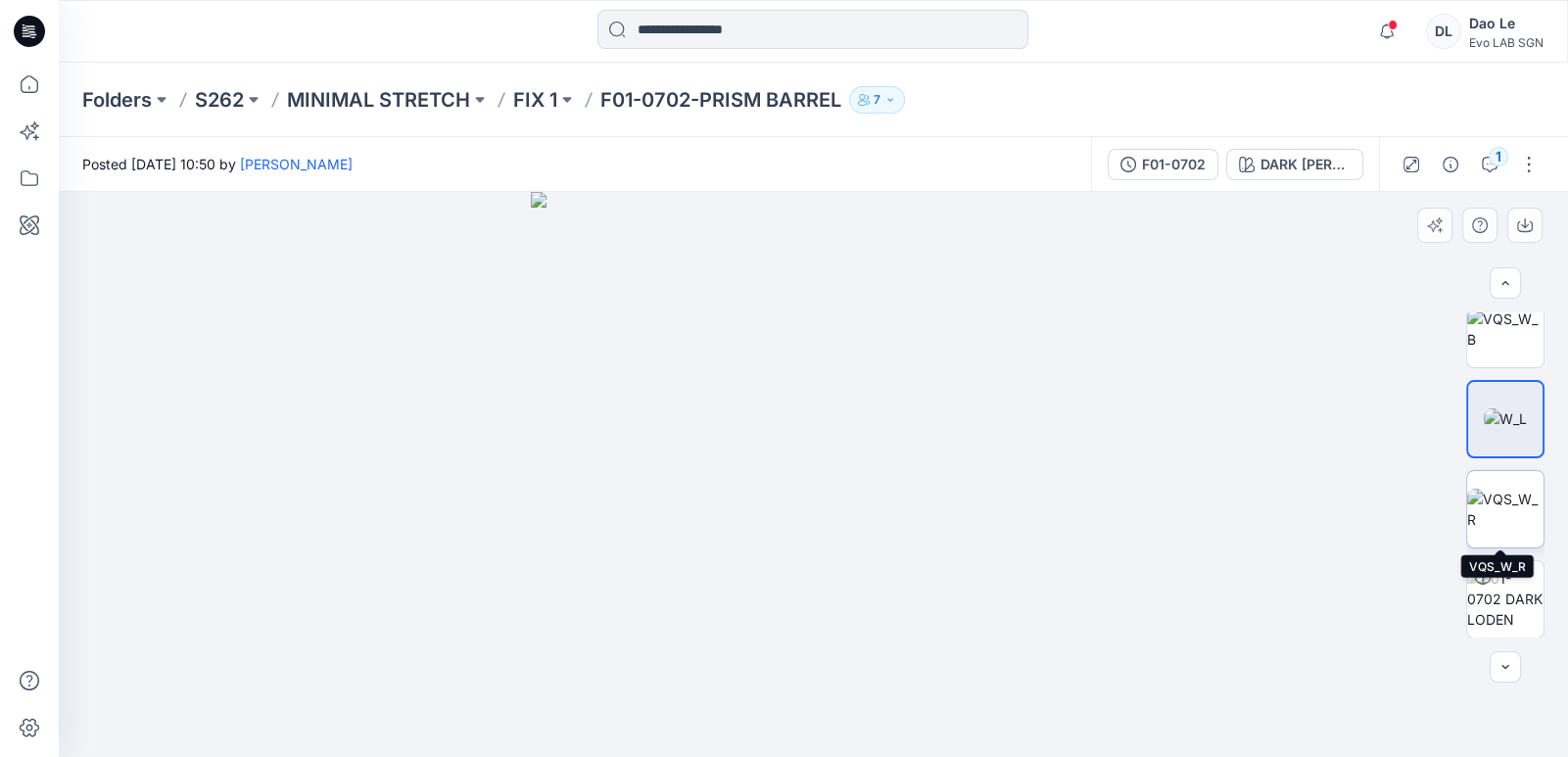
click at [789, 497] on img at bounding box center [1505, 509] width 76 height 42
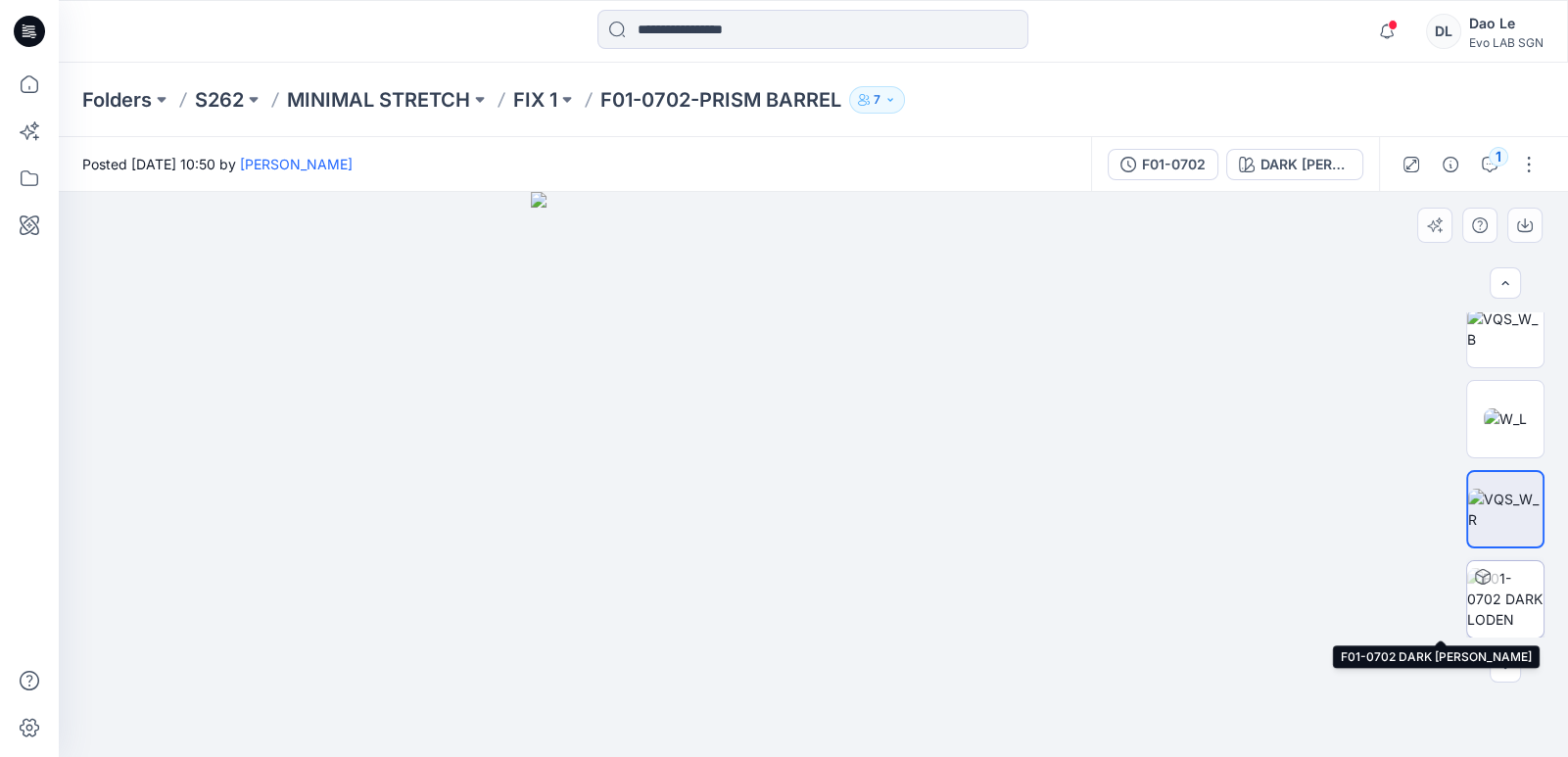
click at [789, 602] on img at bounding box center [1505, 598] width 76 height 61
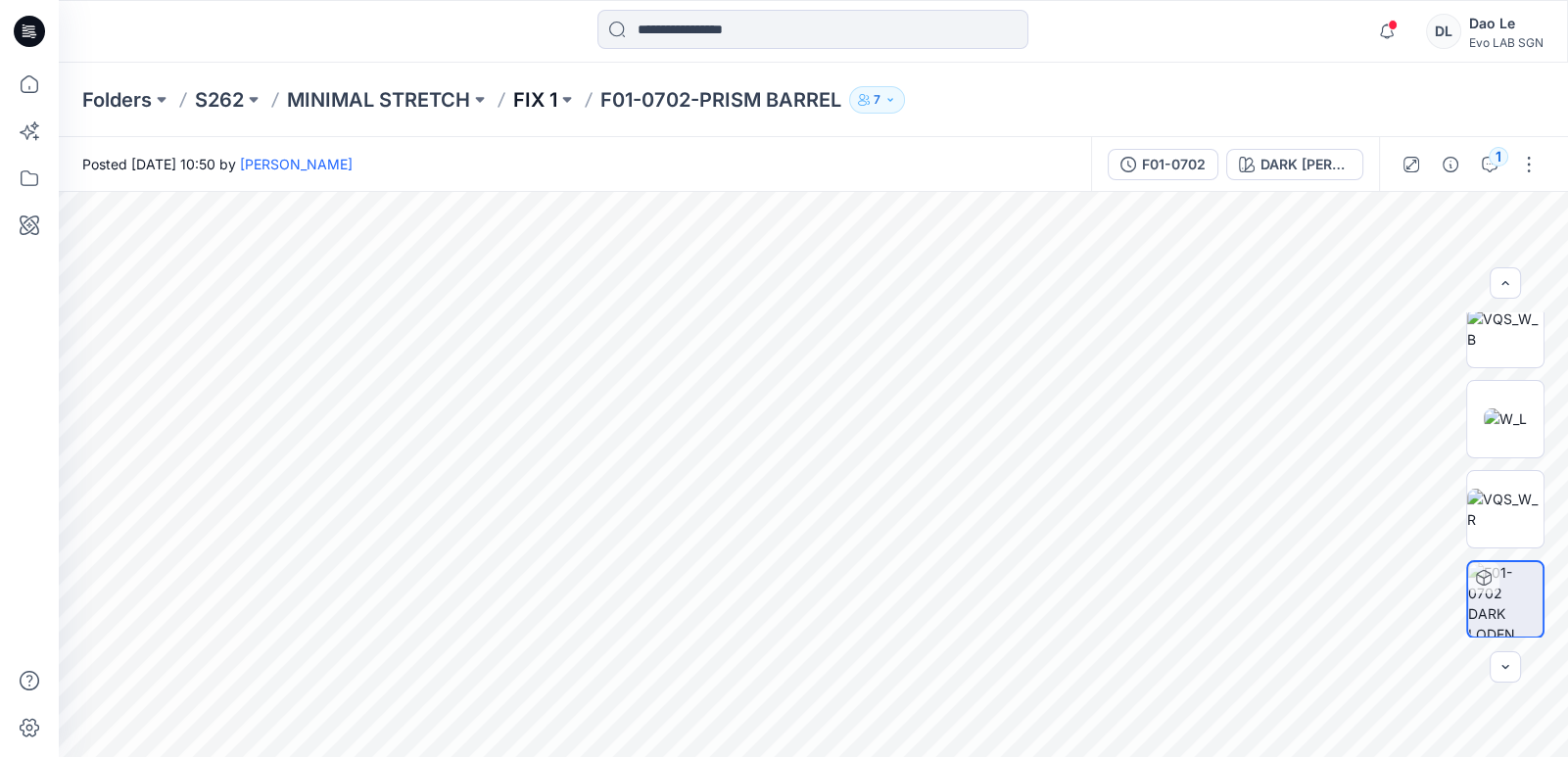
click at [531, 96] on p "FIX 1" at bounding box center [535, 100] width 44 height 28
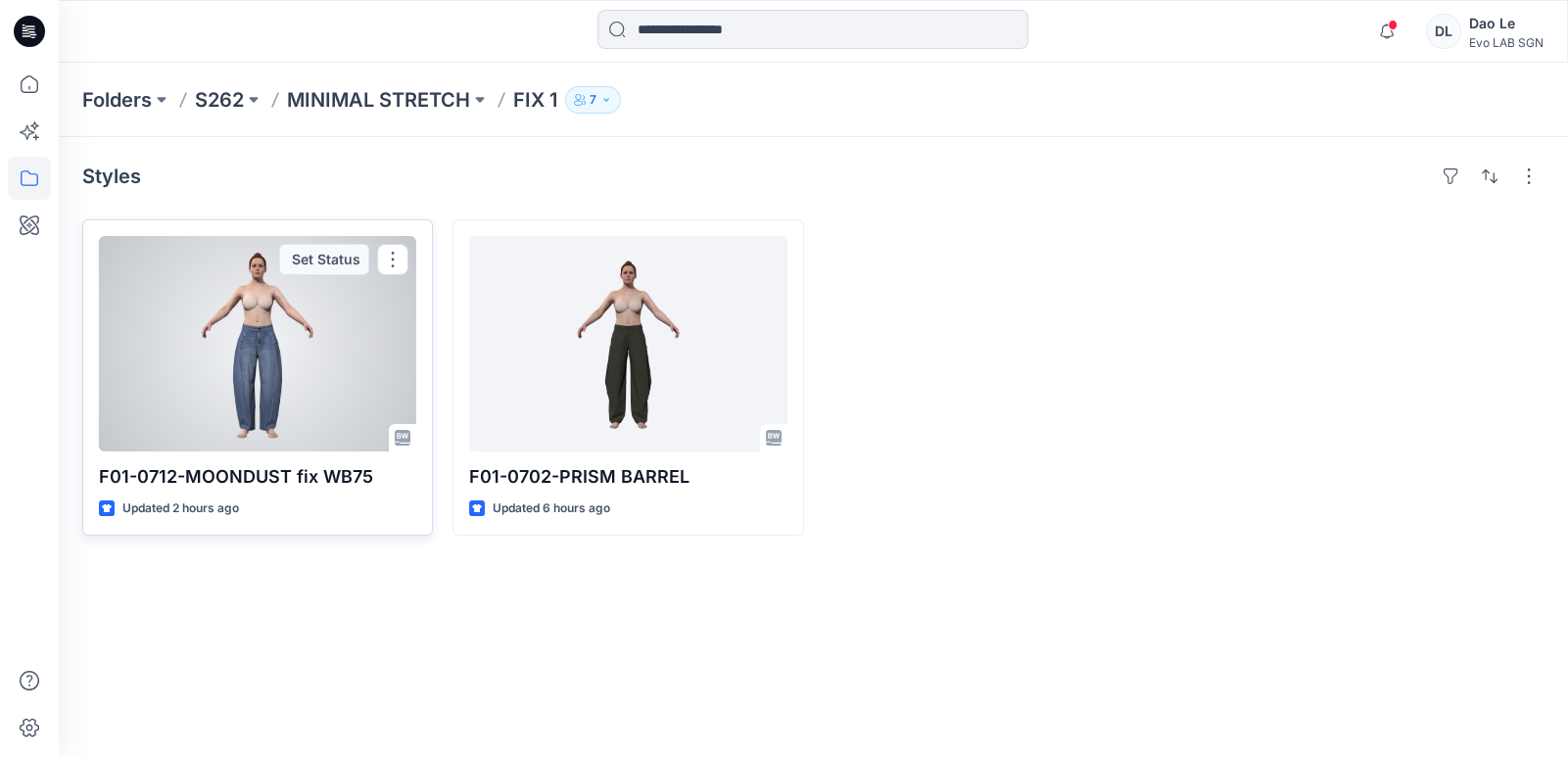
click at [325, 373] on div at bounding box center [258, 343] width 317 height 215
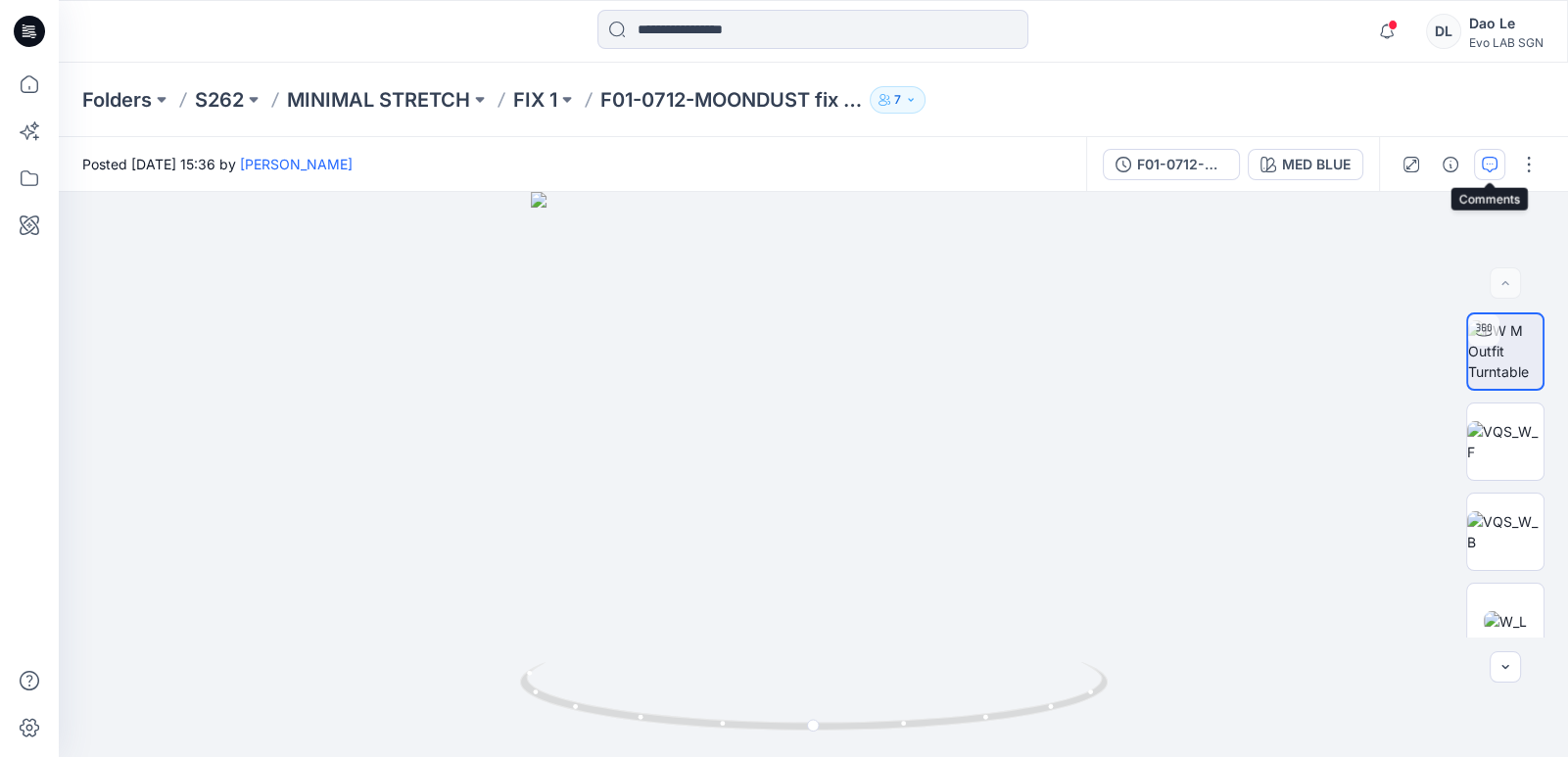
click at [789, 169] on icon "button" at bounding box center [1490, 164] width 16 height 16
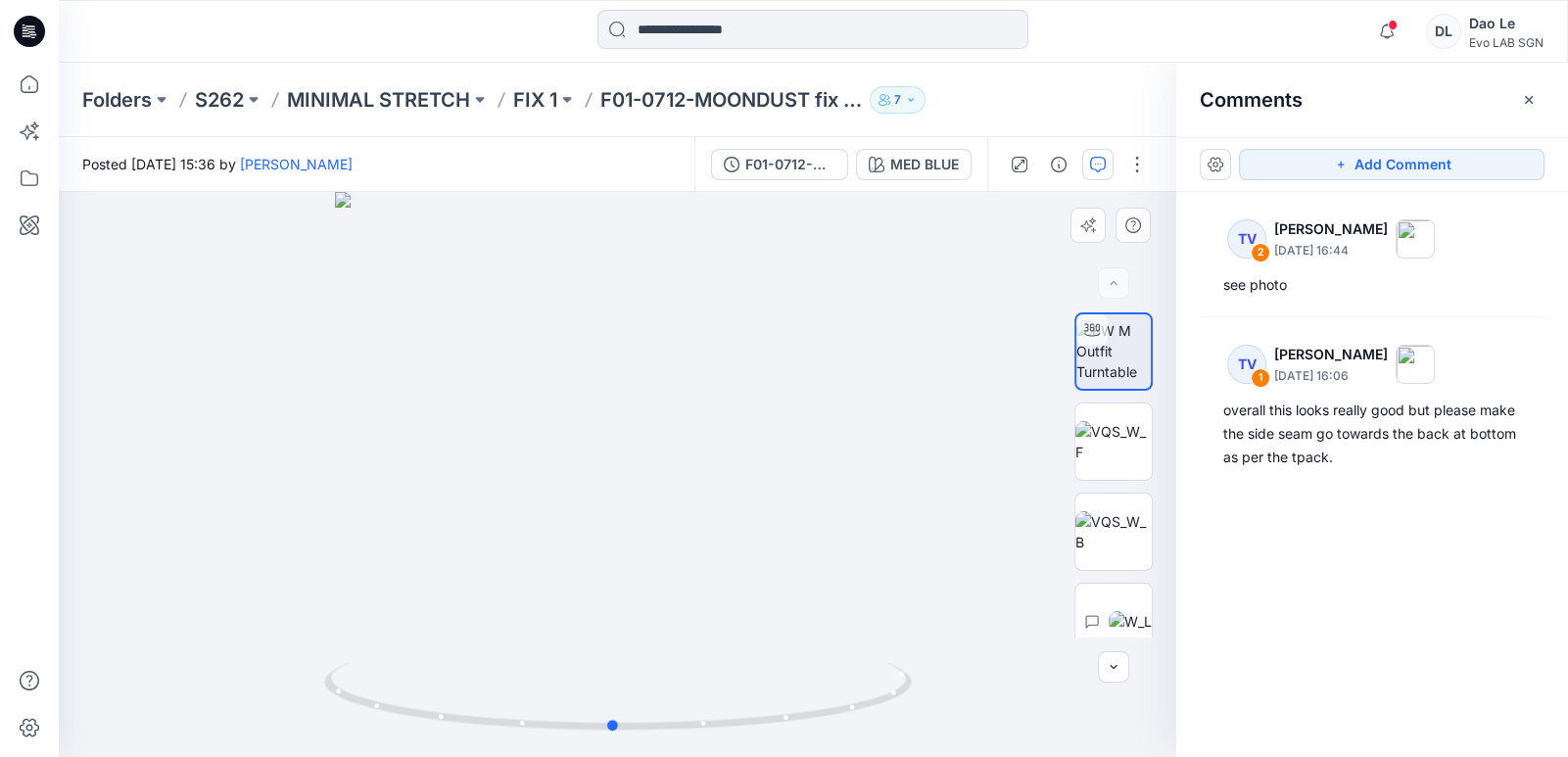
drag, startPoint x: 789, startPoint y: 625, endPoint x: 784, endPoint y: 642, distance: 17.7
click at [784, 619] on div at bounding box center [617, 475] width 1118 height 565
drag, startPoint x: 784, startPoint y: 642, endPoint x: 1039, endPoint y: 687, distance: 258.9
click at [789, 619] on div at bounding box center [617, 475] width 1118 height 565
click at [789, 605] on div "TV 2 [PERSON_NAME] [DATE] 16:44 see photo TV 1 [PERSON_NAME] [DATE] 16:06 overa…" at bounding box center [1372, 438] width 392 height 492
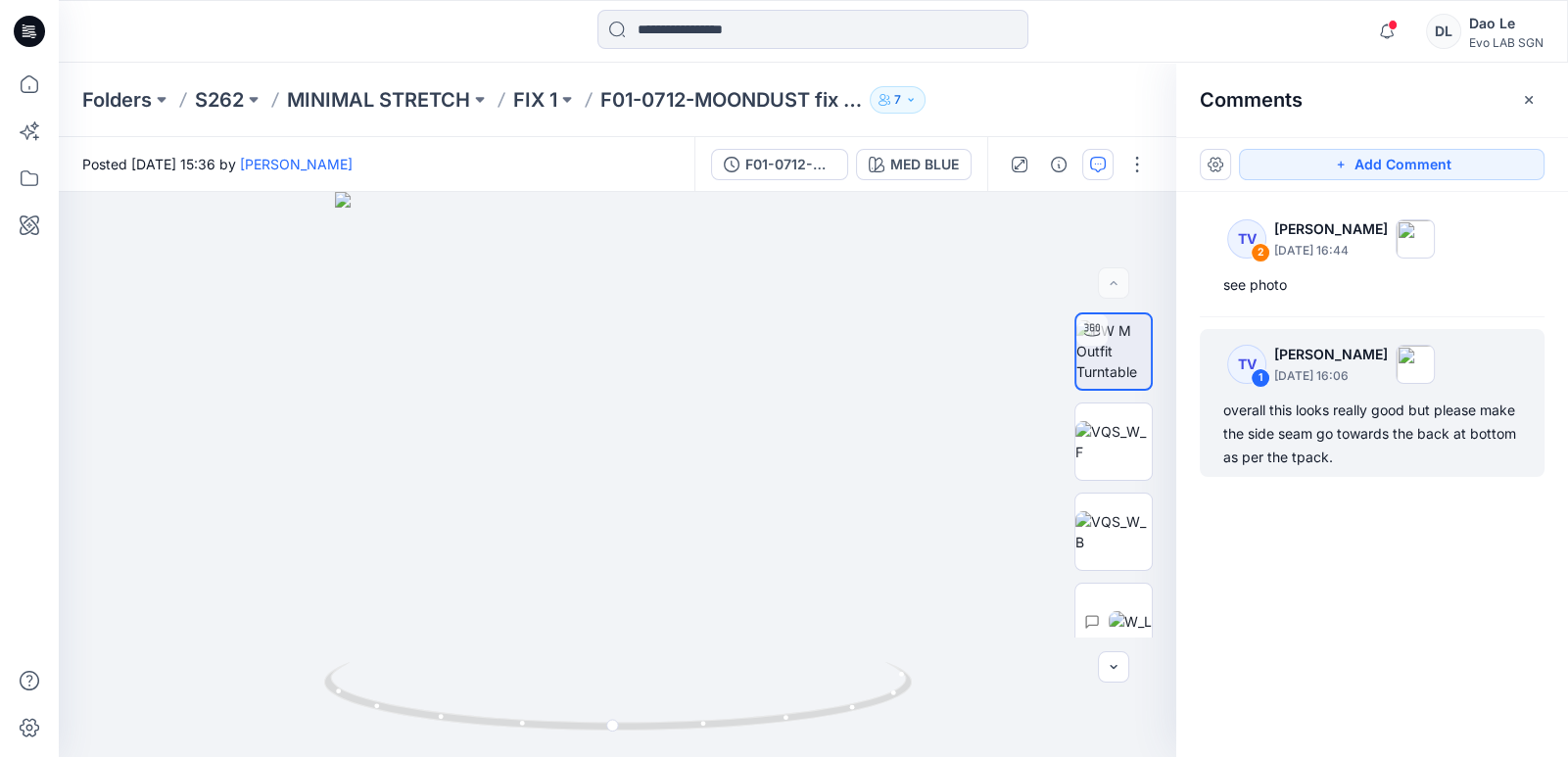
click at [789, 375] on div "1" at bounding box center [1261, 378] width 20 height 20
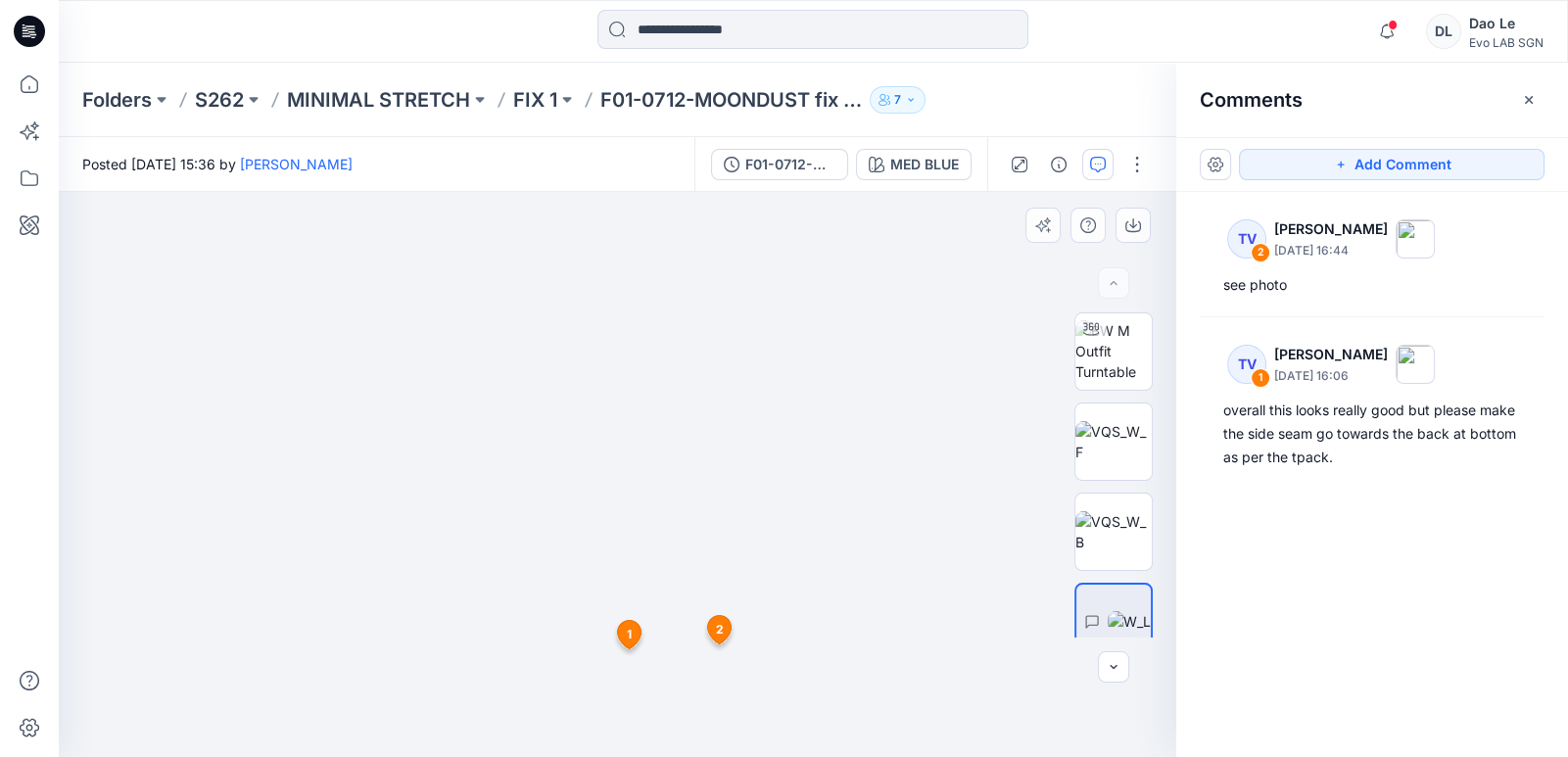
click at [725, 619] on icon at bounding box center [721, 629] width 24 height 29
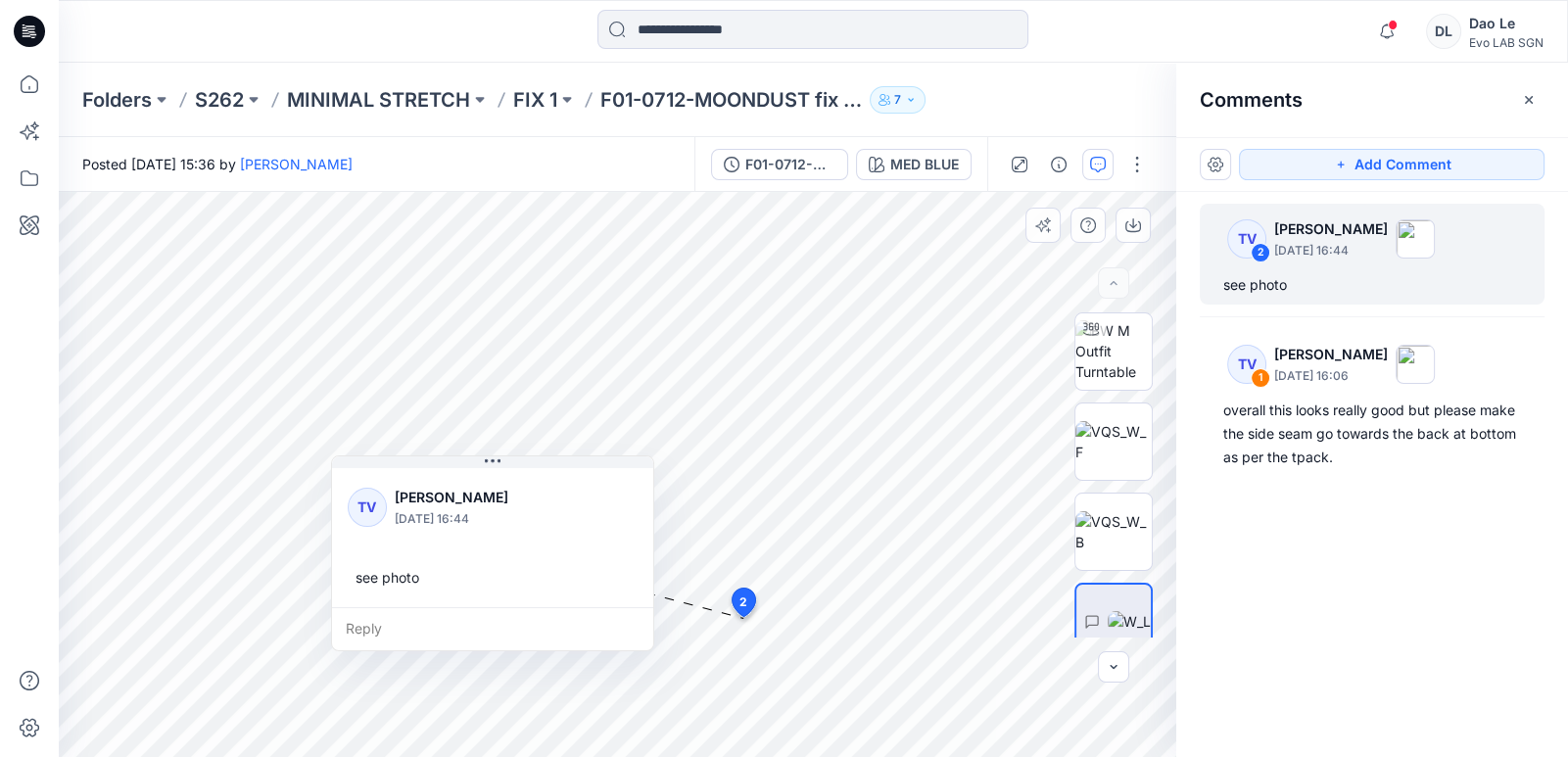
click at [743, 600] on span "2" at bounding box center [743, 602] width 8 height 18
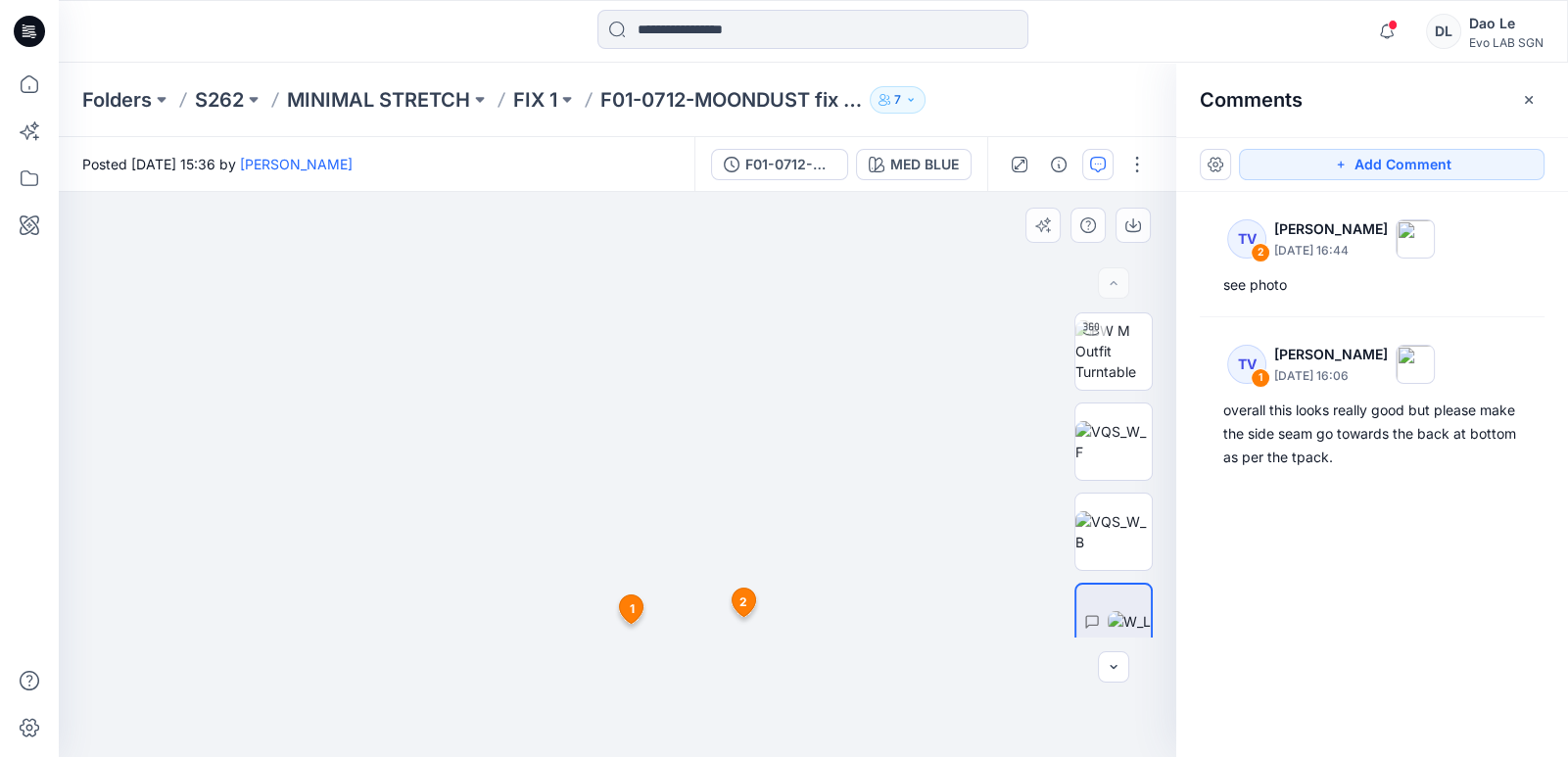
click at [628, 613] on span "1" at bounding box center [630, 609] width 5 height 18
click at [733, 619] on icon at bounding box center [720, 634] width 33 height 38
click at [631, 607] on span "1" at bounding box center [630, 609] width 5 height 18
click at [714, 619] on icon at bounding box center [721, 629] width 24 height 29
click at [789, 602] on img at bounding box center [617, 378] width 759 height 759
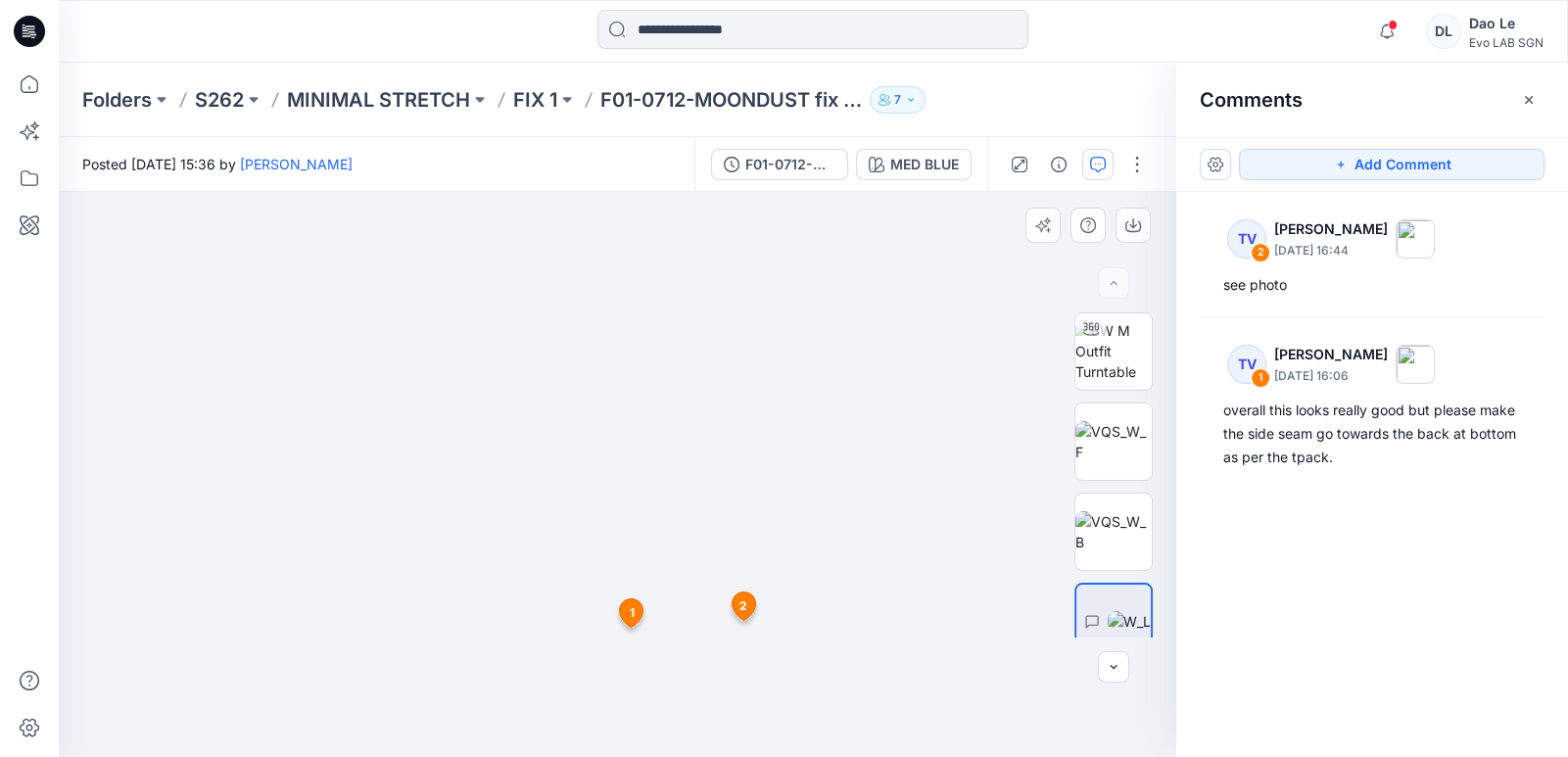
drag, startPoint x: 779, startPoint y: 485, endPoint x: 902, endPoint y: 487, distance: 123.0
click at [789, 487] on img at bounding box center [617, 379] width 759 height 755
click at [789, 612] on img at bounding box center [617, 379] width 759 height 755
drag, startPoint x: 651, startPoint y: 610, endPoint x: 619, endPoint y: 486, distance: 128.1
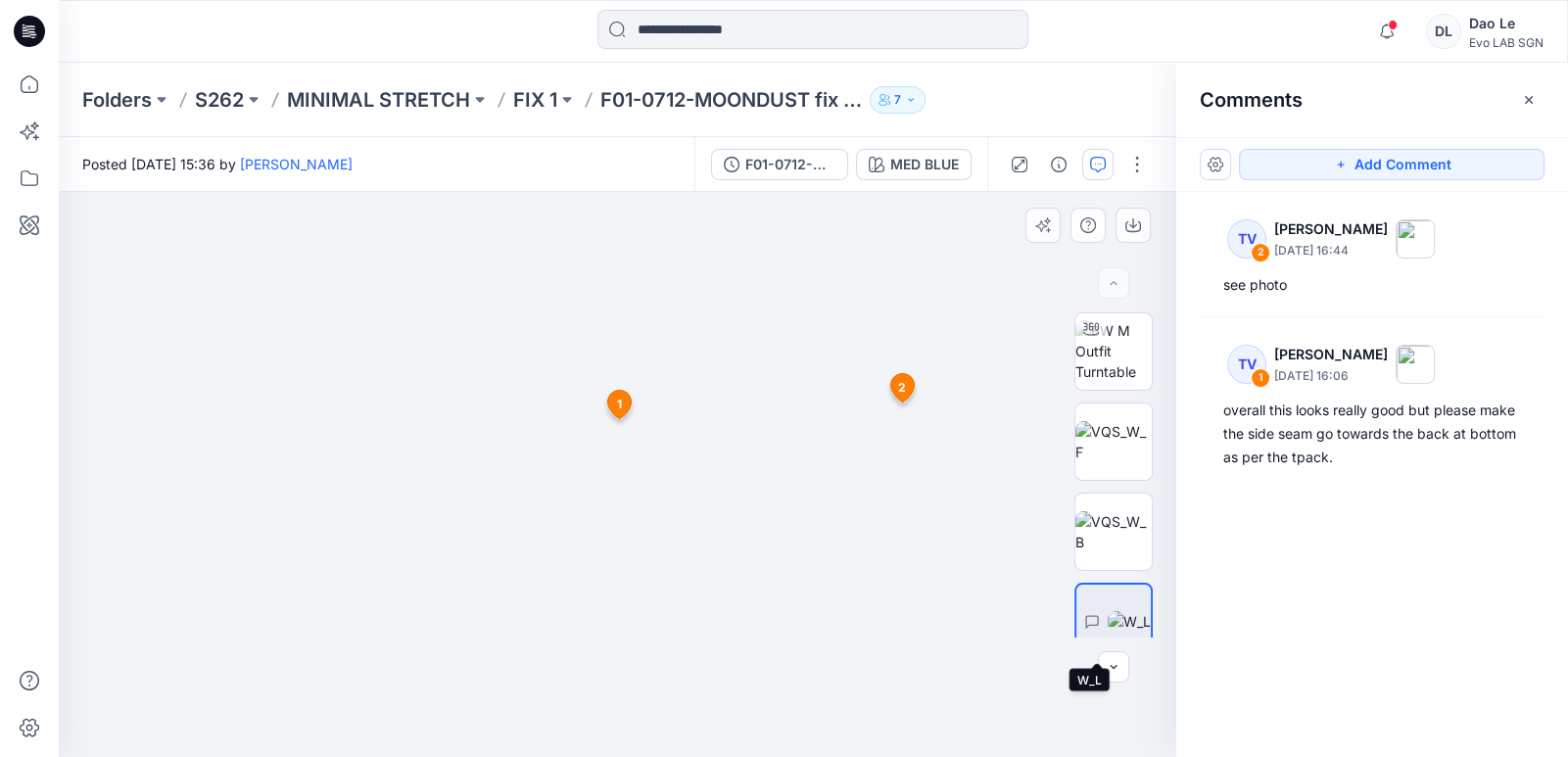
click at [789, 619] on img at bounding box center [1129, 621] width 43 height 21
click at [789, 511] on img at bounding box center [1113, 532] width 76 height 42
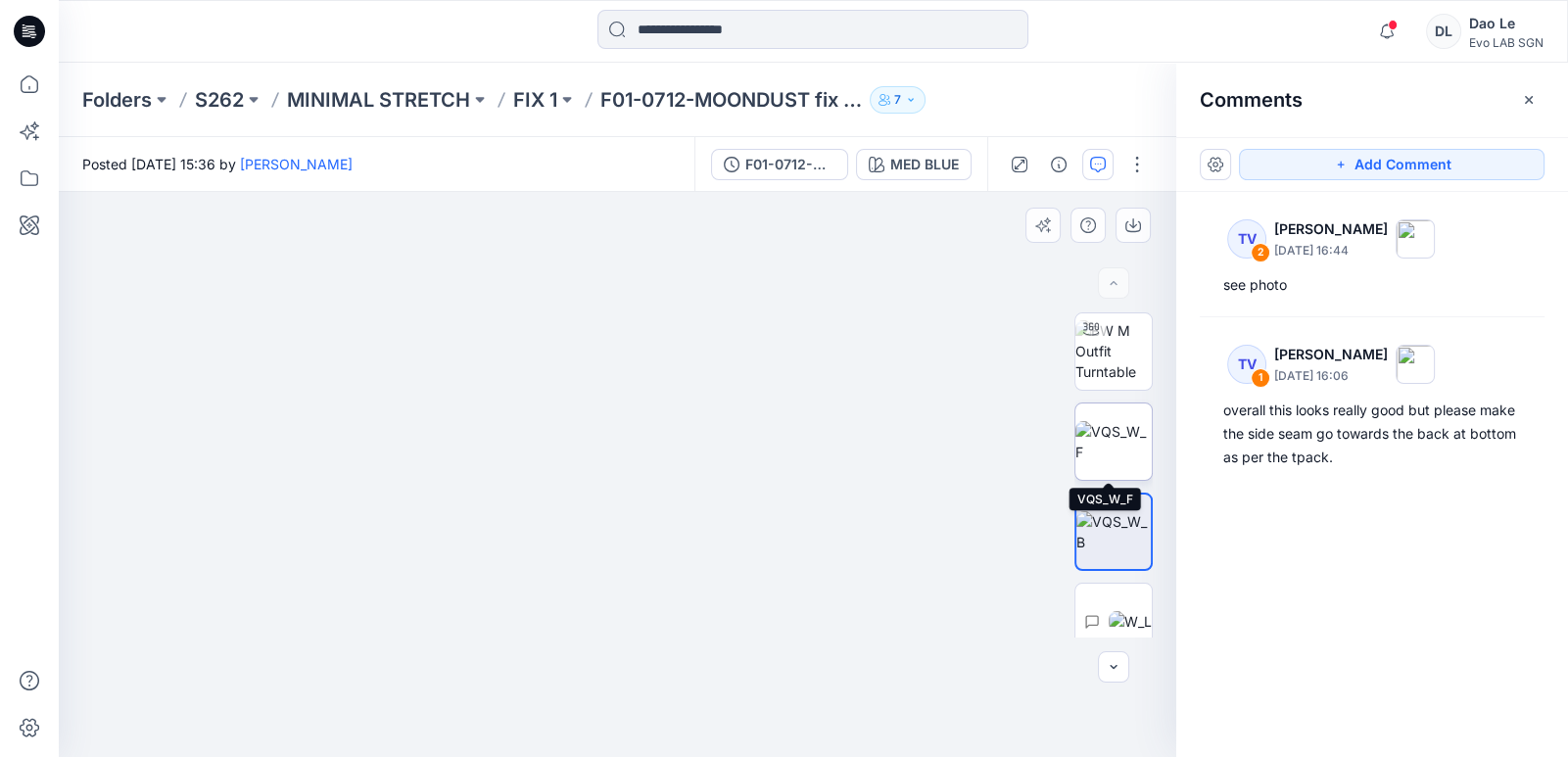
click at [789, 452] on img at bounding box center [1113, 442] width 76 height 42
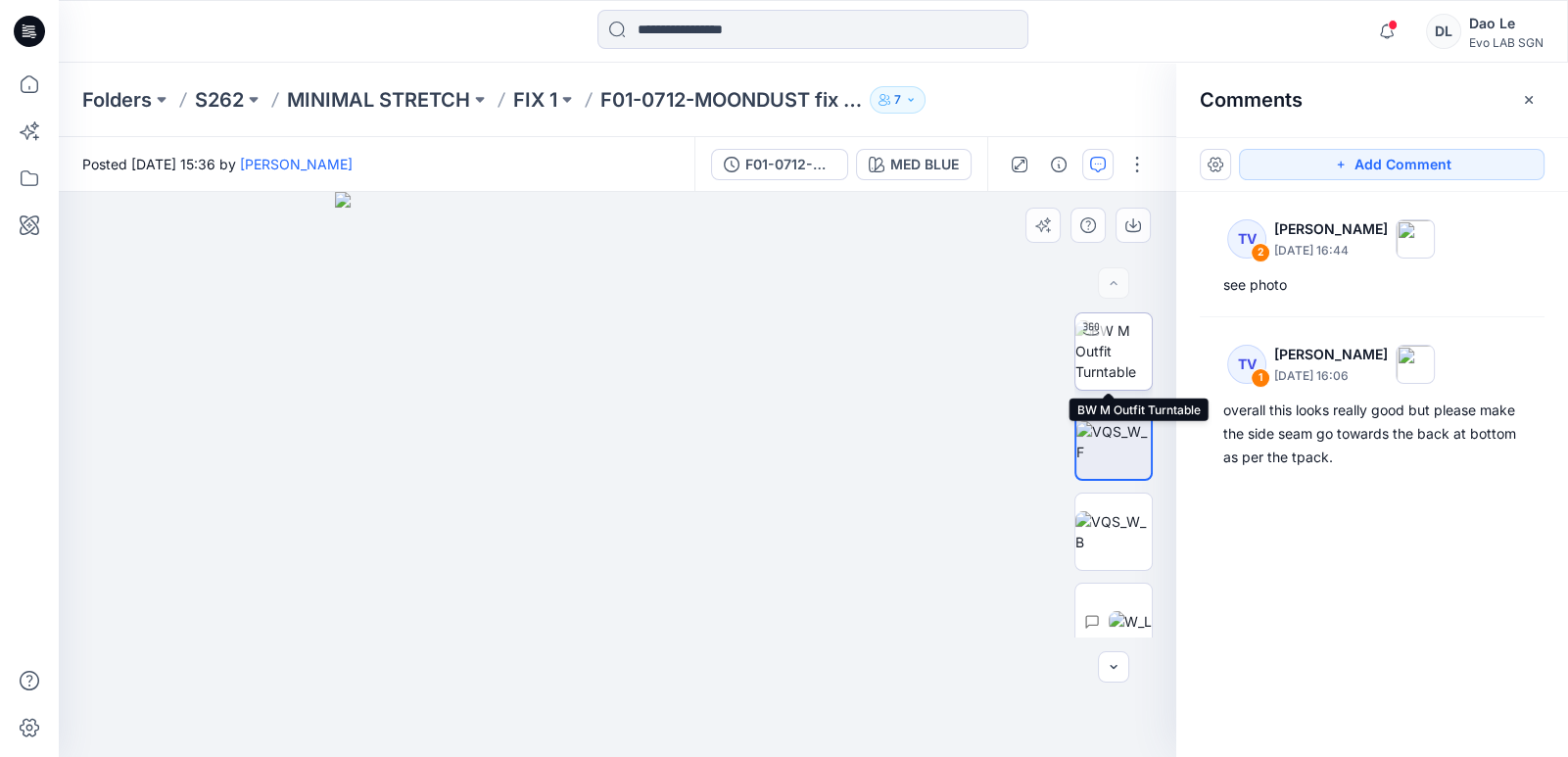
click at [789, 371] on img at bounding box center [1113, 351] width 76 height 61
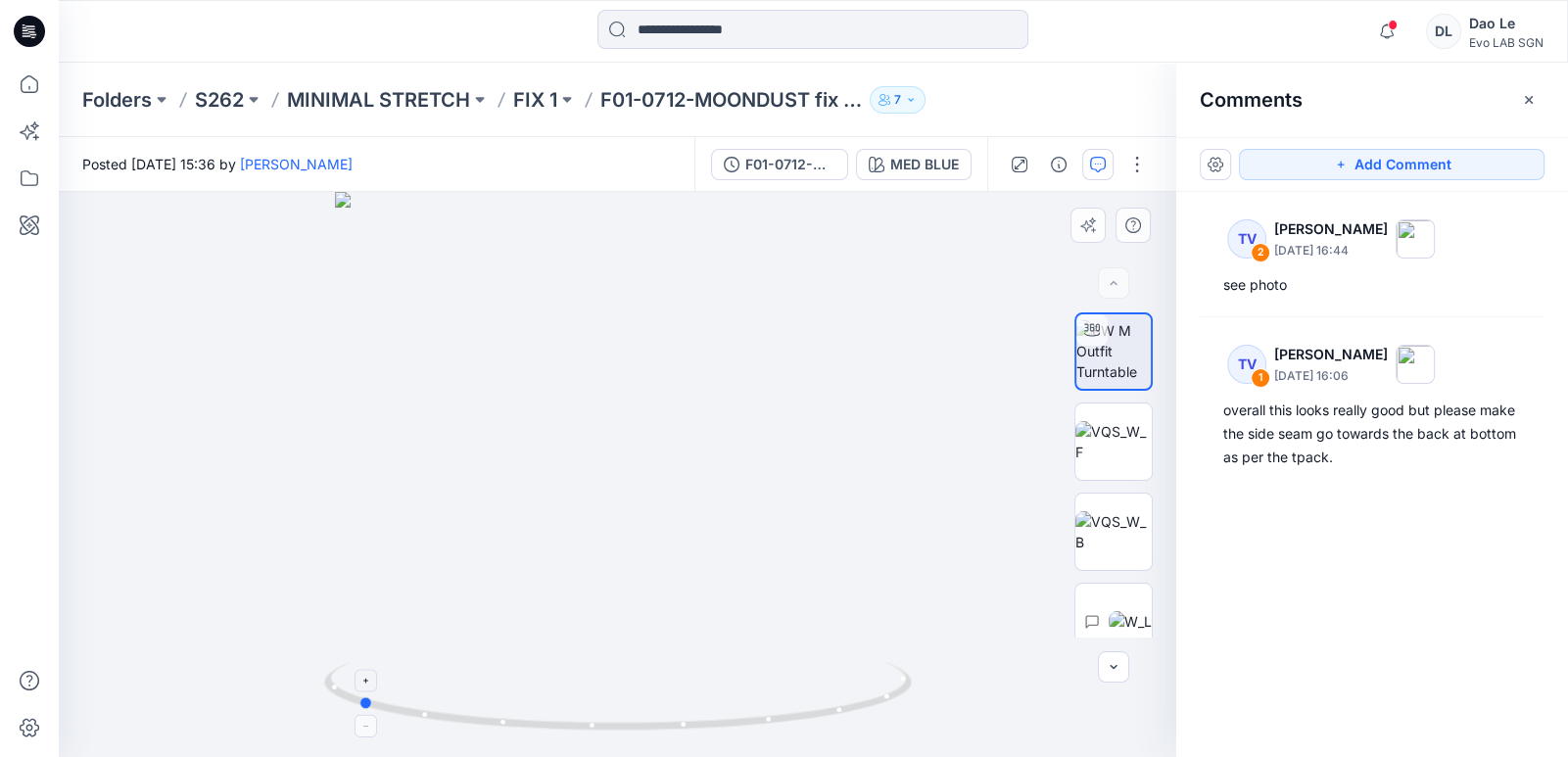
drag, startPoint x: 784, startPoint y: 708, endPoint x: 526, endPoint y: 704, distance: 258.0
click at [526, 619] on icon at bounding box center [620, 699] width 593 height 73
drag, startPoint x: 527, startPoint y: 702, endPoint x: 979, endPoint y: 614, distance: 460.5
click at [789, 614] on div at bounding box center [617, 475] width 1118 height 565
drag, startPoint x: 665, startPoint y: 740, endPoint x: 391, endPoint y: 736, distance: 274.0
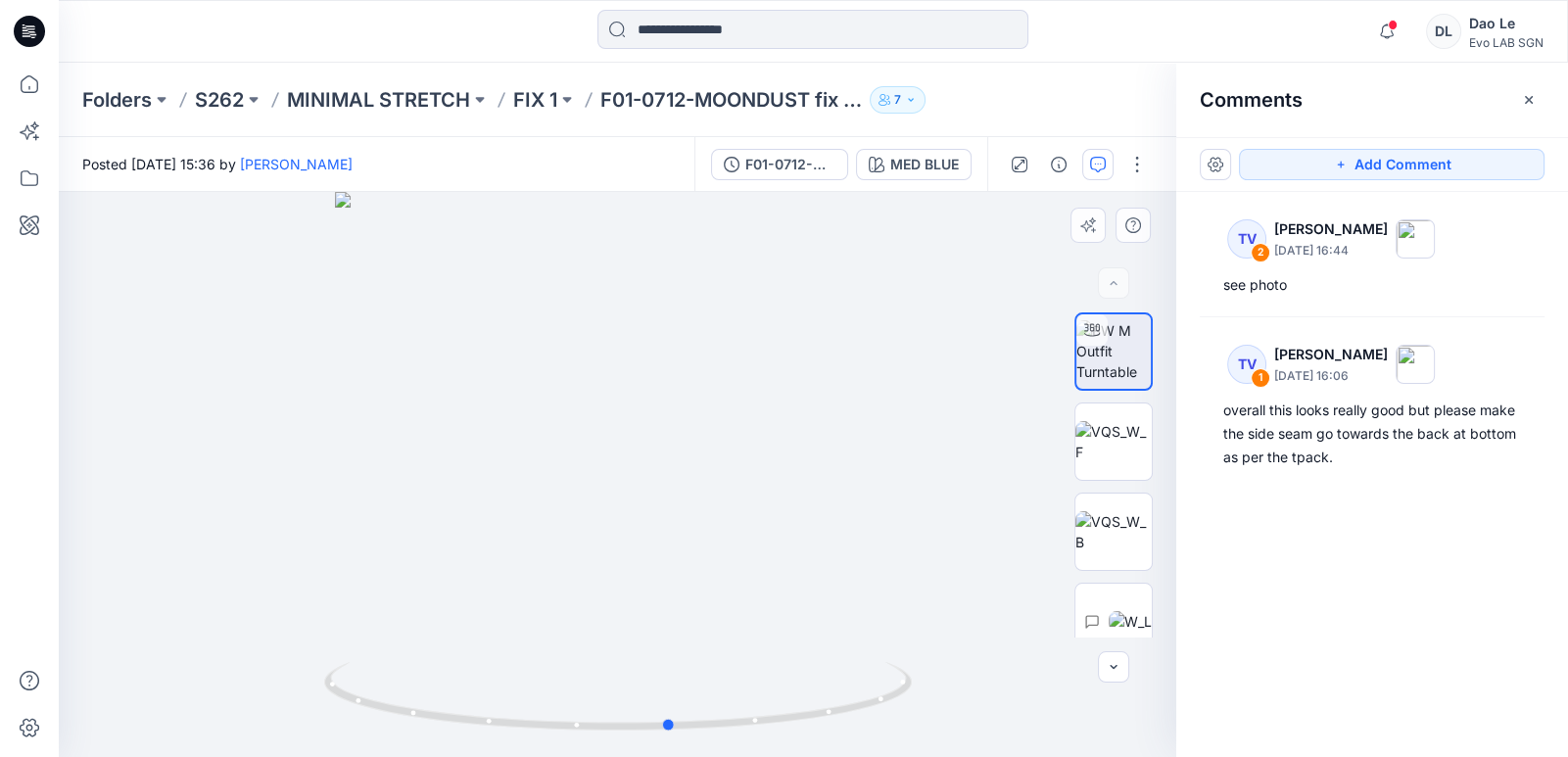
click at [391, 619] on img at bounding box center [617, 709] width 588 height 95
drag, startPoint x: 391, startPoint y: 736, endPoint x: 913, endPoint y: 606, distance: 537.9
click at [789, 606] on div at bounding box center [617, 475] width 1118 height 565
